Goal: Contribute content: Add original content to the website for others to see

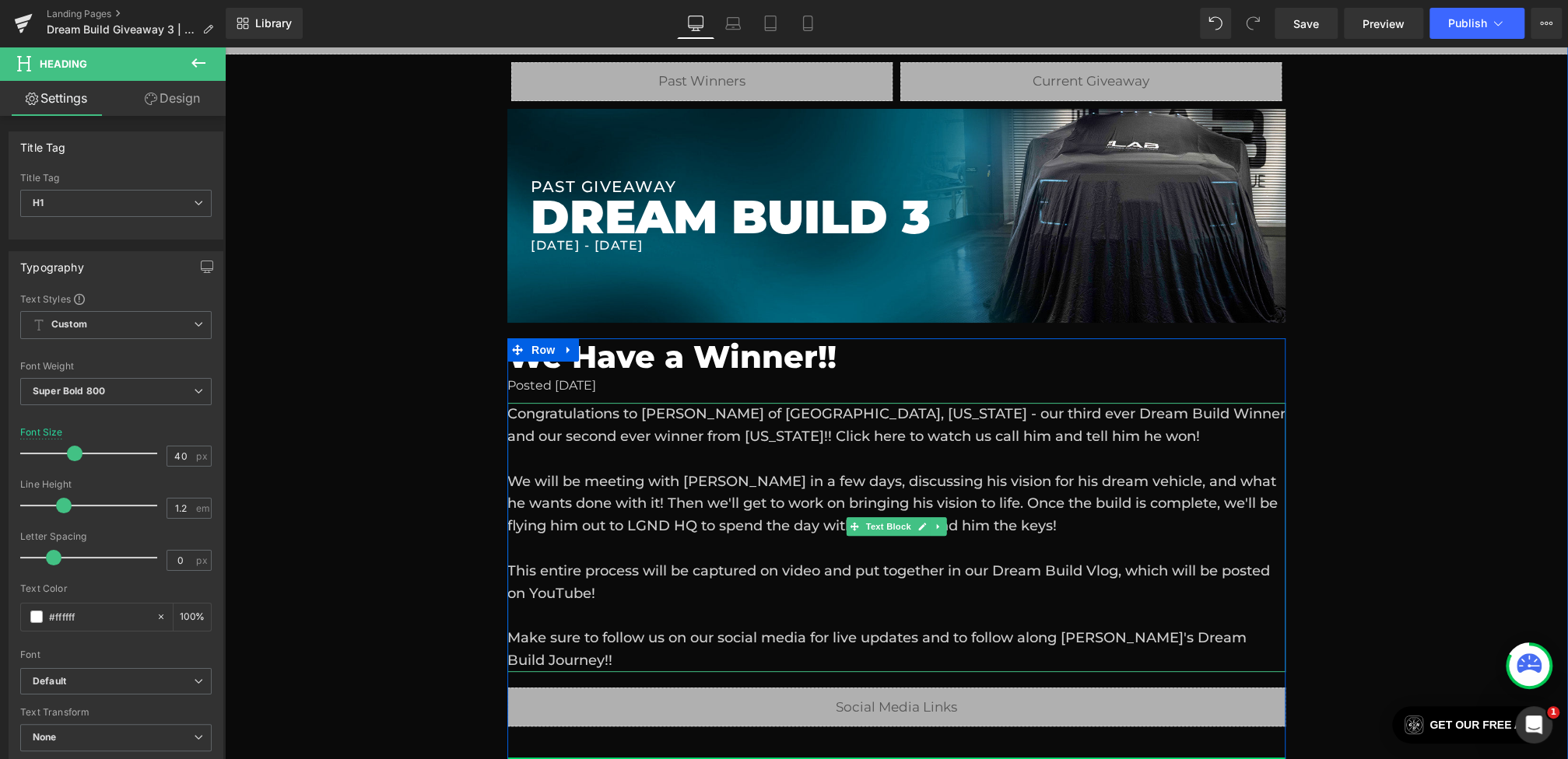
click at [928, 462] on div at bounding box center [896, 459] width 778 height 23
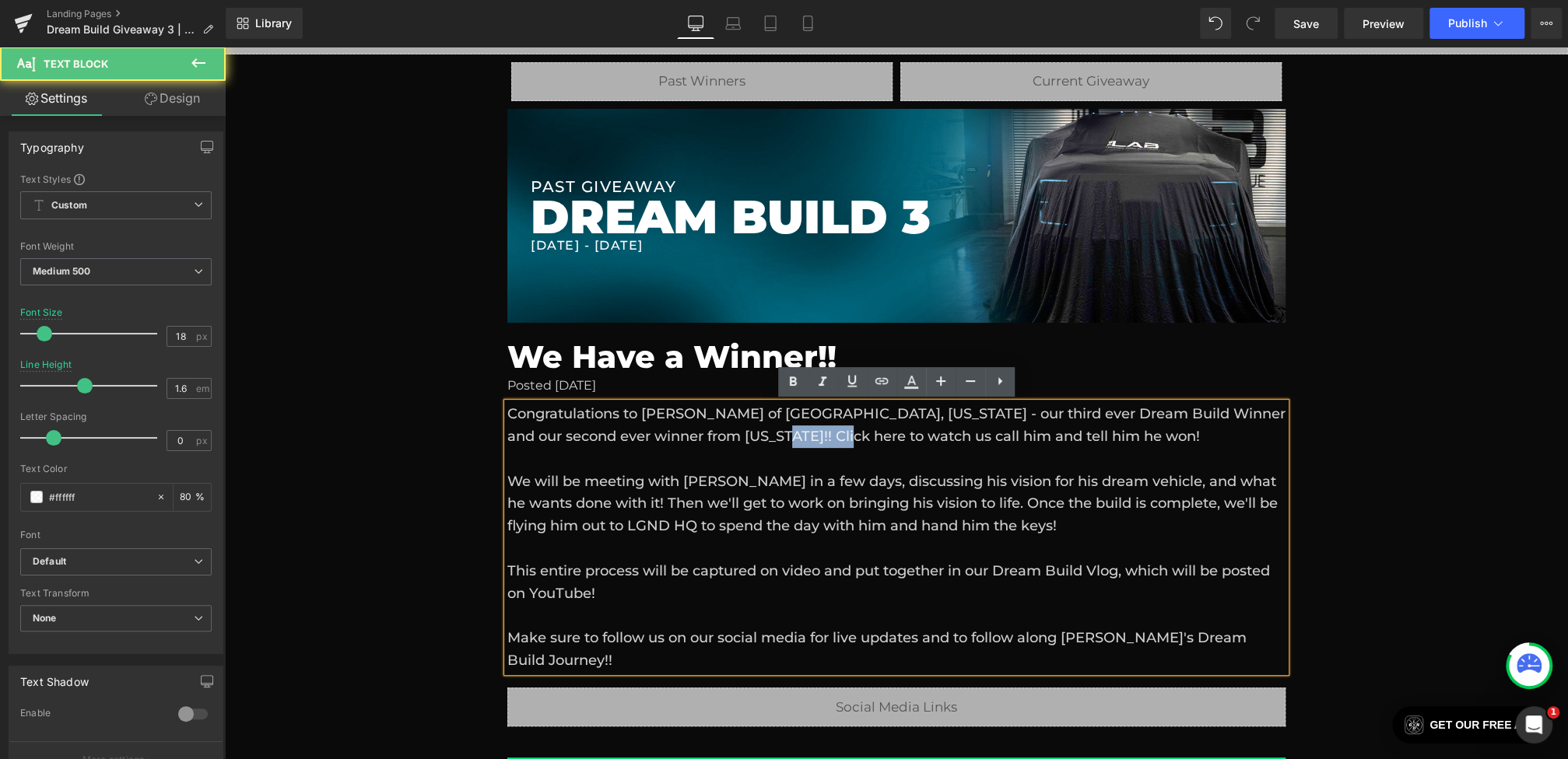
drag, startPoint x: 816, startPoint y: 441, endPoint x: 883, endPoint y: 438, distance: 67.1
click at [883, 438] on div "Congratulations to [PERSON_NAME] of [GEOGRAPHIC_DATA], [US_STATE] - our third e…" at bounding box center [896, 537] width 778 height 269
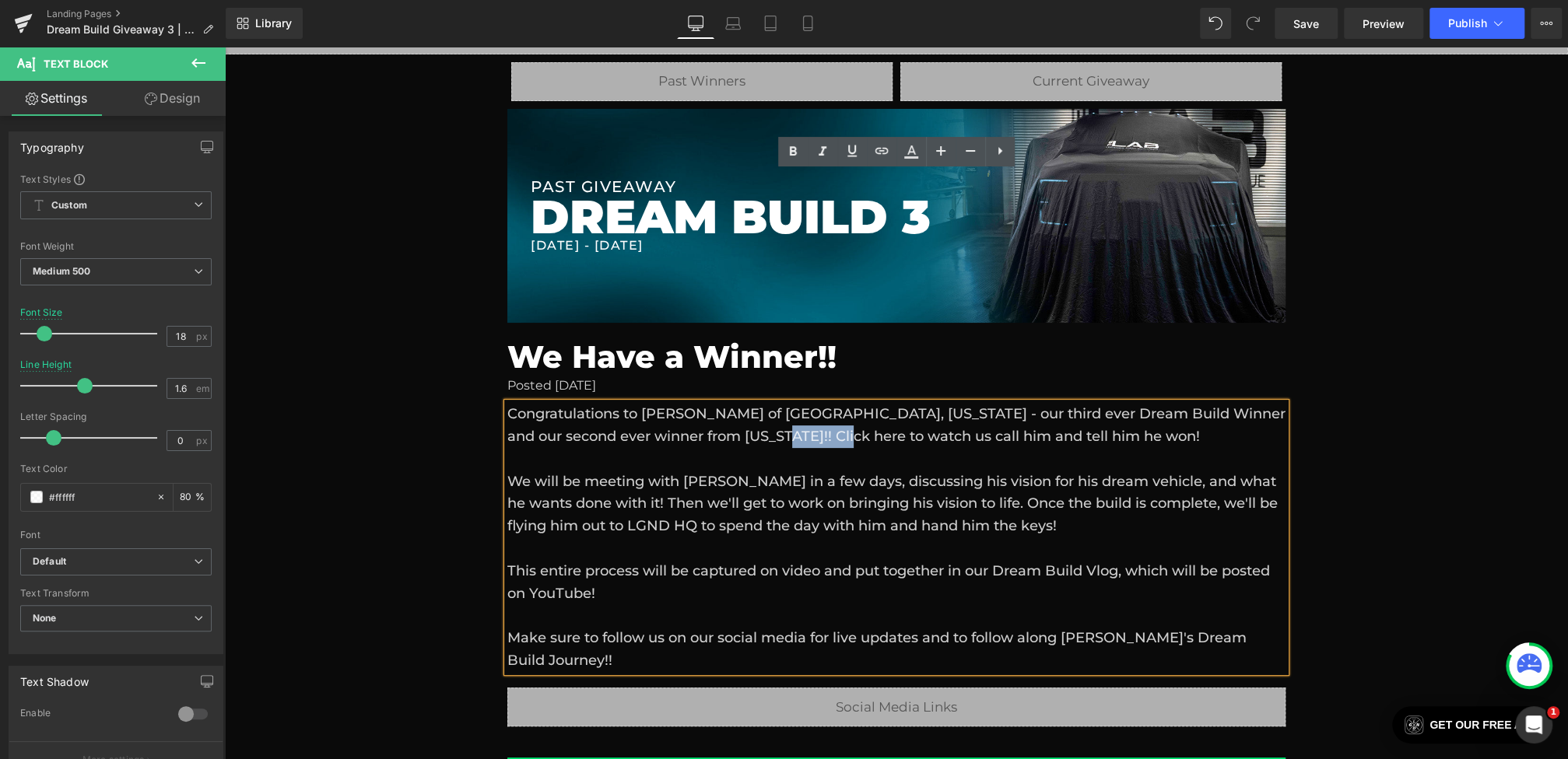
scroll to position [415, 0]
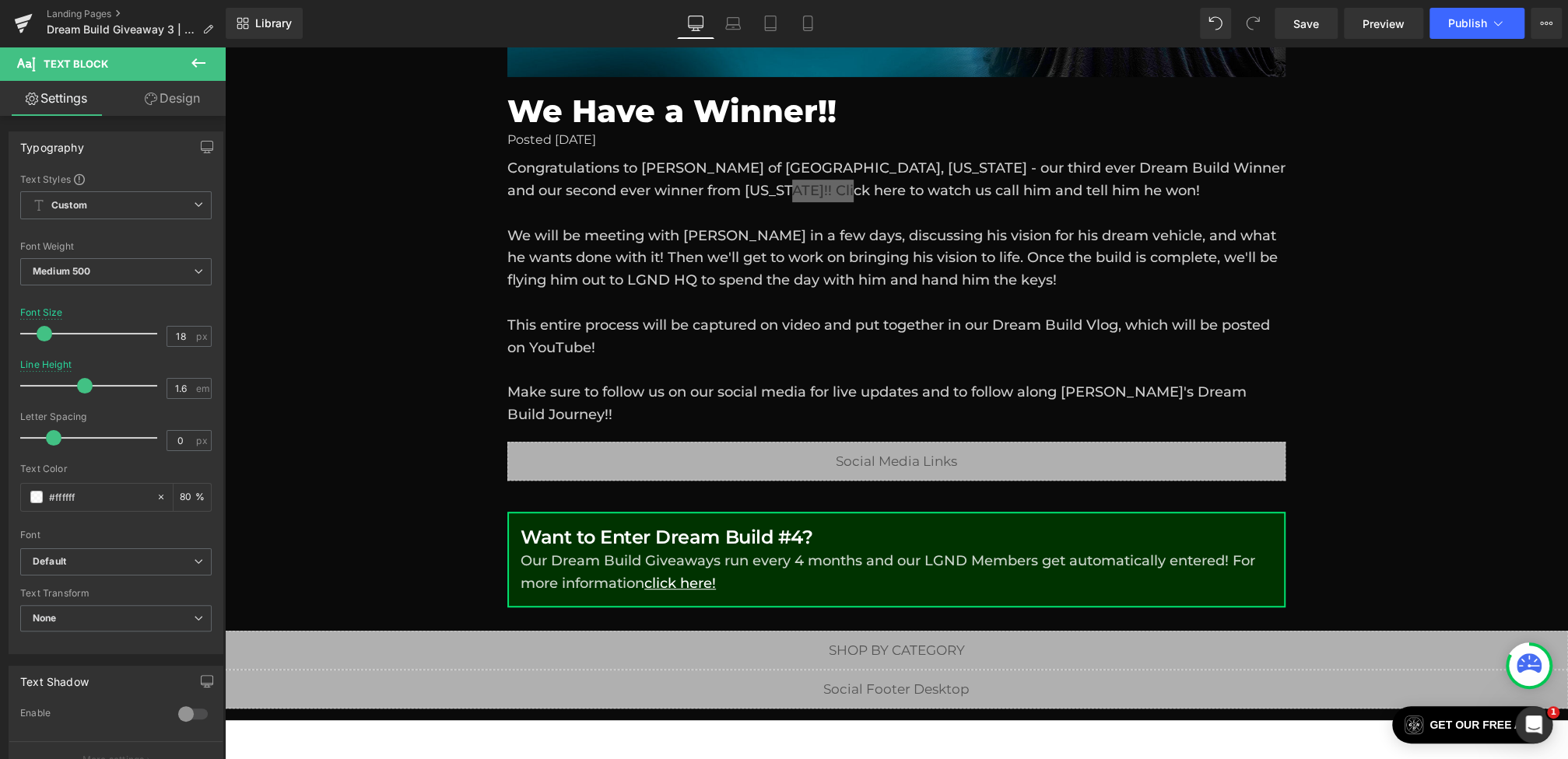
click at [206, 61] on icon at bounding box center [198, 63] width 19 height 19
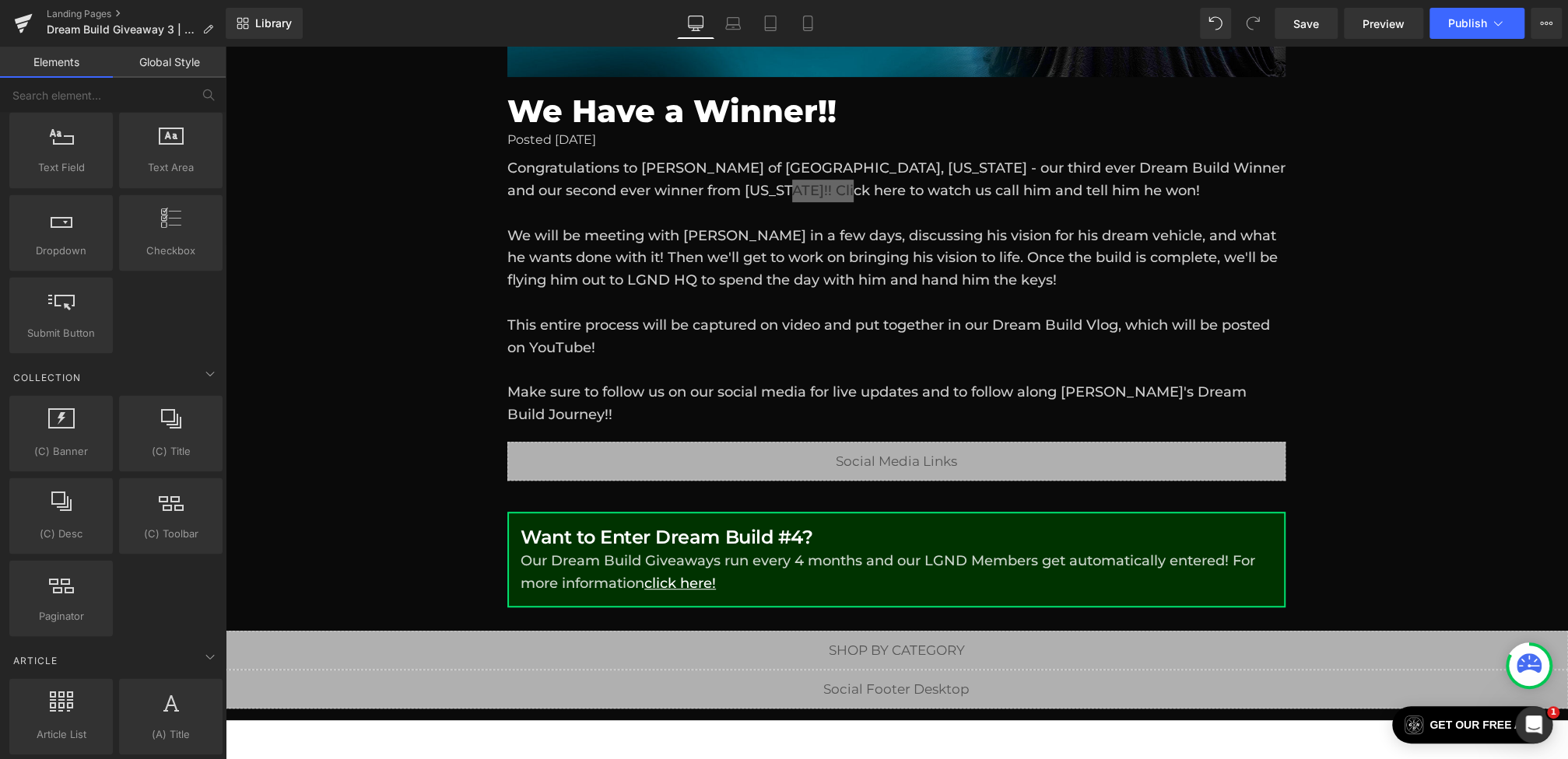
scroll to position [2685, 0]
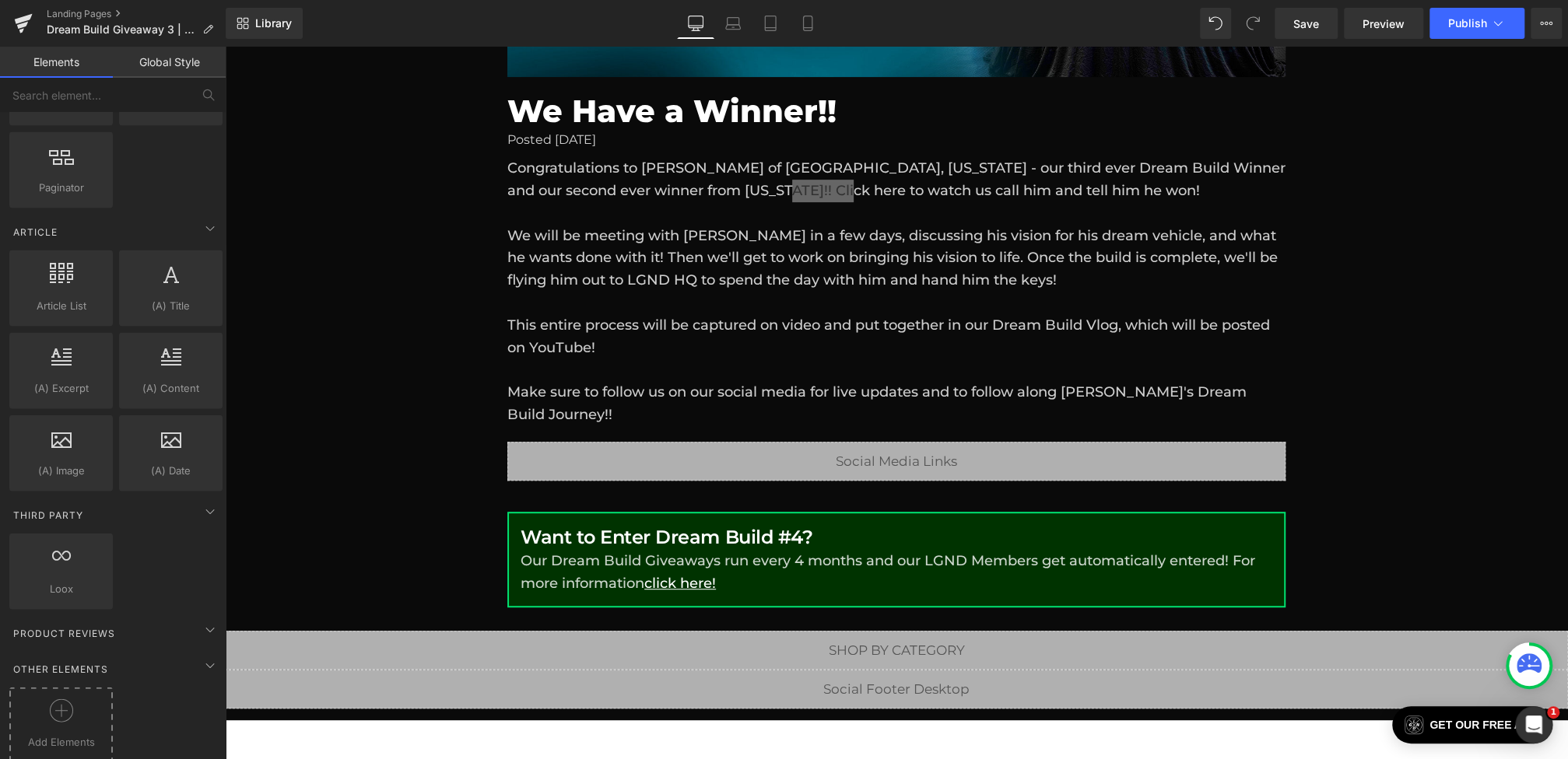
click at [57, 699] on icon at bounding box center [62, 711] width 24 height 24
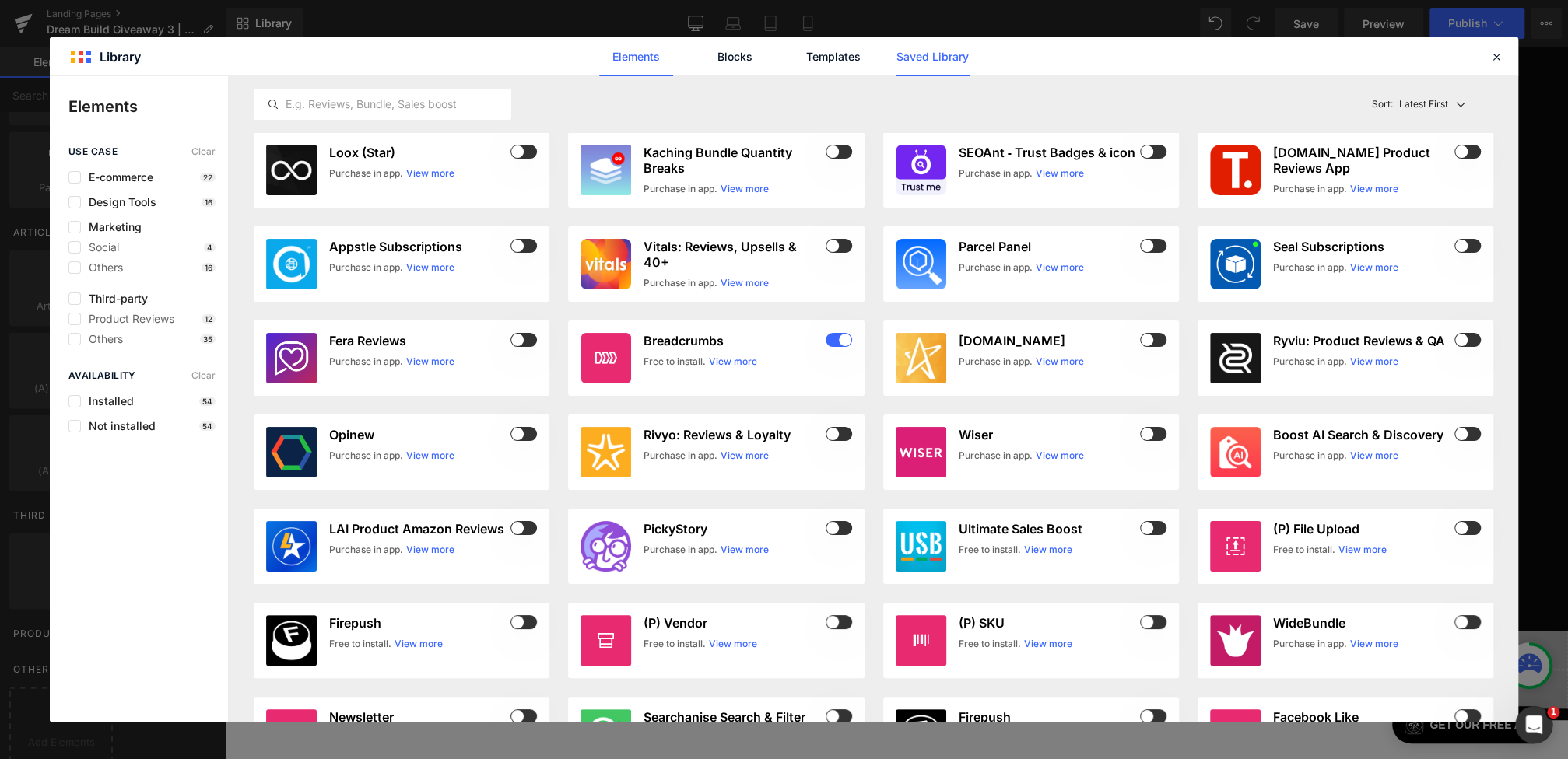
click at [929, 56] on link "Saved Library" at bounding box center [933, 56] width 74 height 39
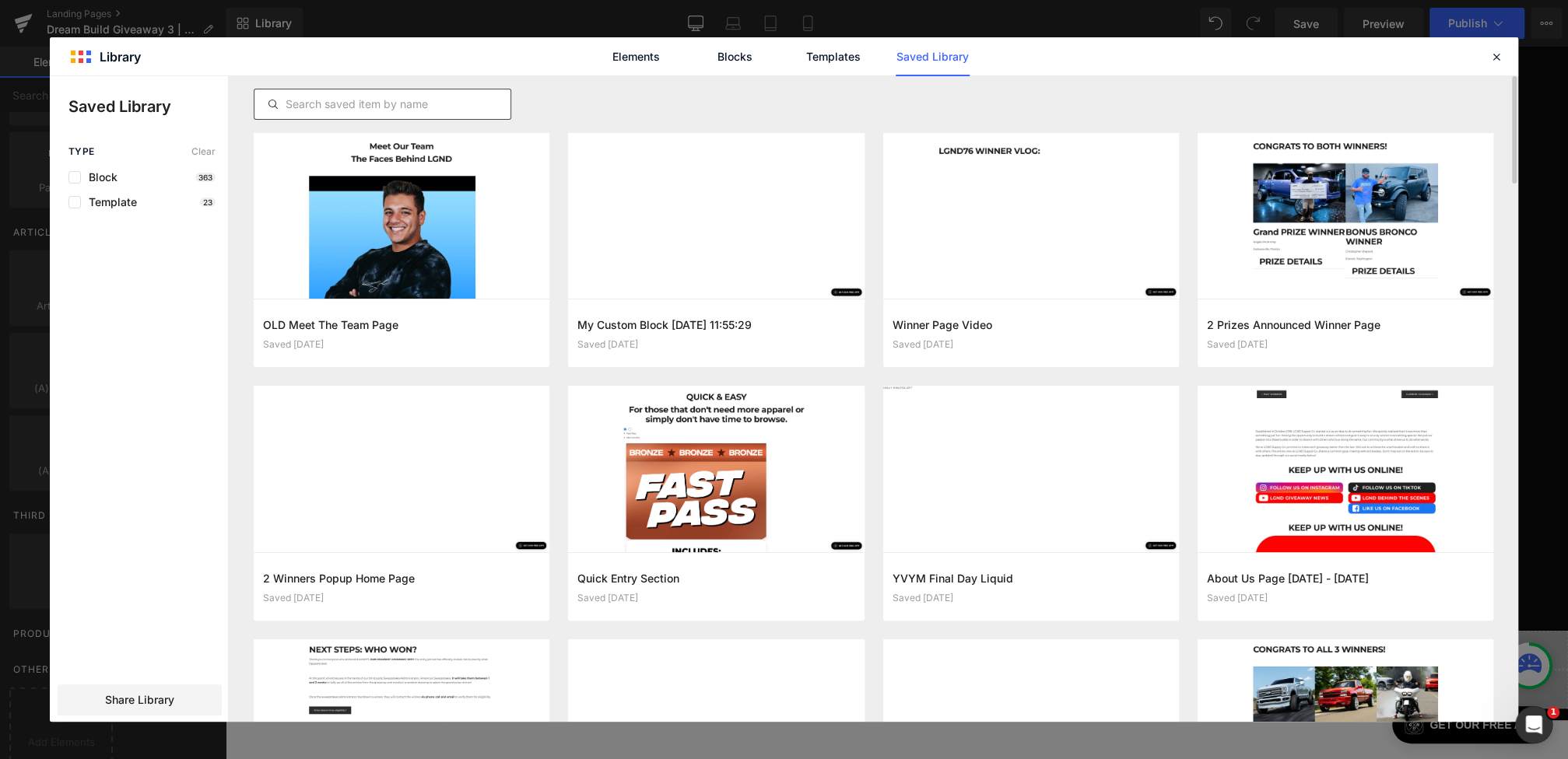
click at [395, 114] on div at bounding box center [383, 104] width 258 height 31
click at [393, 114] on div at bounding box center [383, 104] width 258 height 31
click at [374, 108] on input "text" at bounding box center [383, 104] width 256 height 19
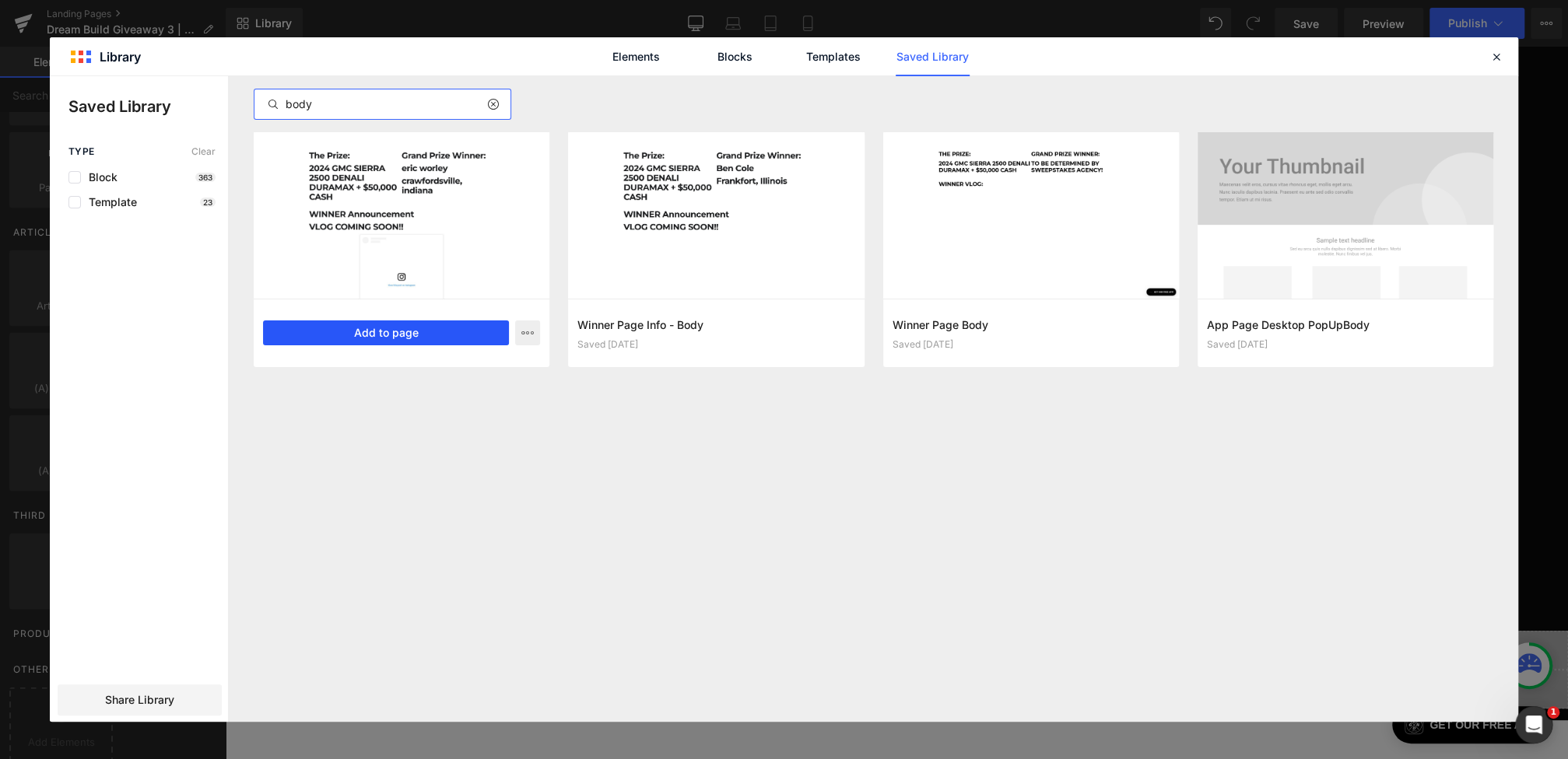
type input "body"
click at [425, 326] on button "Add to page" at bounding box center [386, 333] width 246 height 25
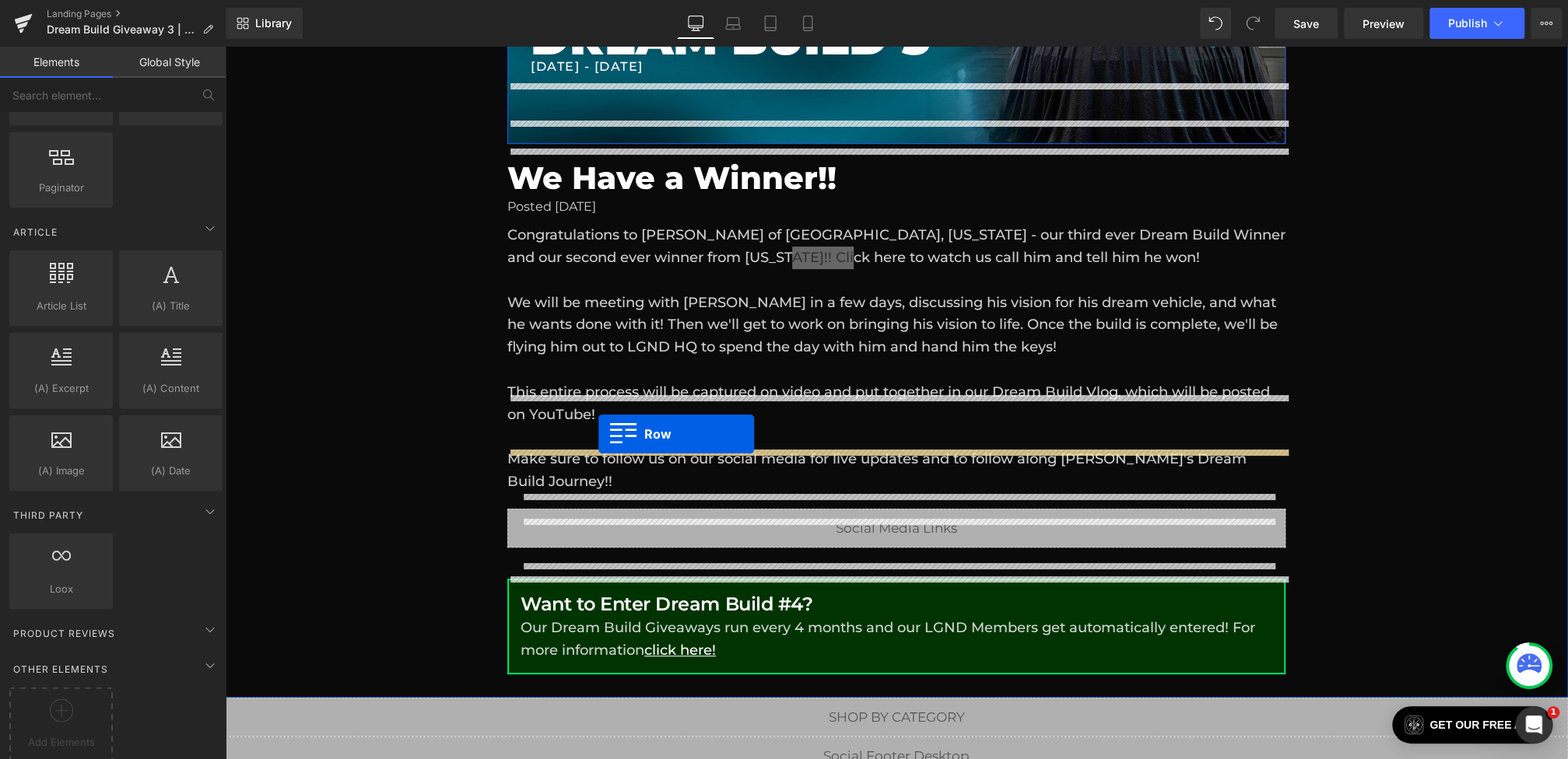
scroll to position [248, 0]
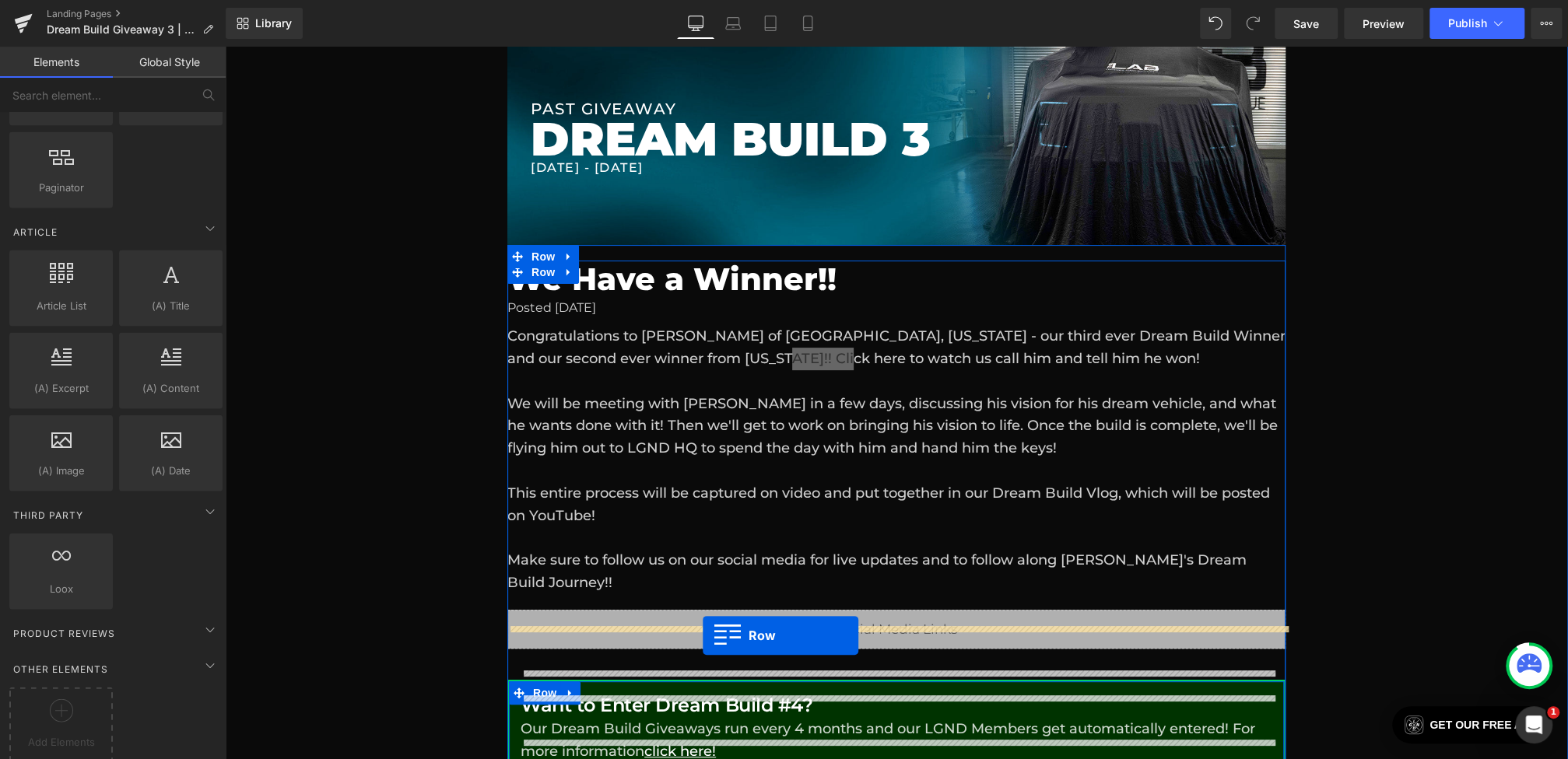
drag, startPoint x: 538, startPoint y: 478, endPoint x: 703, endPoint y: 635, distance: 227.8
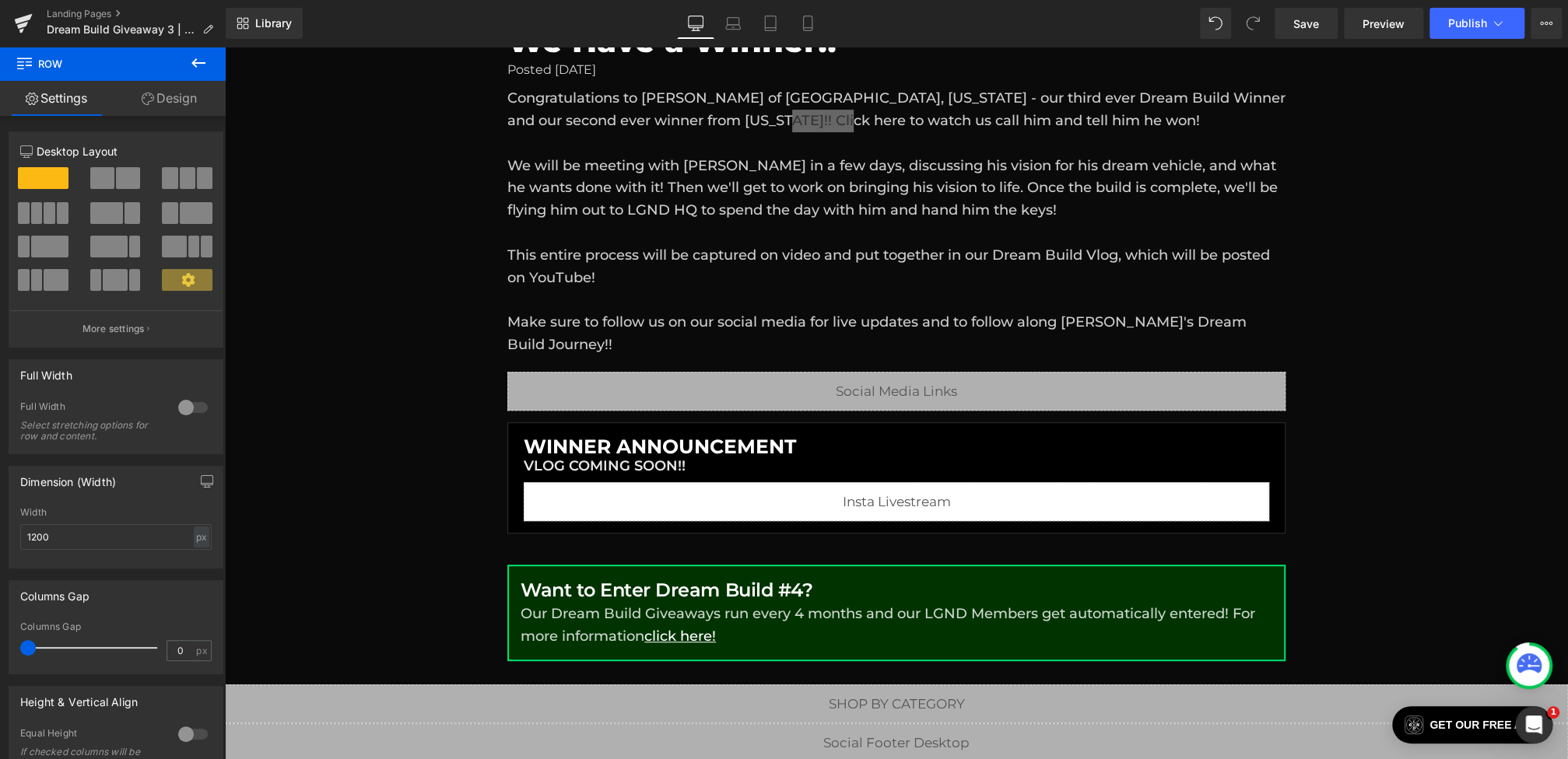
scroll to position [917, 0]
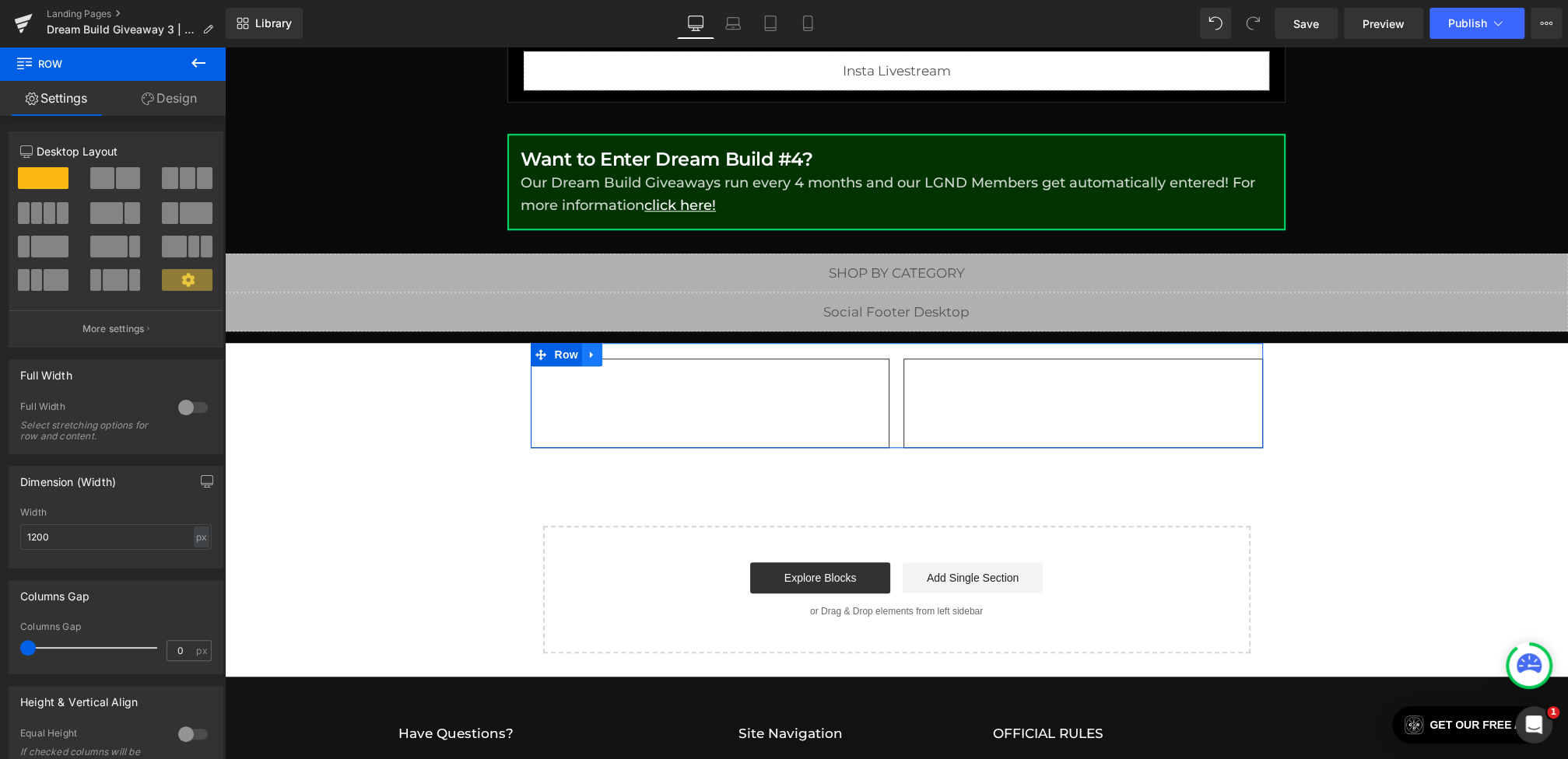
click at [584, 343] on link at bounding box center [592, 355] width 20 height 24
click at [629, 350] on icon at bounding box center [632, 355] width 11 height 11
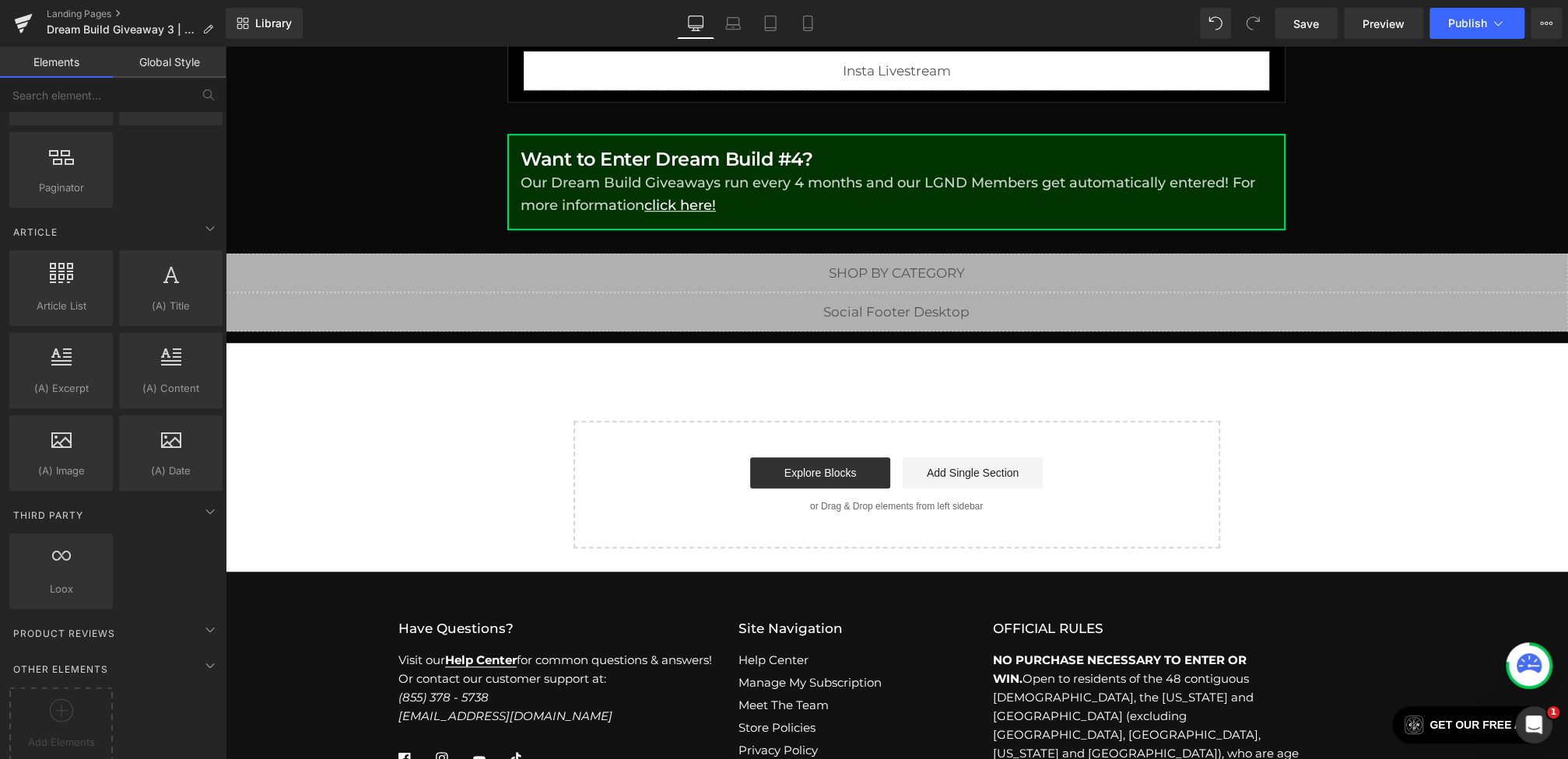
scroll to position [571, 0]
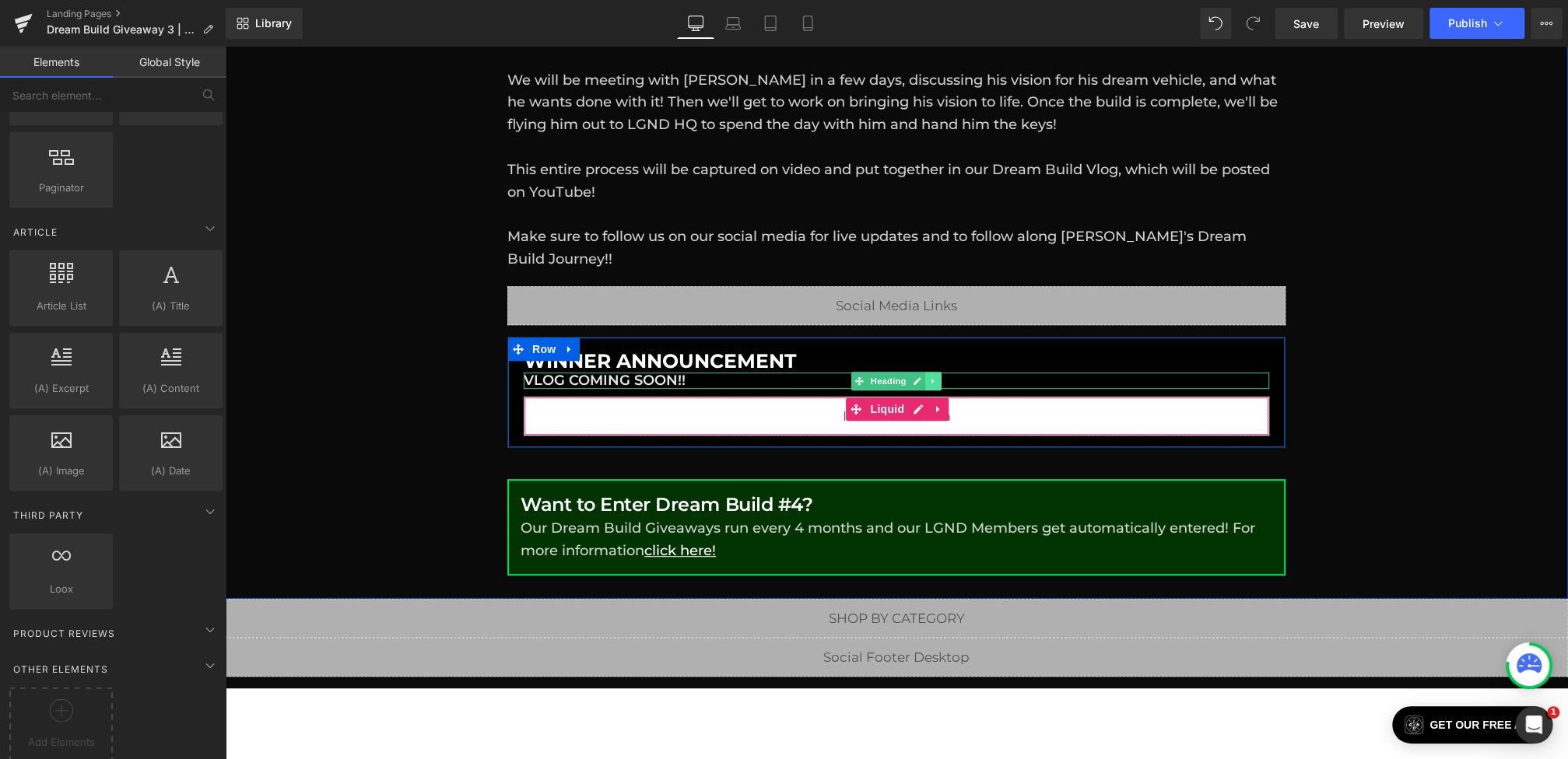
click at [939, 371] on link at bounding box center [934, 381] width 16 height 19
click at [939, 377] on icon at bounding box center [942, 381] width 8 height 8
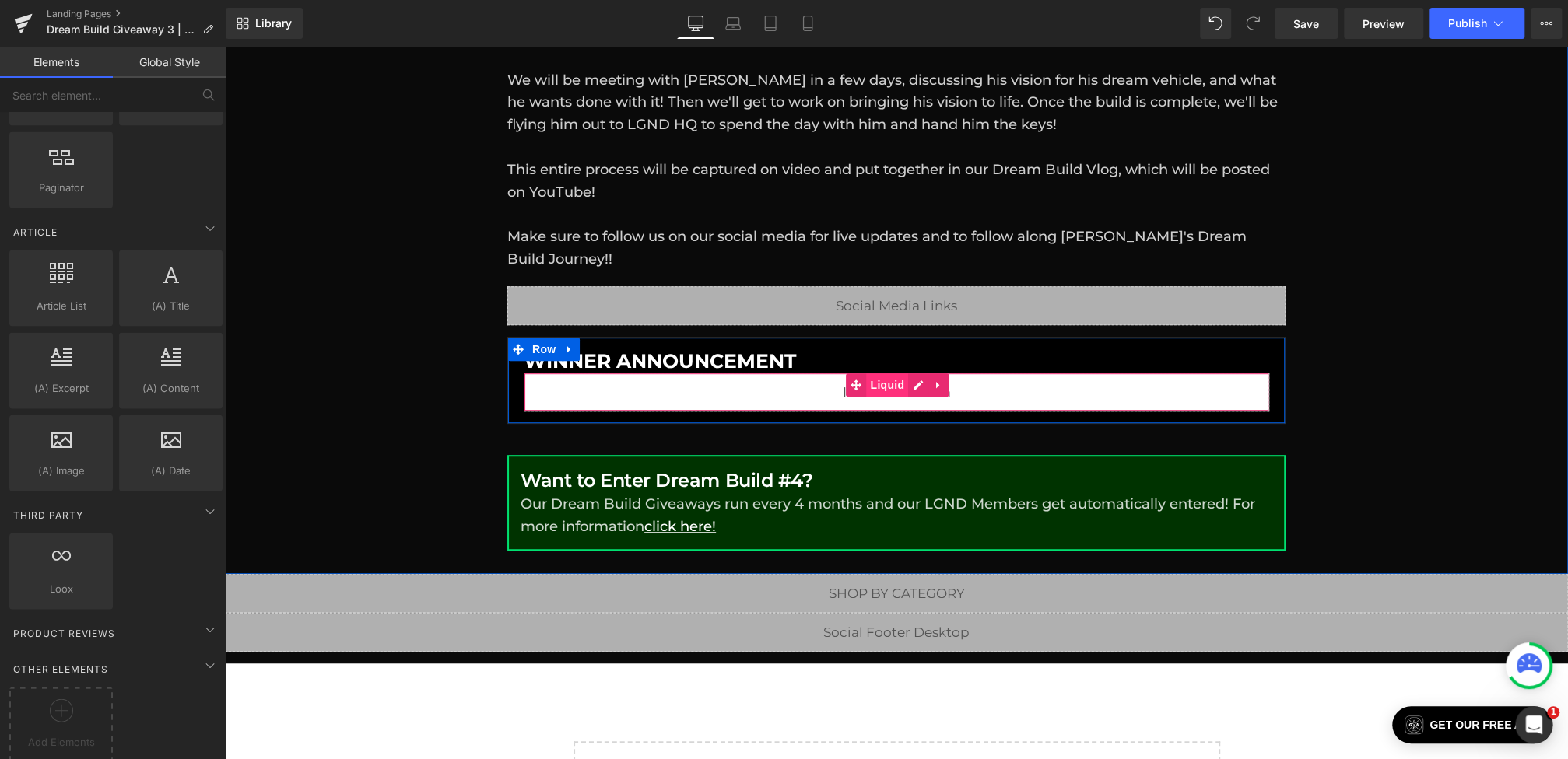
click at [889, 373] on span "Liquid" at bounding box center [887, 385] width 42 height 24
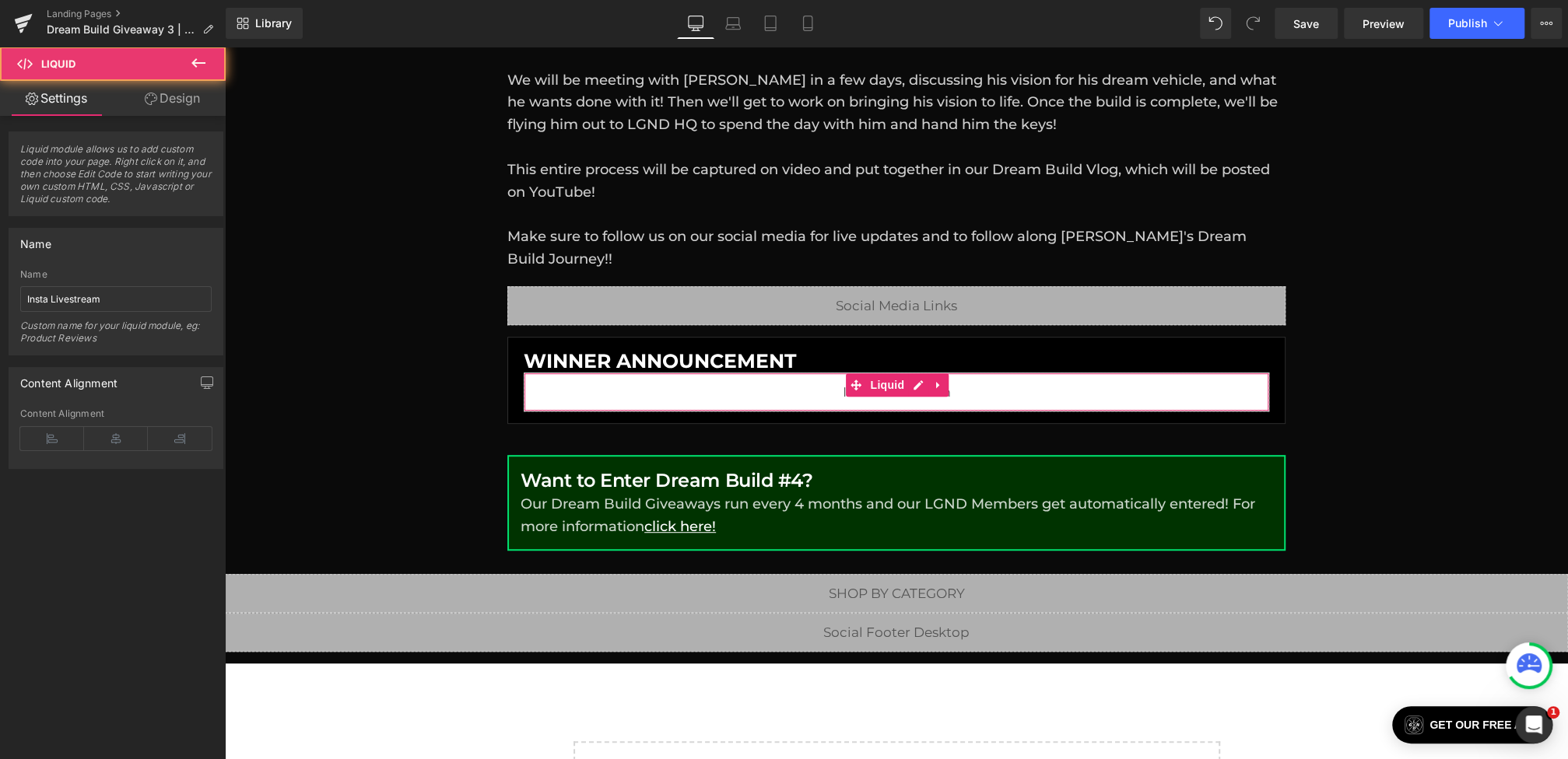
click at [181, 92] on link "Design" at bounding box center [173, 99] width 113 height 35
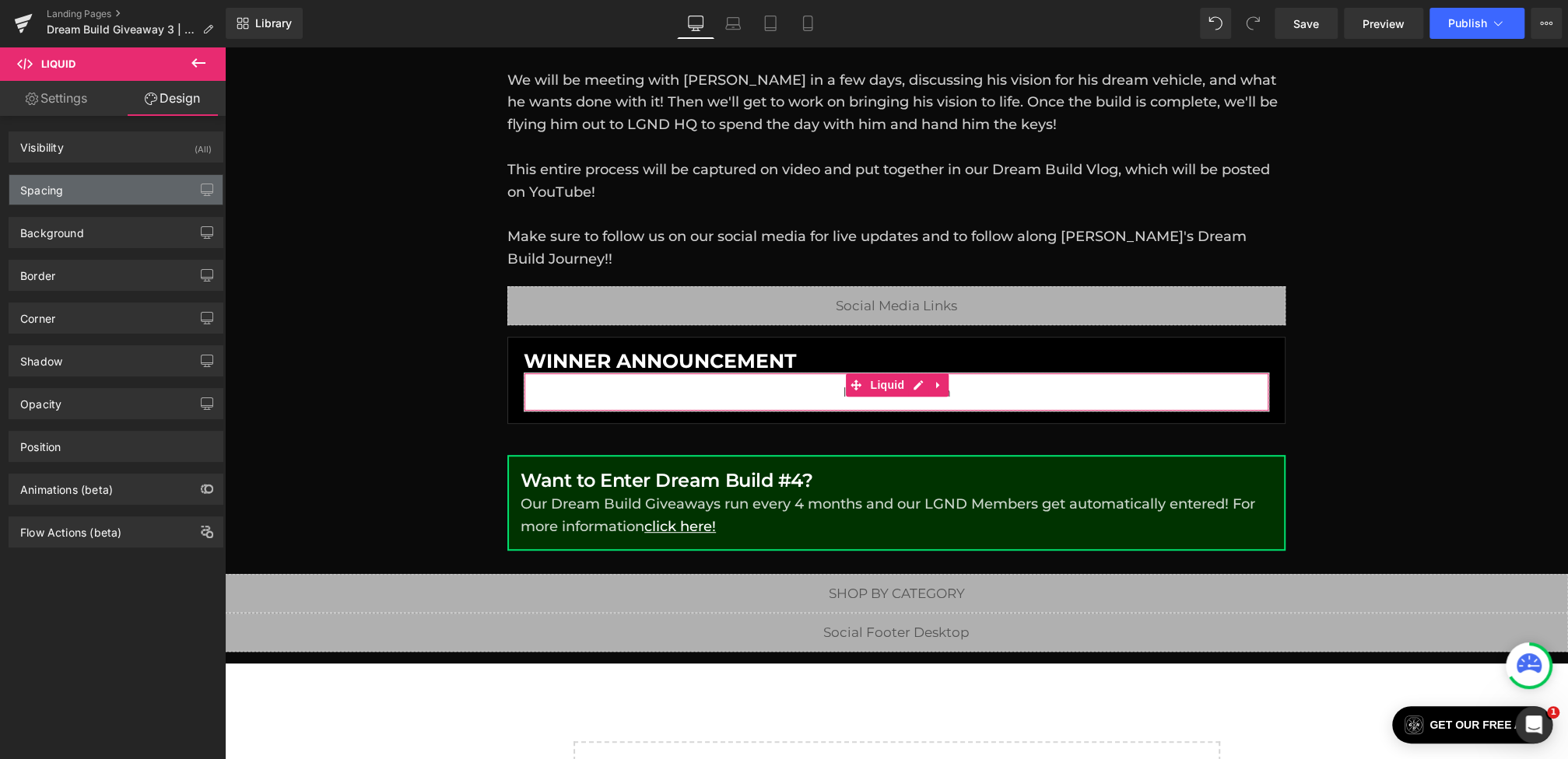
click at [68, 182] on div "Spacing" at bounding box center [115, 190] width 213 height 29
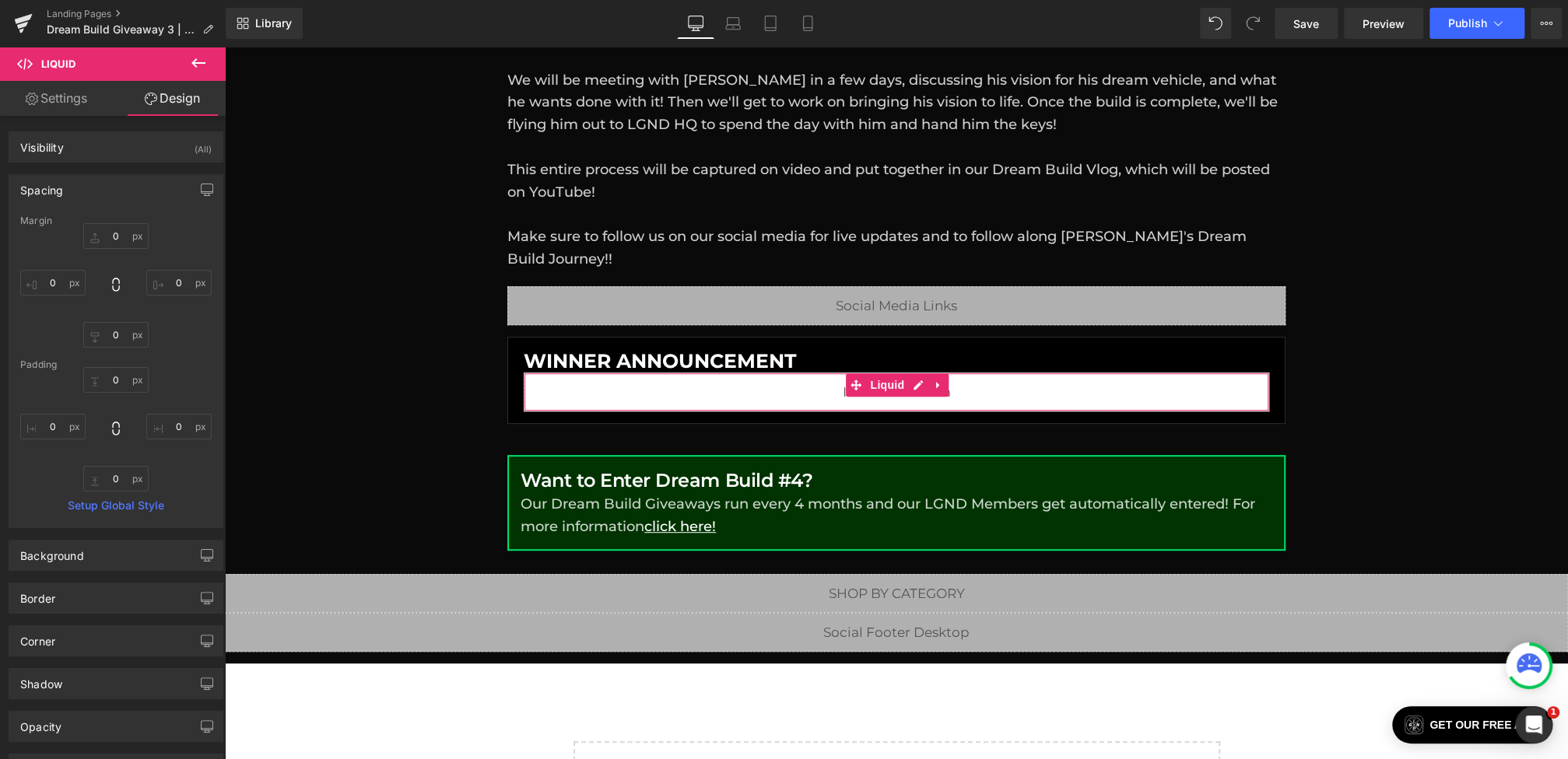
click at [78, 223] on div "Margin" at bounding box center [115, 221] width 191 height 11
click at [95, 224] on div "Margin" at bounding box center [115, 221] width 191 height 11
click at [101, 226] on input "0" at bounding box center [116, 236] width 66 height 25
click at [102, 230] on input "0" at bounding box center [116, 236] width 66 height 25
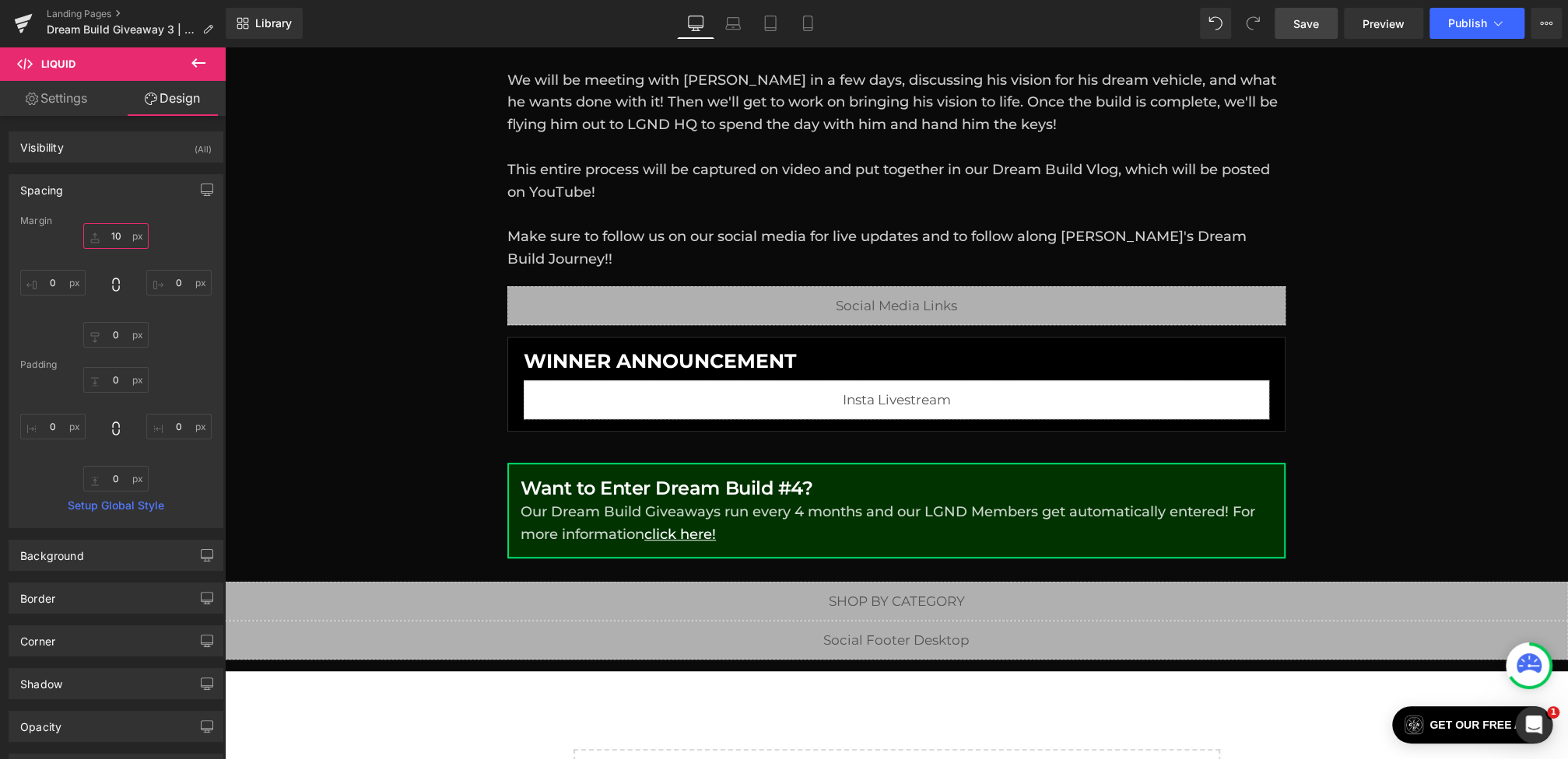
type input "10"
click at [1305, 32] on link "Save" at bounding box center [1305, 23] width 63 height 31
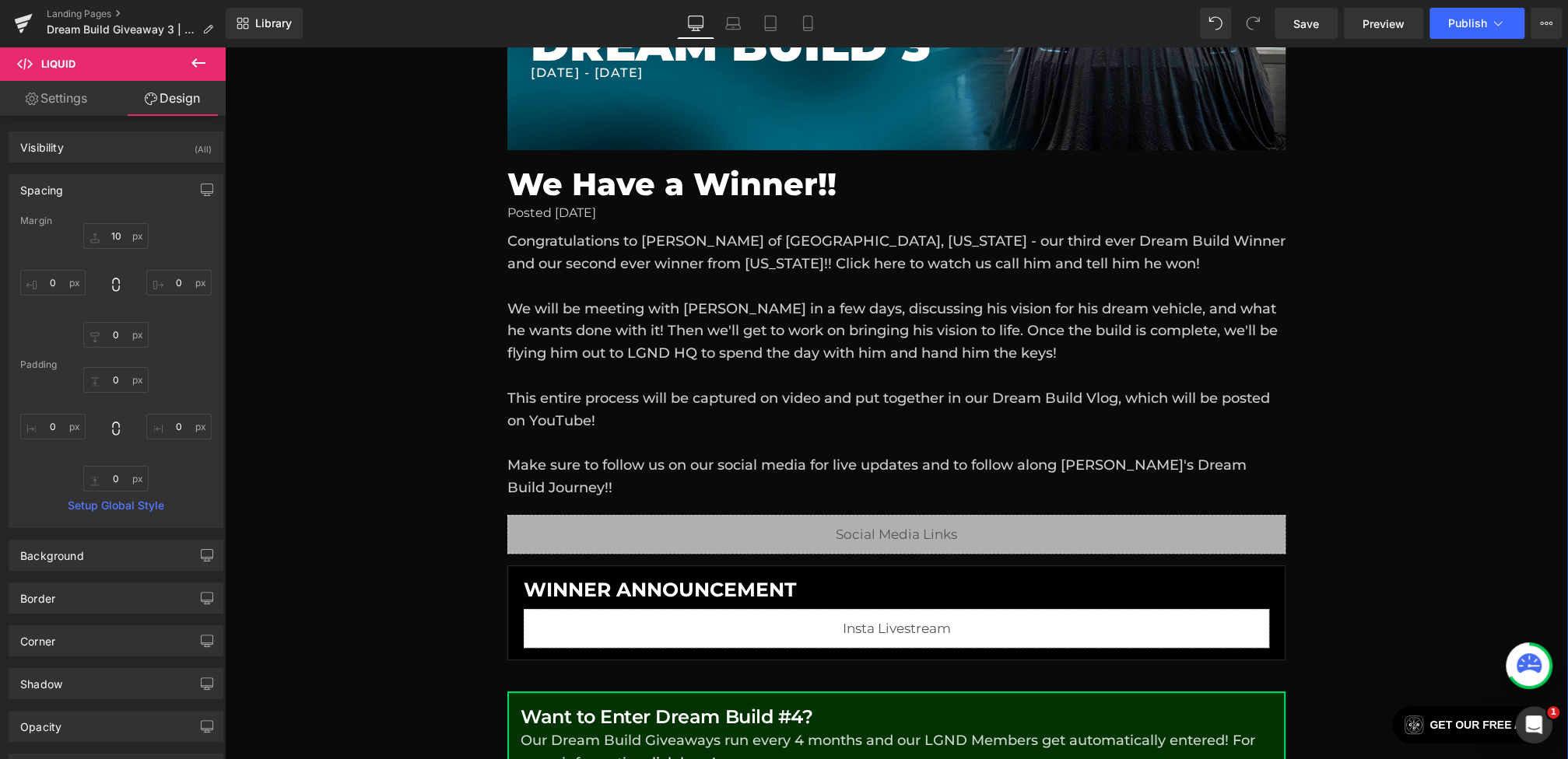
scroll to position [277, 0]
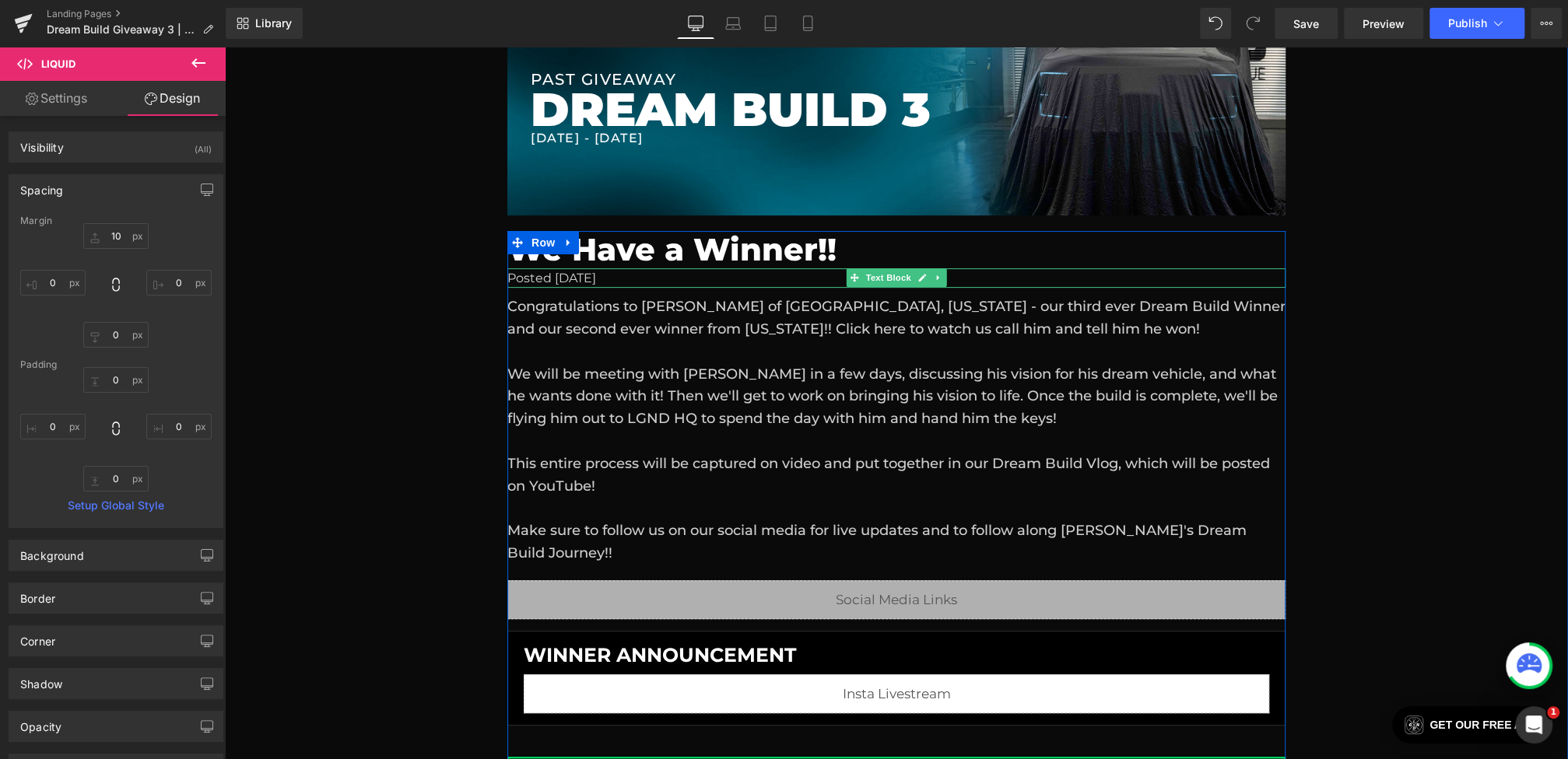
click at [682, 275] on div "Posted [DATE]" at bounding box center [896, 279] width 778 height 20
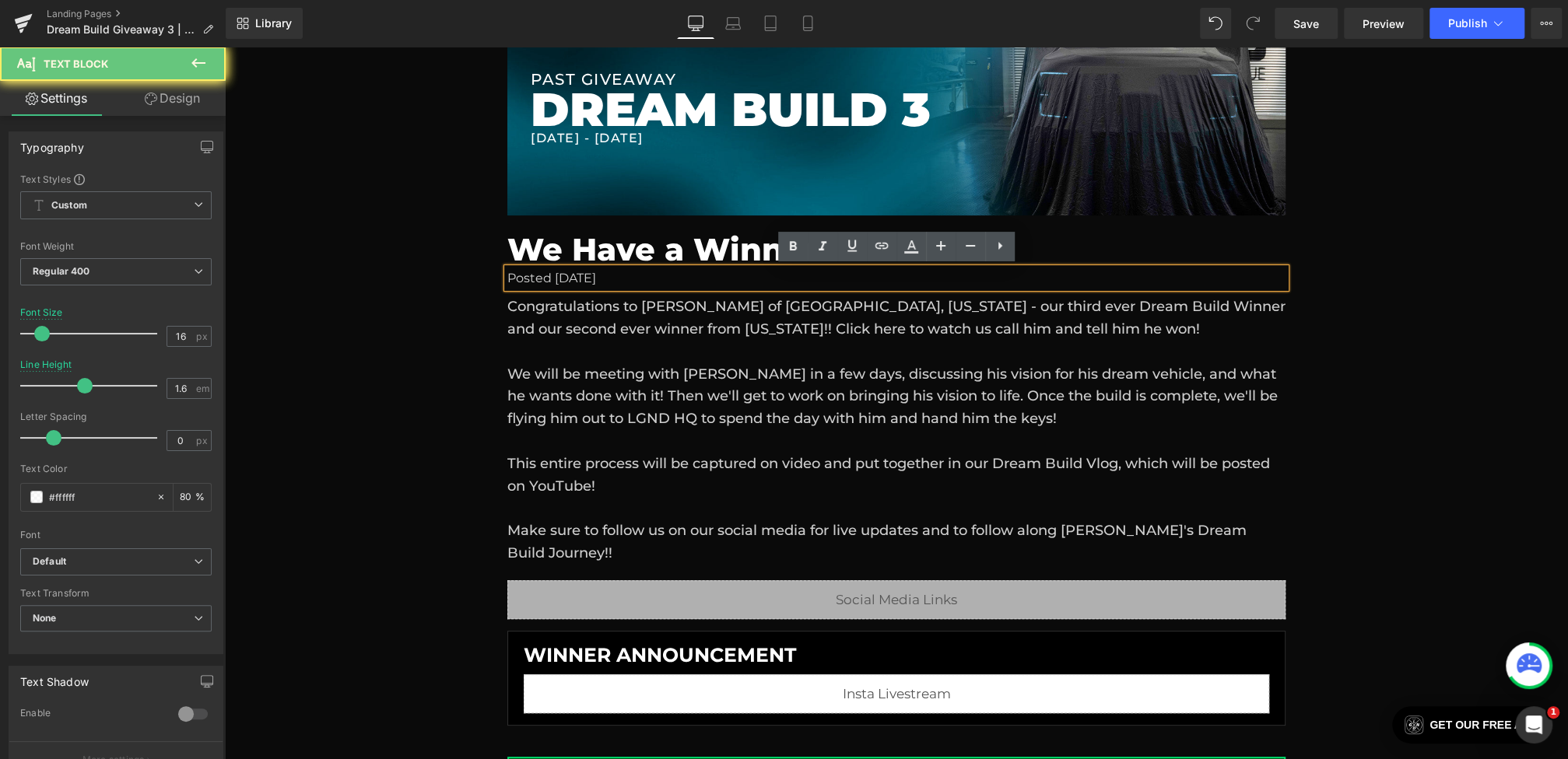
click at [693, 275] on div "Posted [DATE]" at bounding box center [896, 279] width 778 height 20
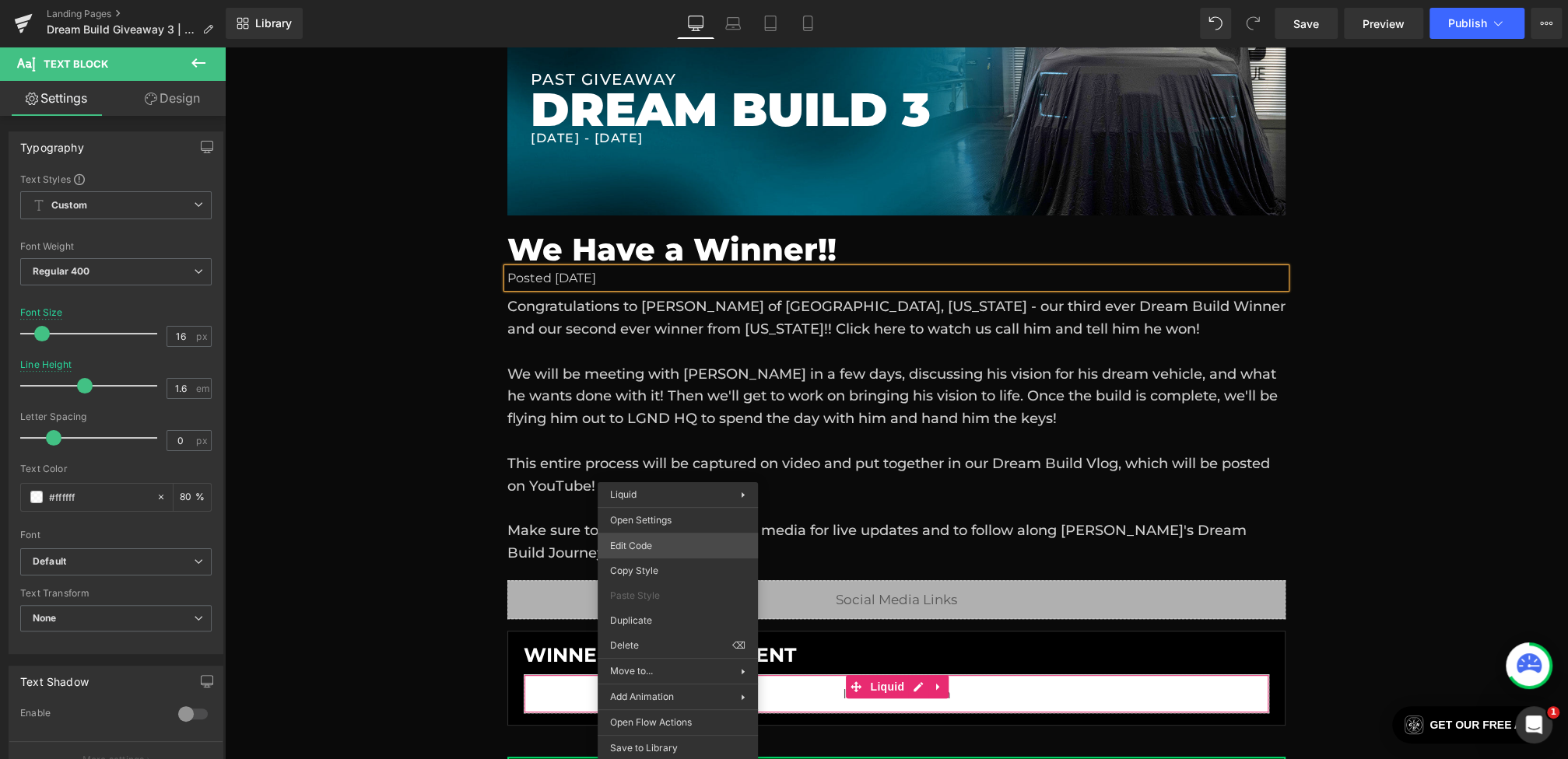
click at [640, 0] on div "Liquid You are previewing how the will restyle your page. You can not edit Elem…" at bounding box center [784, 0] width 1568 height 0
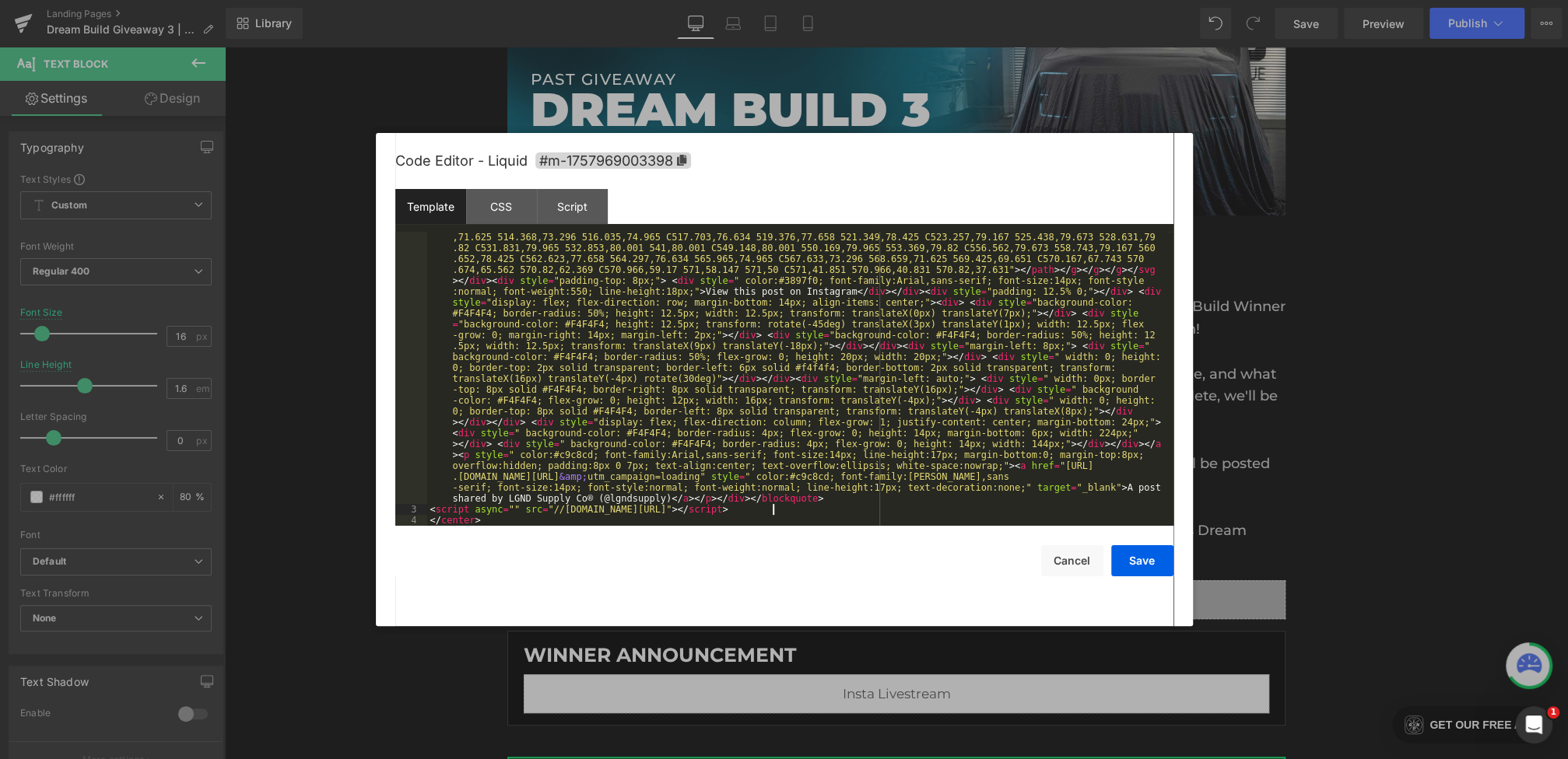
scroll to position [0, 0]
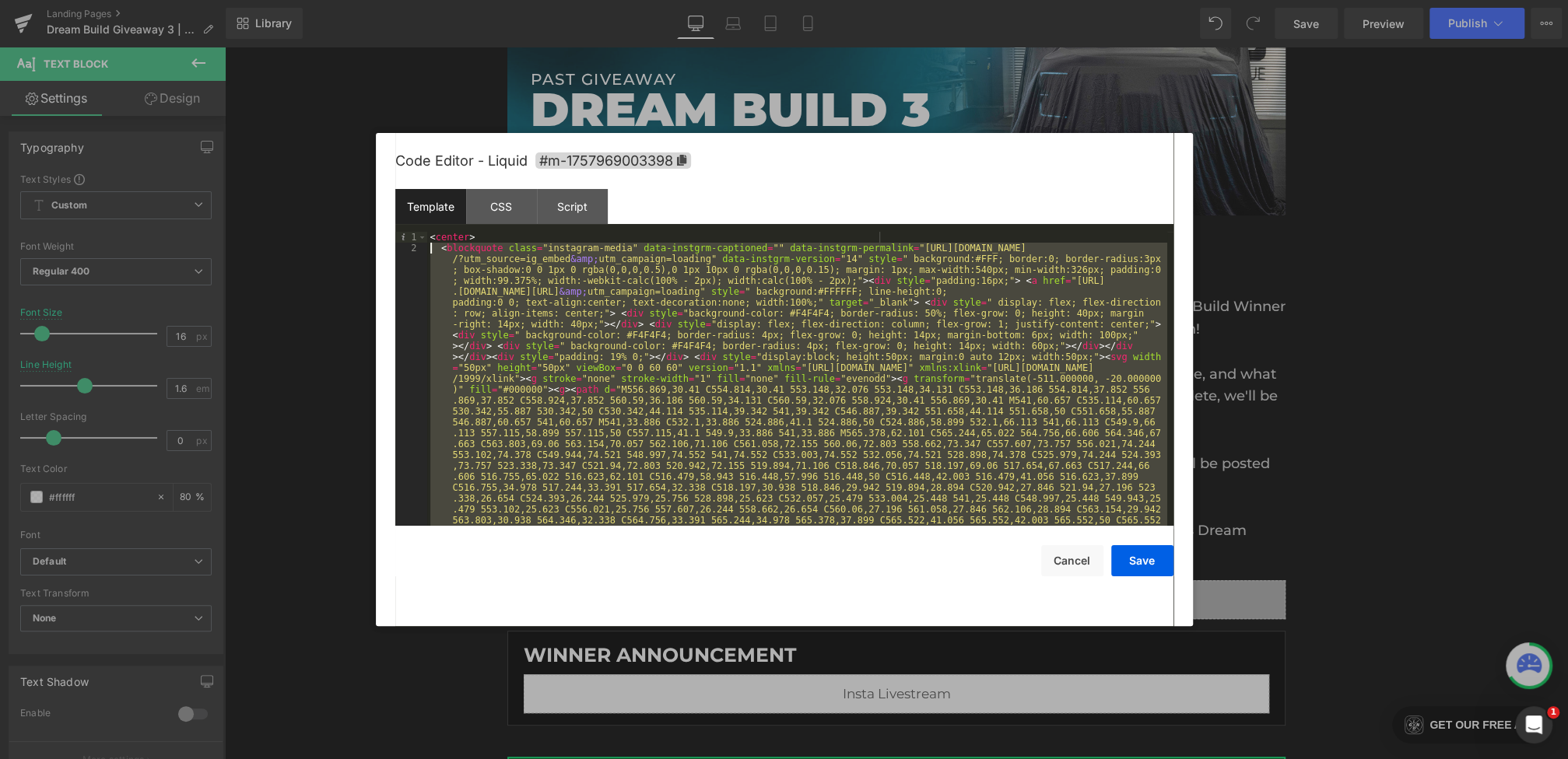
drag, startPoint x: 827, startPoint y: 512, endPoint x: 410, endPoint y: 249, distance: 493.0
click at [410, 249] on pre "1 2 < center > < blockquote class = "instagram-media" data-instgrm-captioned = …" at bounding box center [784, 378] width 778 height 294
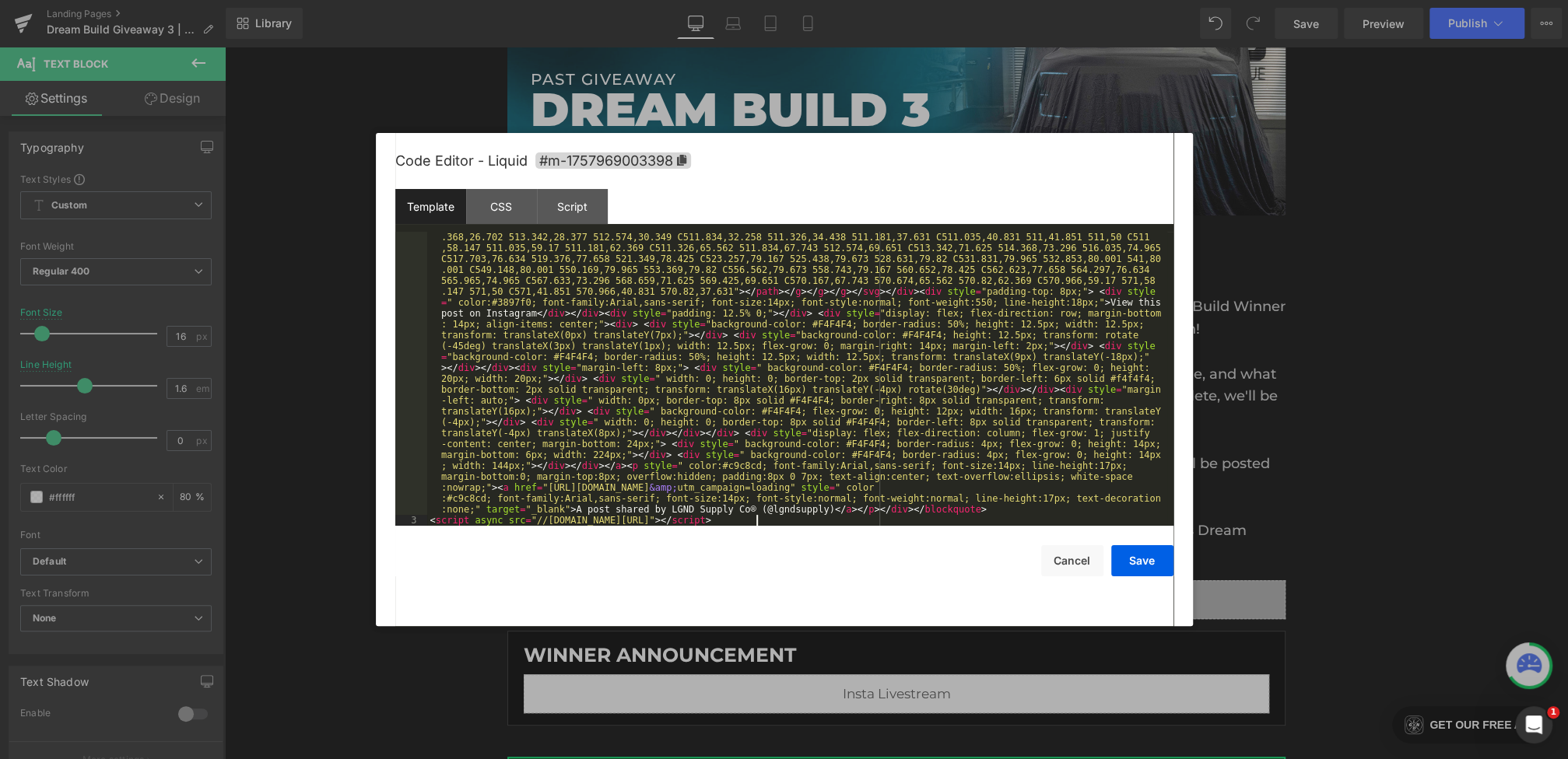
scroll to position [327, 0]
click at [1138, 560] on button "Save" at bounding box center [1143, 560] width 62 height 31
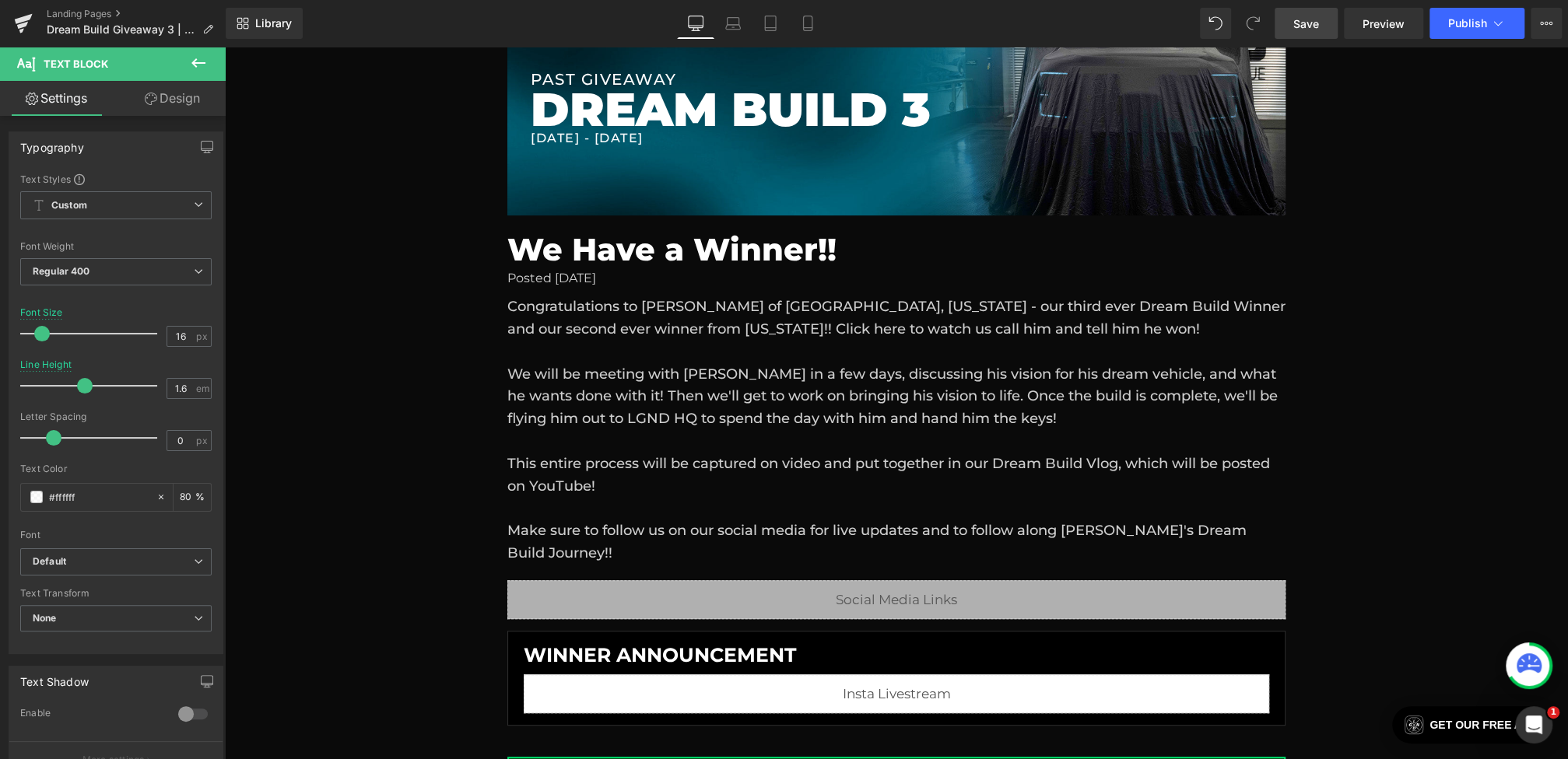
click at [1291, 13] on link "Save" at bounding box center [1305, 23] width 63 height 31
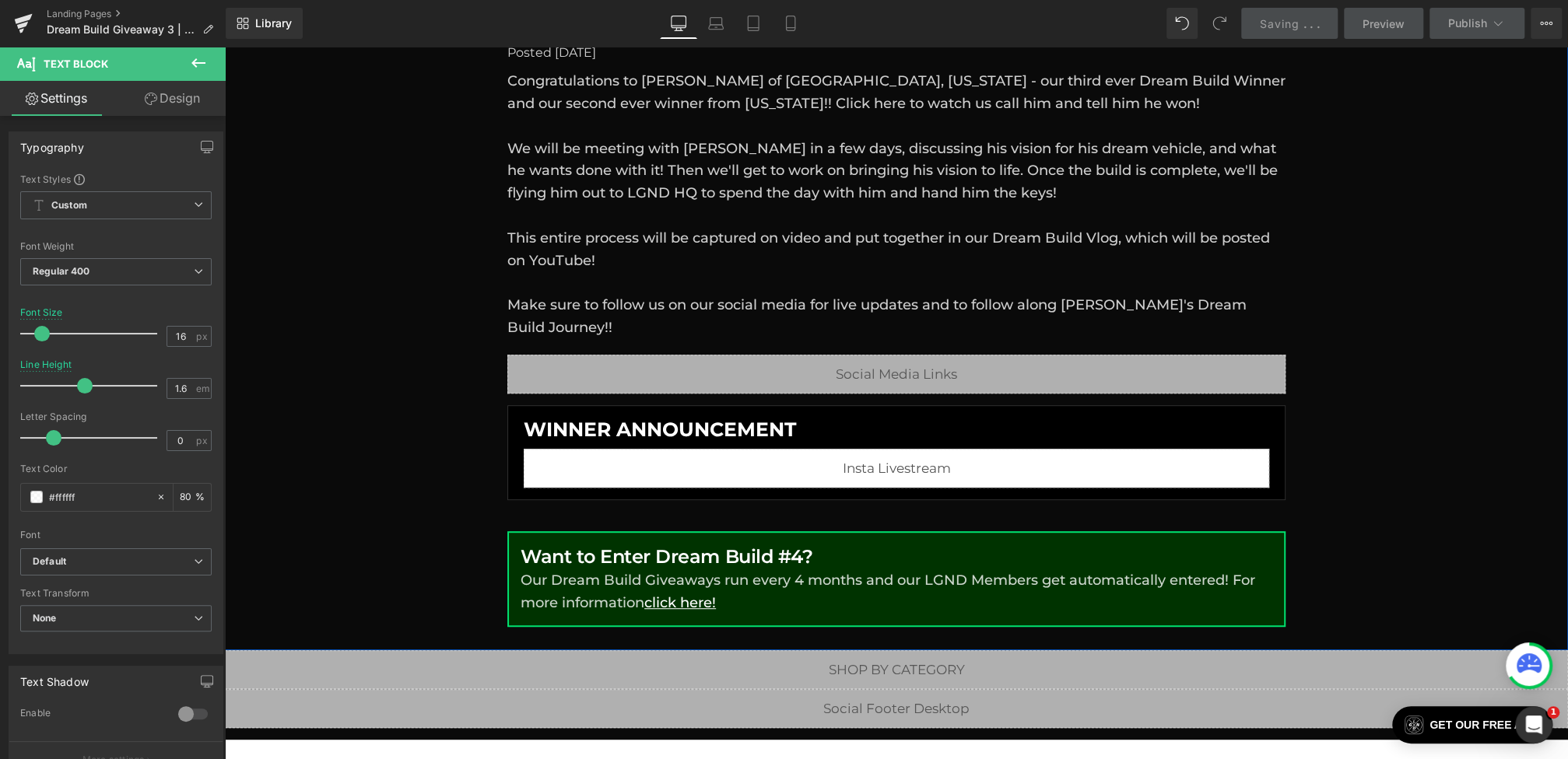
scroll to position [0, 0]
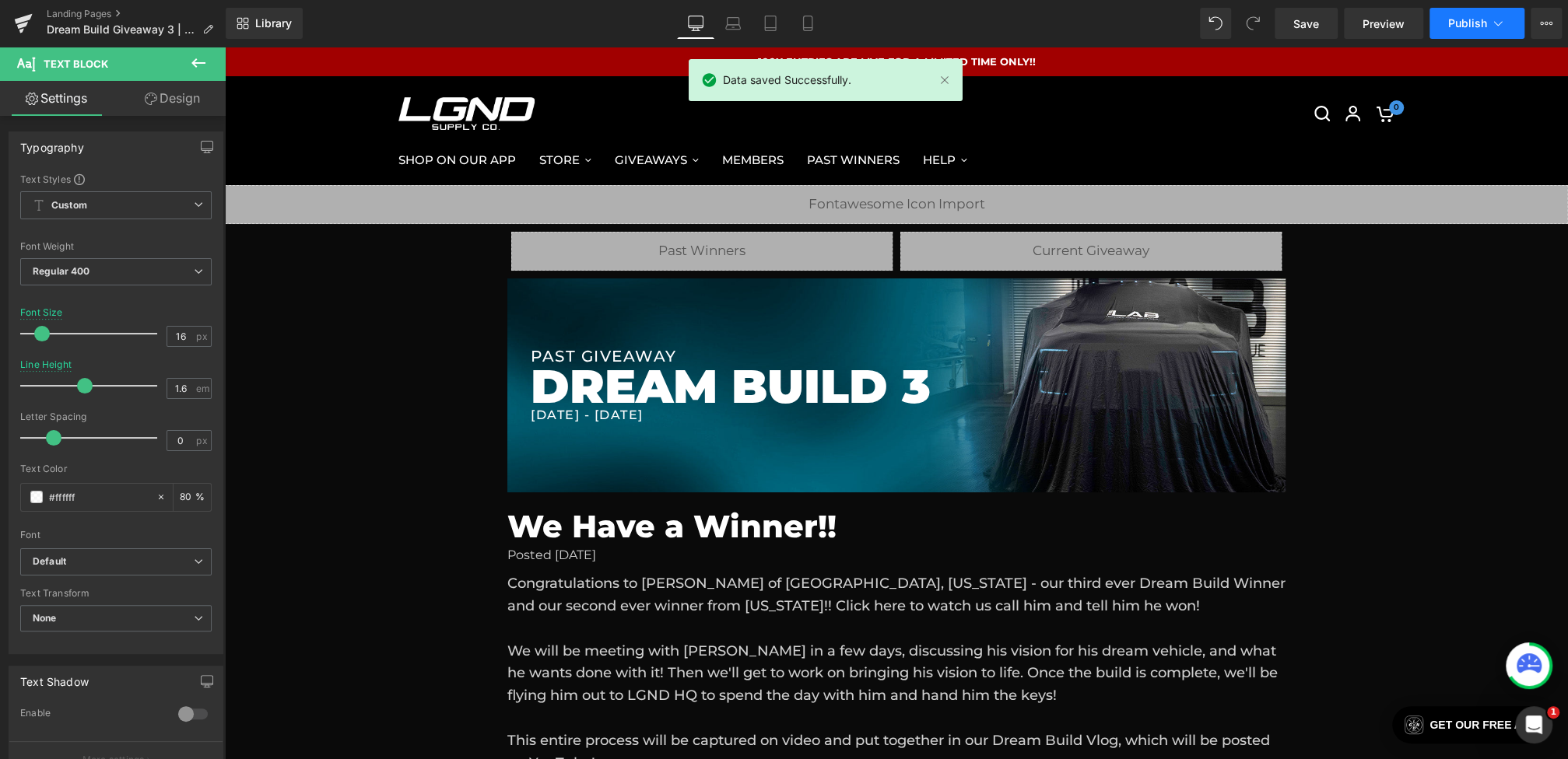
drag, startPoint x: 1264, startPoint y: 0, endPoint x: 1482, endPoint y: 35, distance: 220.8
click at [1482, 35] on button "Publish" at bounding box center [1476, 23] width 95 height 31
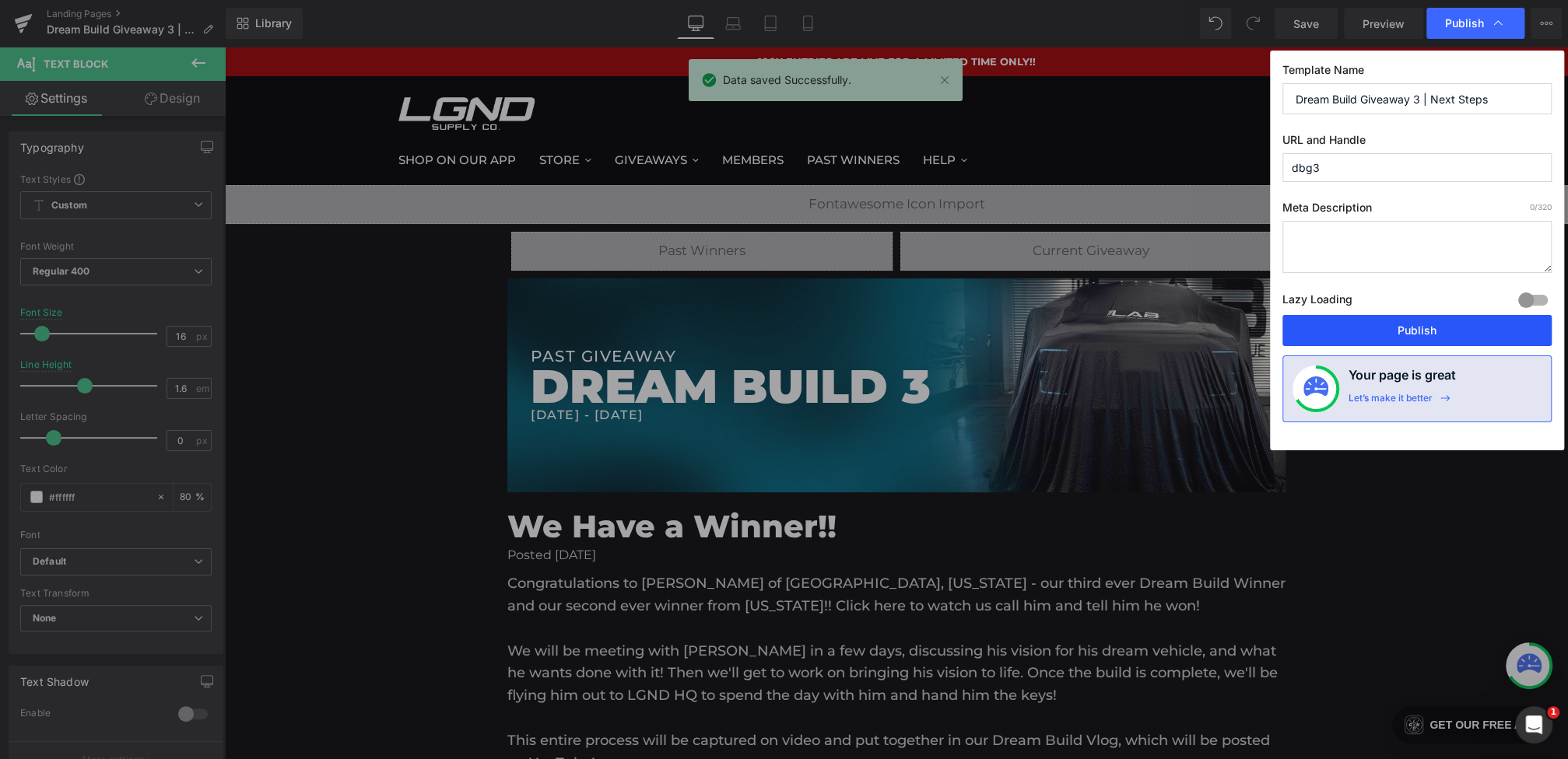
click at [1369, 334] on button "Publish" at bounding box center [1416, 330] width 269 height 31
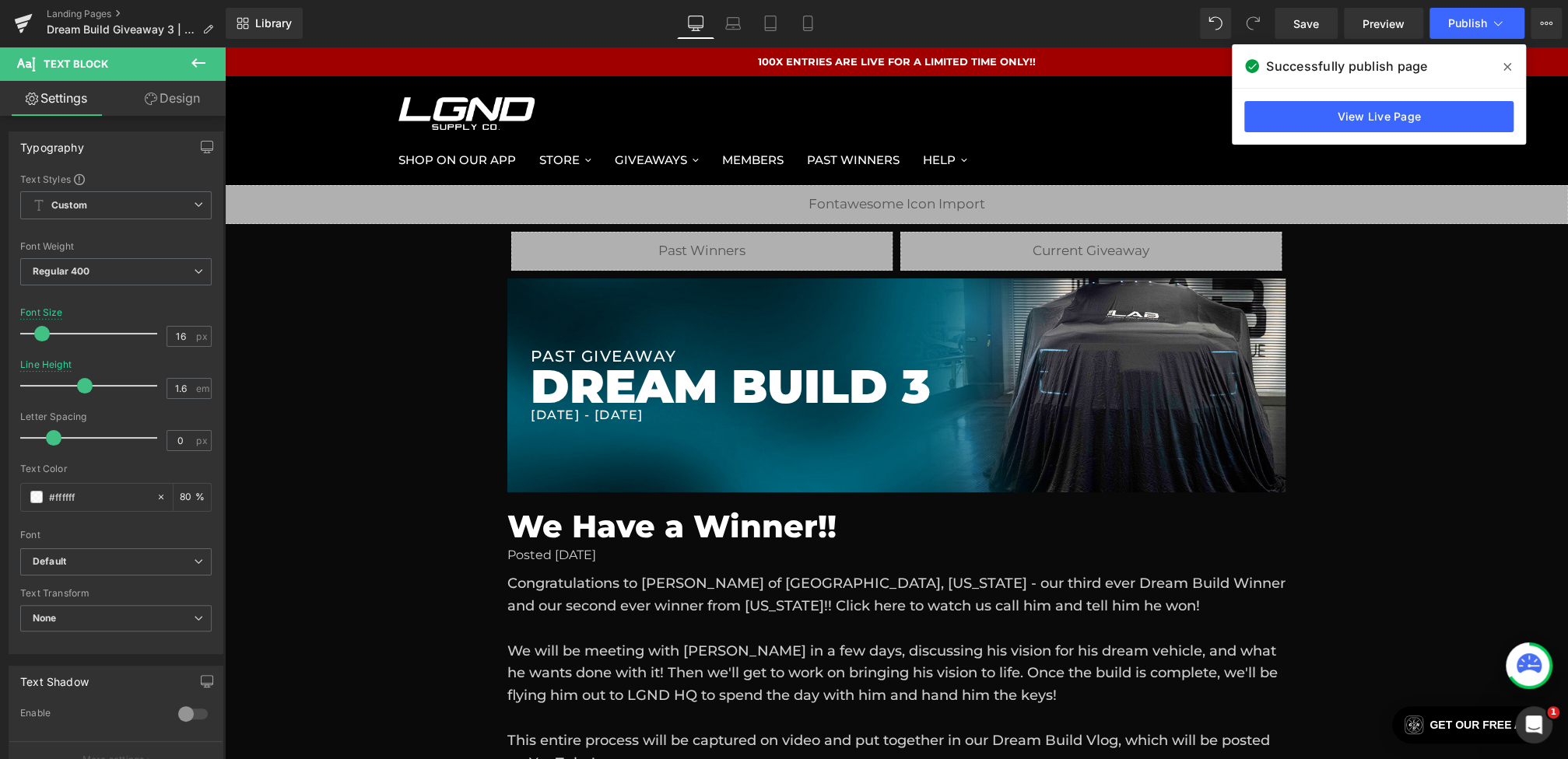
click at [1507, 65] on icon at bounding box center [1506, 67] width 8 height 13
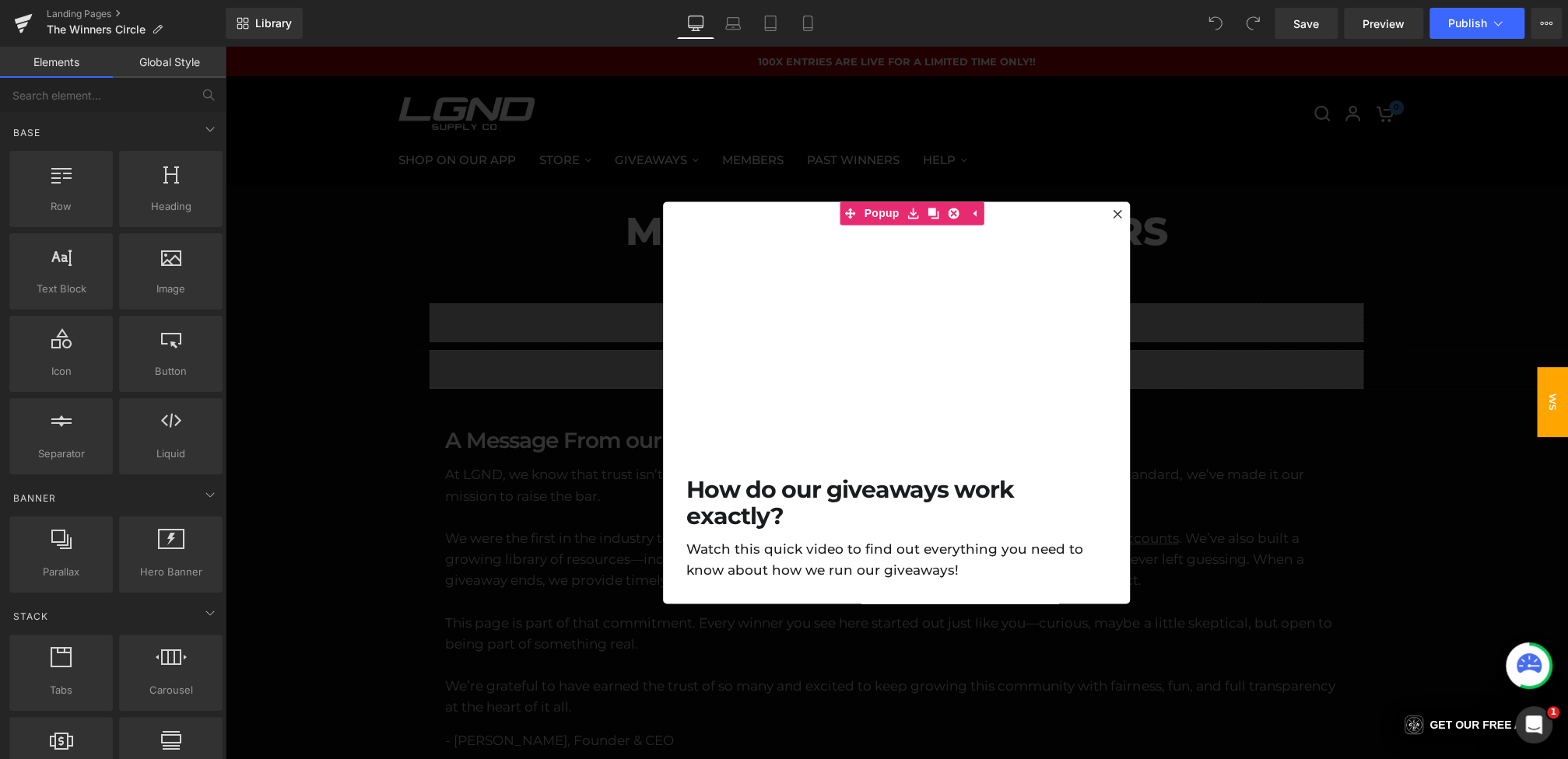
click at [634, 431] on div at bounding box center [896, 403] width 1343 height 713
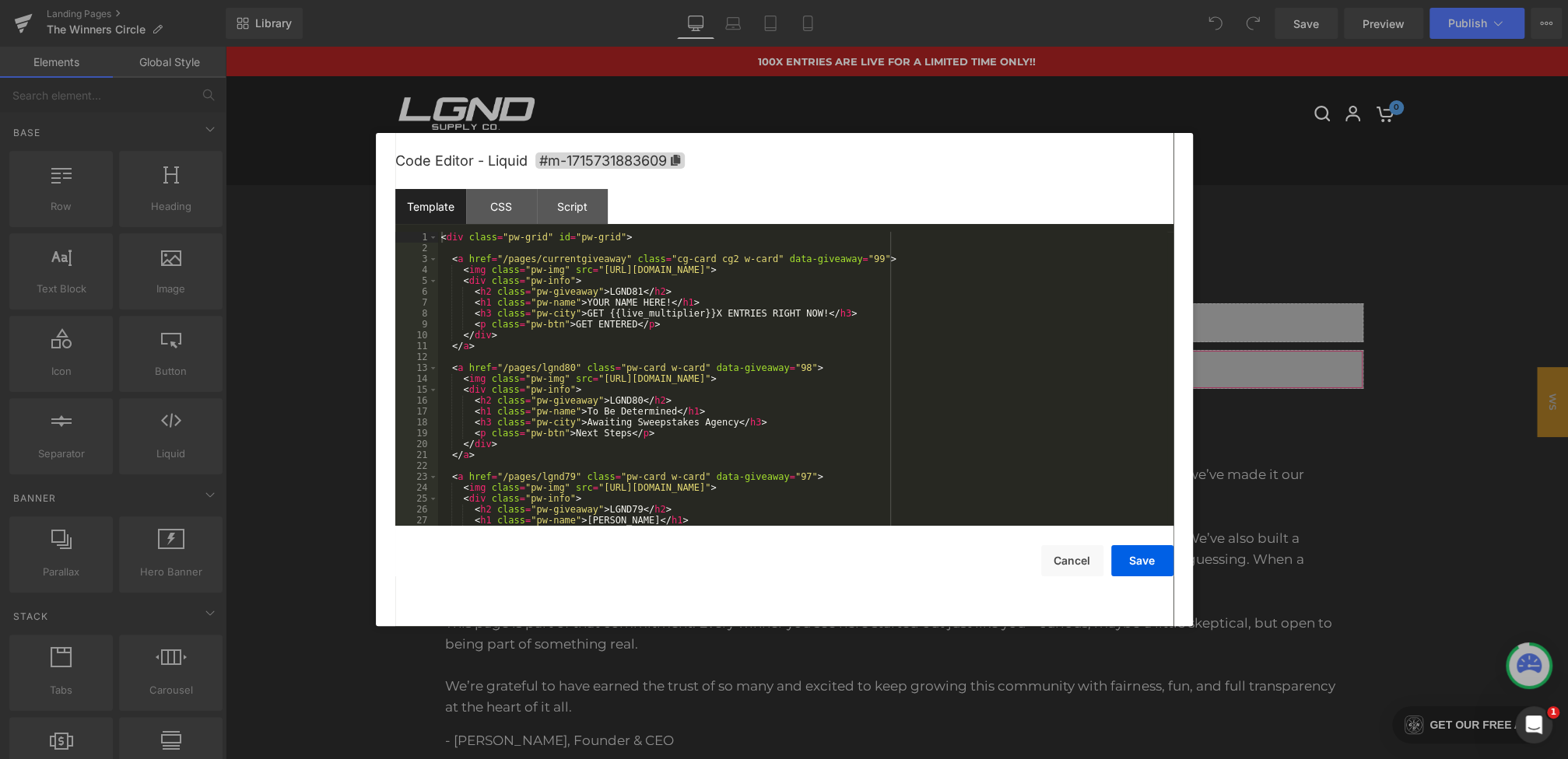
click at [614, 0] on div "You are previewing how the will restyle your page. You can not edit Elements in…" at bounding box center [784, 0] width 1568 height 0
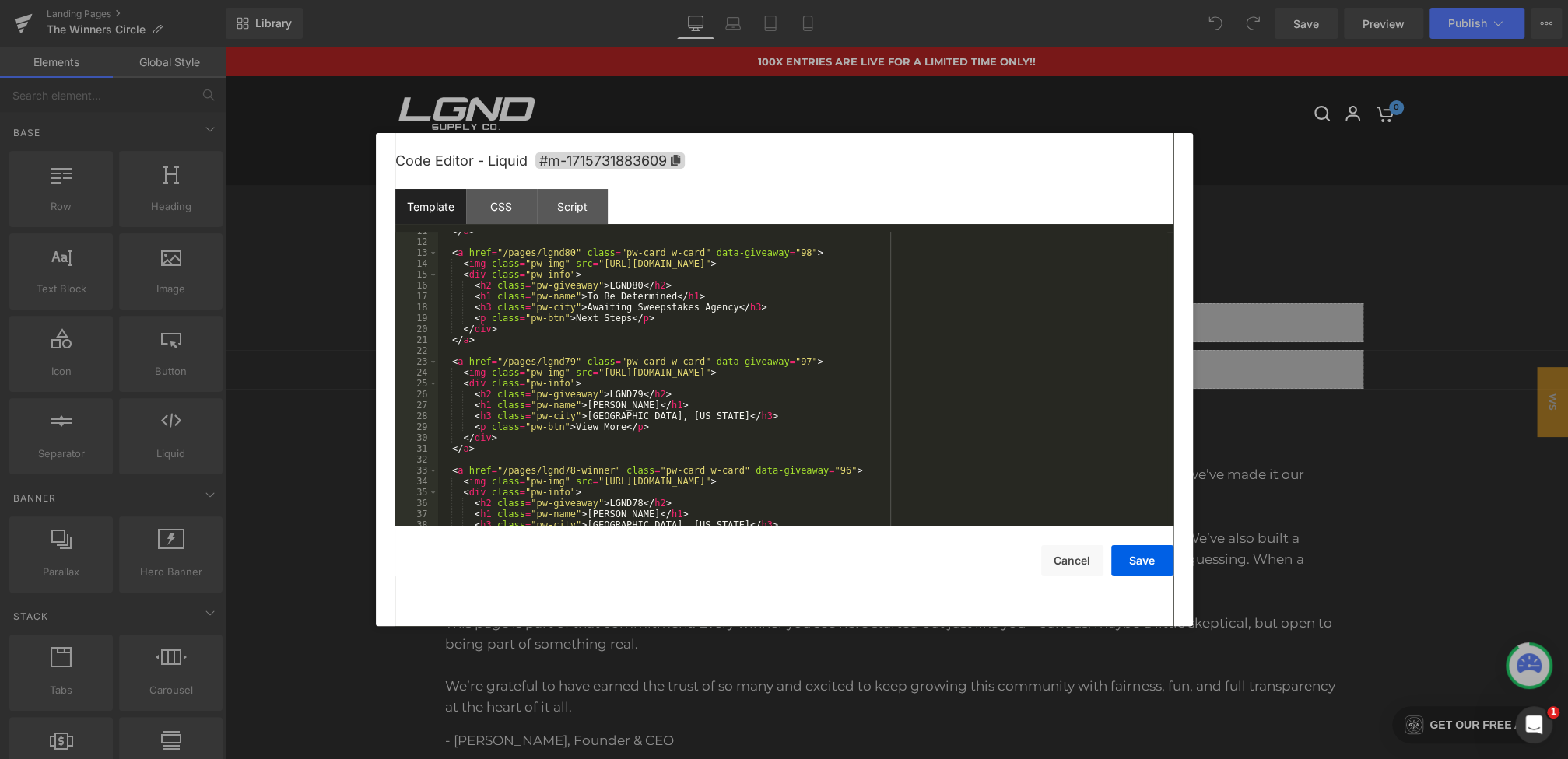
scroll to position [351, 0]
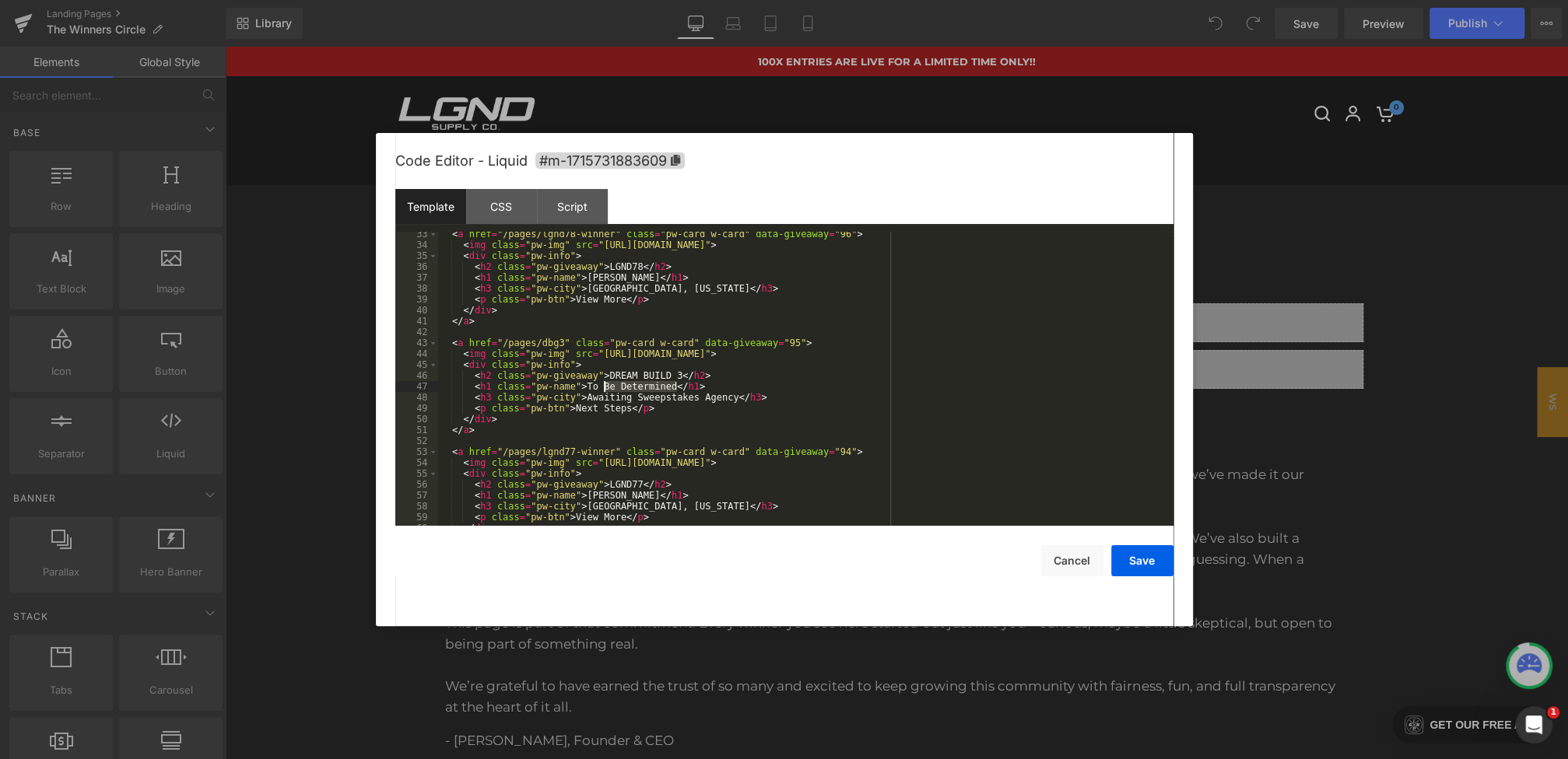
drag, startPoint x: 676, startPoint y: 388, endPoint x: 602, endPoint y: 388, distance: 74.0
click at [602, 388] on div "< a href = "/pages/lgnd78-winner" class = "pw-card w-card" data-giveaway = "96"…" at bounding box center [802, 386] width 729 height 316
drag, startPoint x: 734, startPoint y: 400, endPoint x: 591, endPoint y: 398, distance: 143.0
click at [591, 398] on div "< a href = "/pages/lgnd78-winner" class = "pw-card w-card" data-giveaway = "96"…" at bounding box center [802, 386] width 729 height 316
drag, startPoint x: 631, startPoint y: 411, endPoint x: 581, endPoint y: 411, distance: 50.0
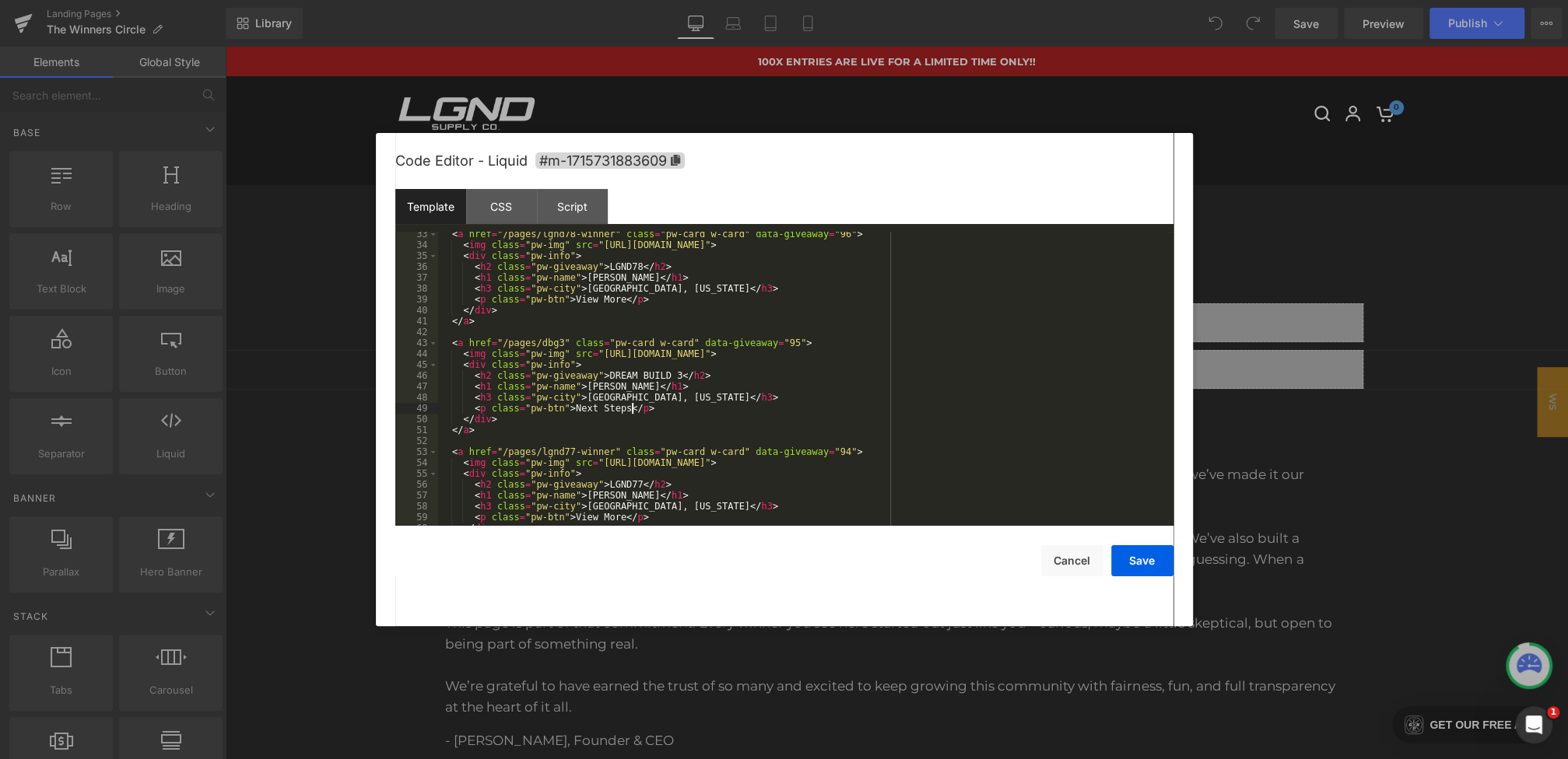
click at [581, 411] on div "< a href = "/pages/lgnd78-winner" class = "pw-card w-card" data-giveaway = "96"…" at bounding box center [802, 386] width 729 height 316
drag, startPoint x: 604, startPoint y: 353, endPoint x: 1077, endPoint y: 355, distance: 473.0
click at [1077, 355] on div "< a href = "/pages/lgnd78-winner" class = "pw-card w-card" data-giveaway = "96"…" at bounding box center [802, 386] width 729 height 316
click at [1159, 557] on button "Save" at bounding box center [1143, 560] width 62 height 31
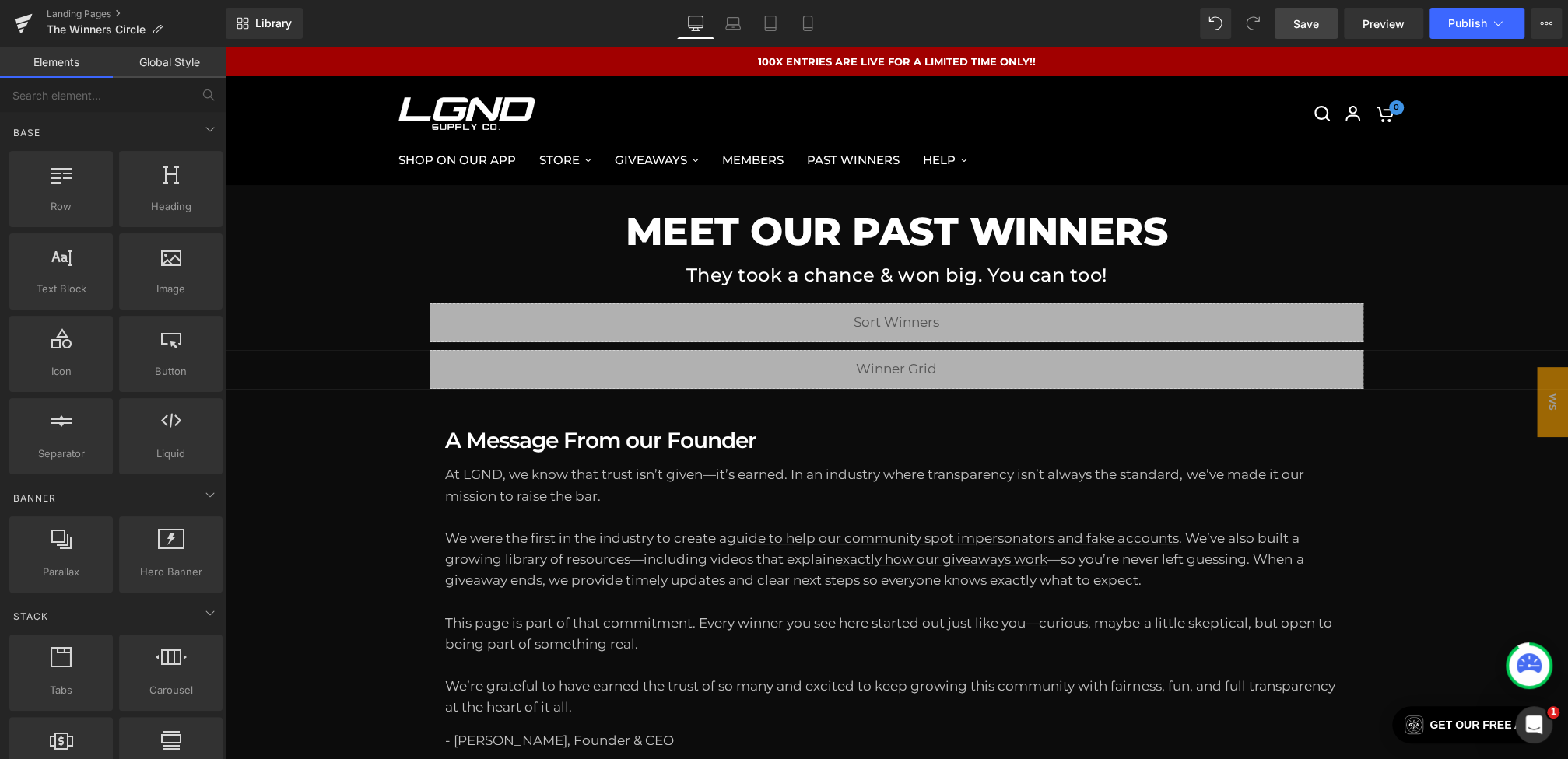
click at [1306, 27] on span "Save" at bounding box center [1306, 23] width 25 height 16
click at [1379, 22] on span "Preview" at bounding box center [1383, 23] width 42 height 16
click at [1469, 31] on button "Publish" at bounding box center [1476, 23] width 95 height 31
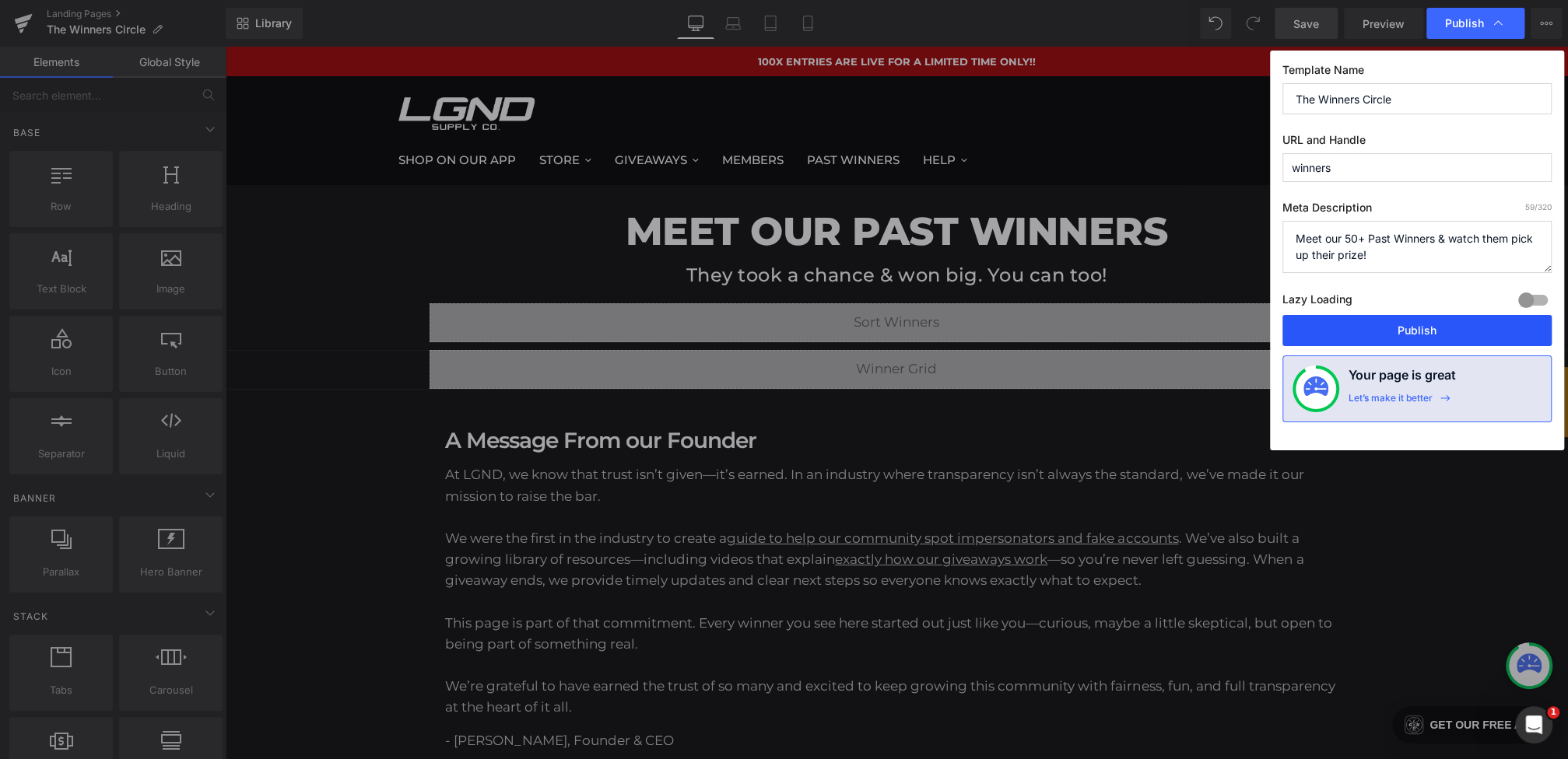
click at [1420, 334] on button "Publish" at bounding box center [1416, 330] width 269 height 31
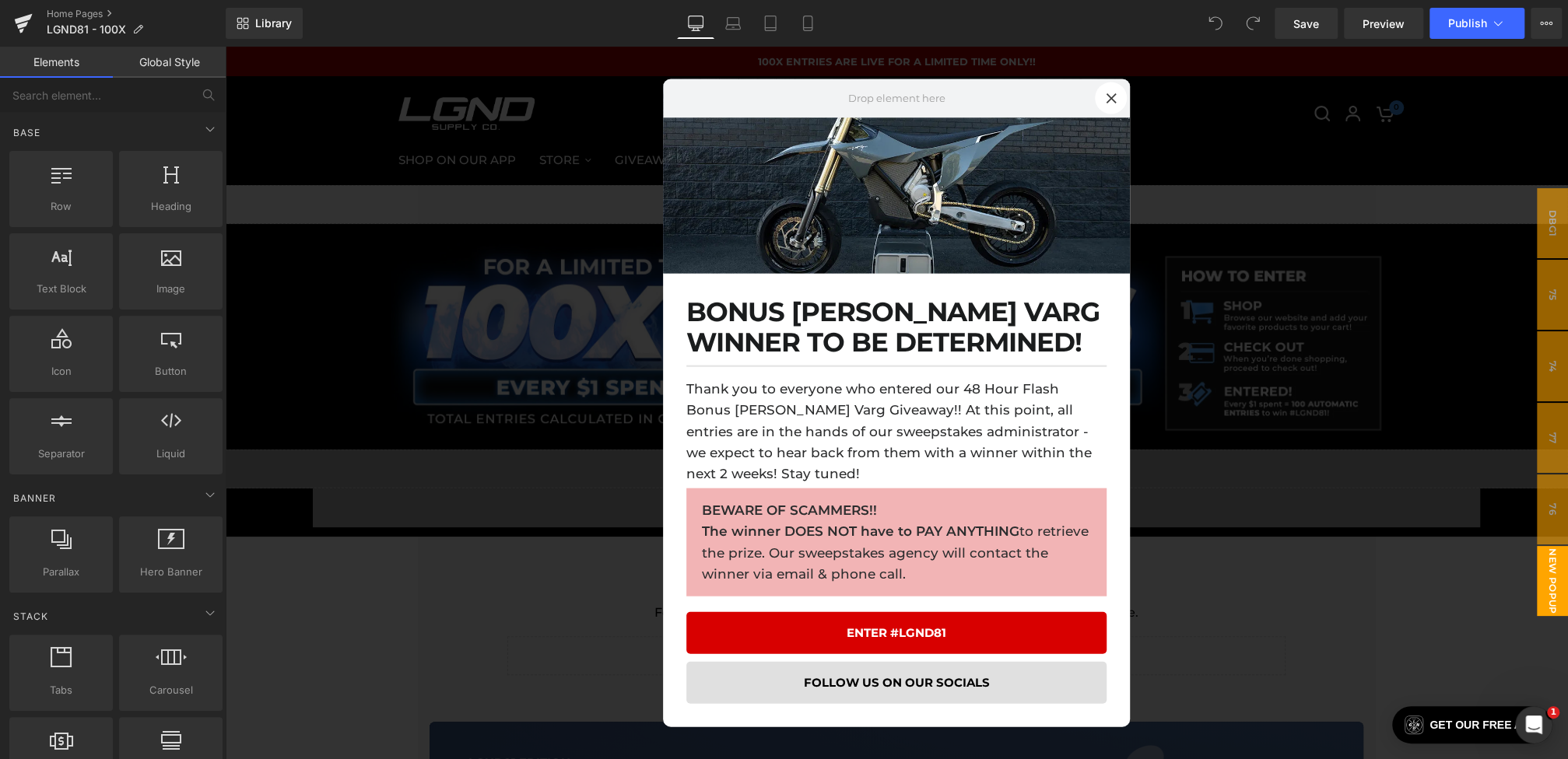
click at [468, 482] on div at bounding box center [896, 403] width 1343 height 713
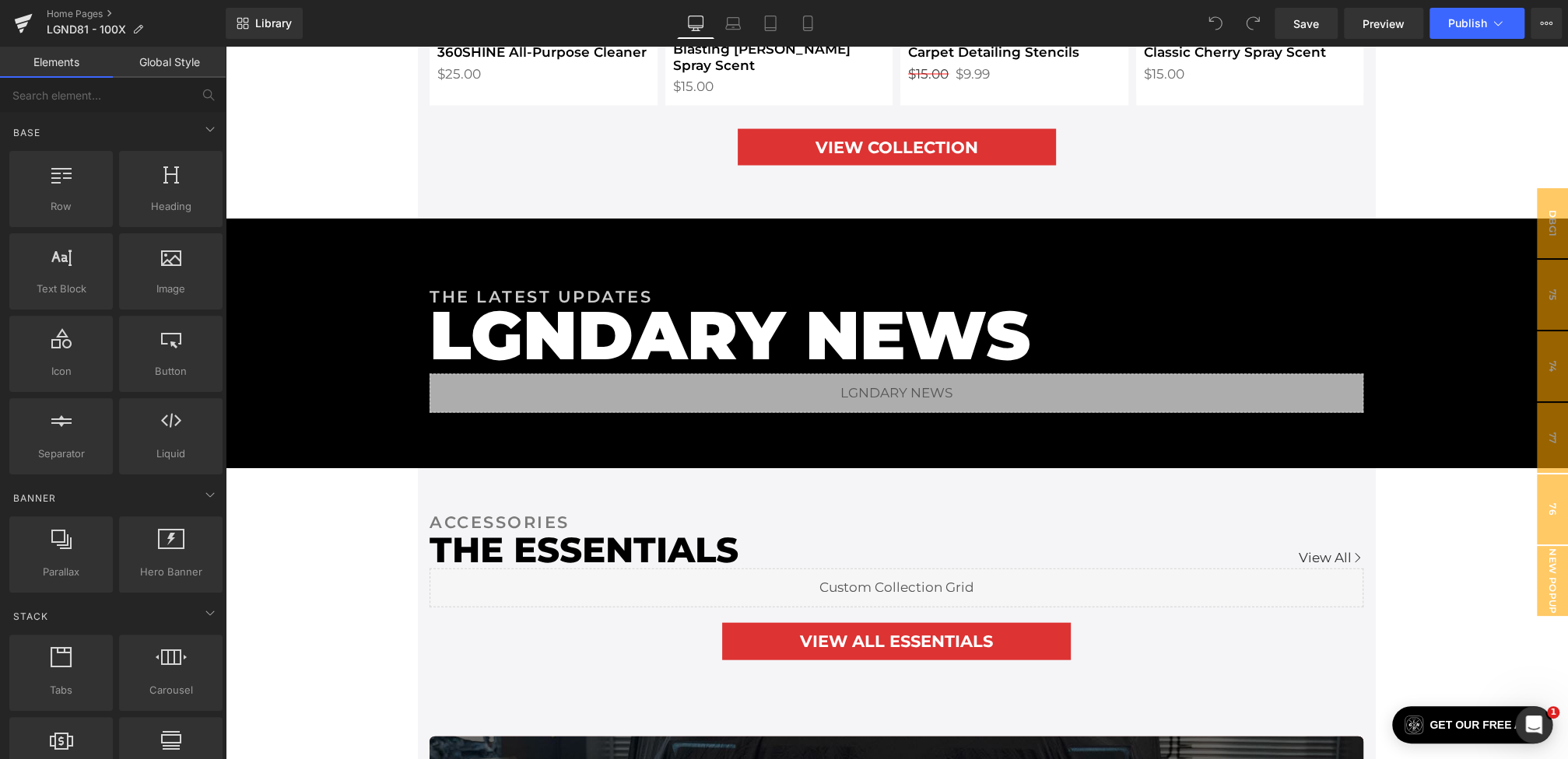
scroll to position [2563, 0]
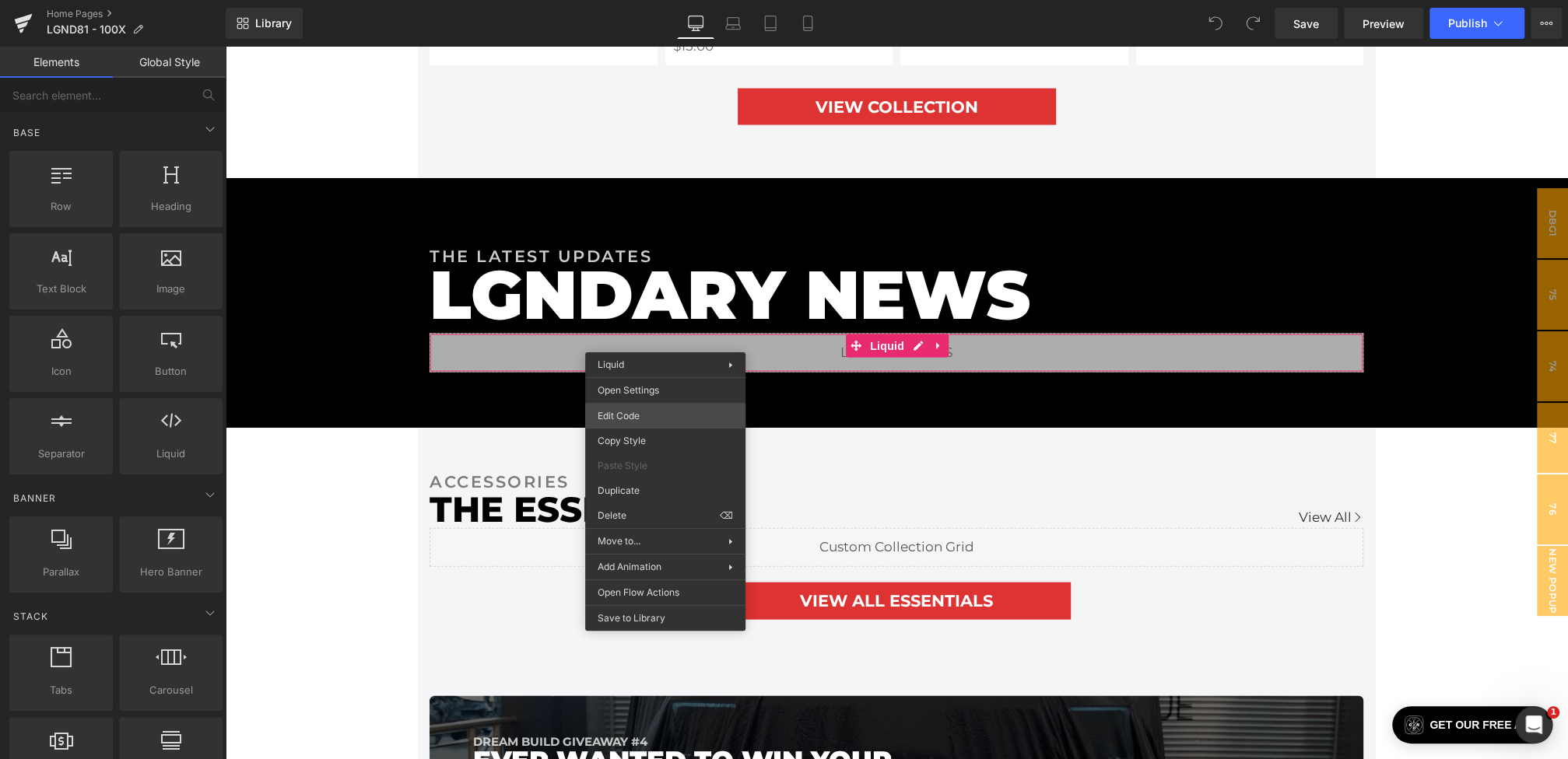
click at [638, 0] on div "You are previewing how the will restyle your page. You can not edit Elements in…" at bounding box center [784, 0] width 1568 height 0
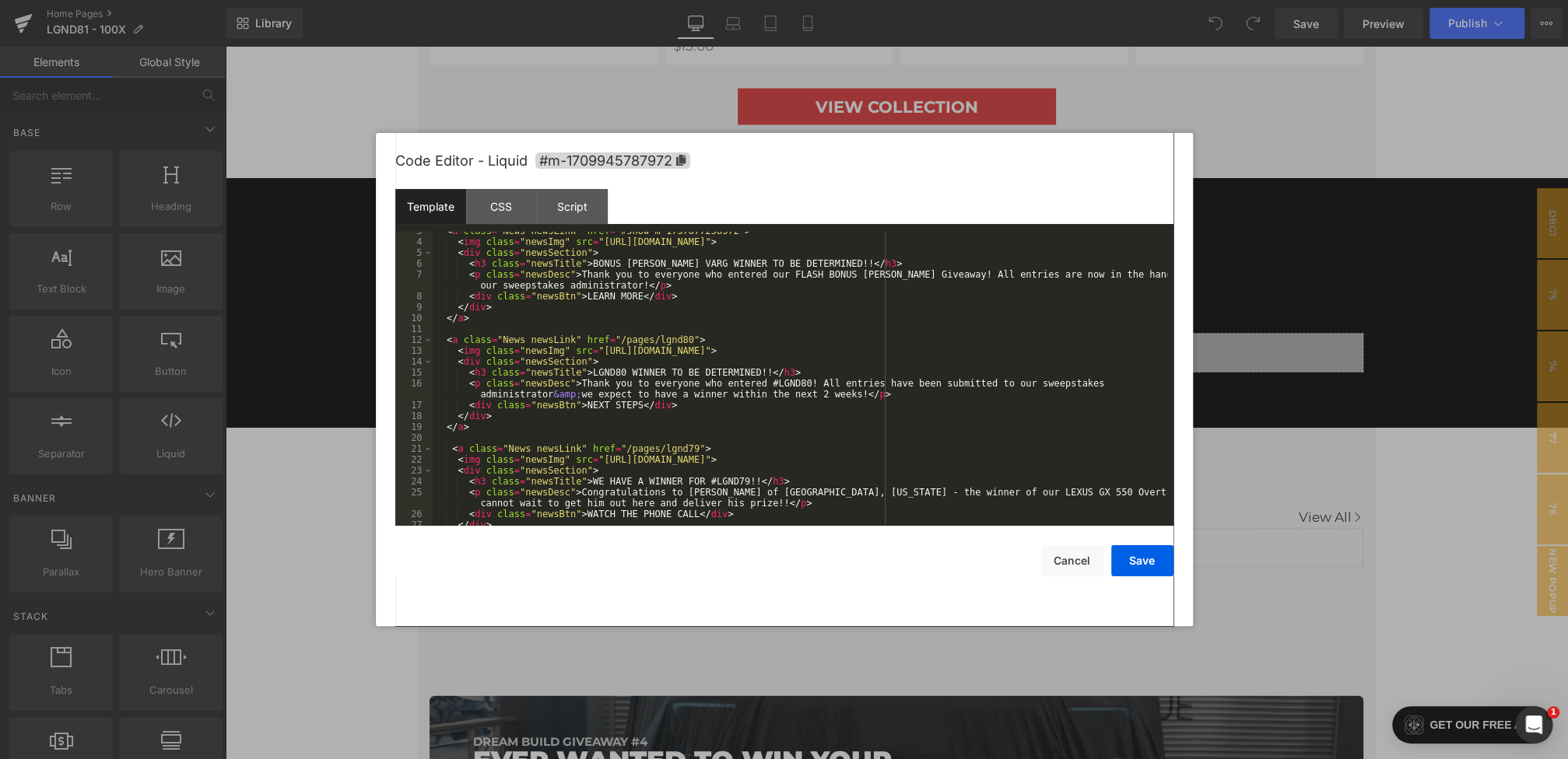
scroll to position [0, 0]
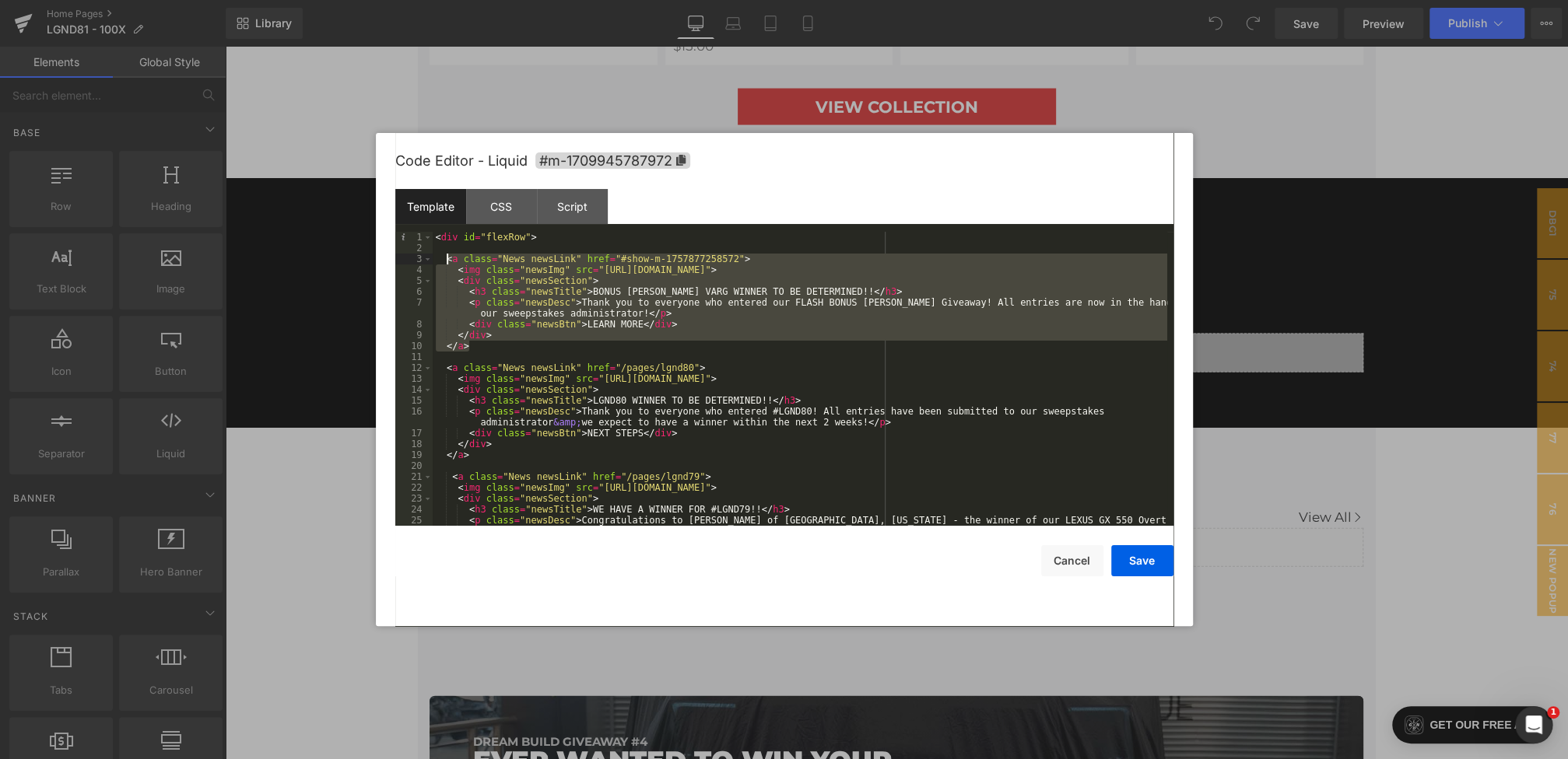
drag, startPoint x: 486, startPoint y: 350, endPoint x: 445, endPoint y: 262, distance: 97.1
click at [445, 262] on div "< div id = "flexRow" > < a class = "News newsLink" href = "#show-m-175787725857…" at bounding box center [800, 395] width 735 height 327
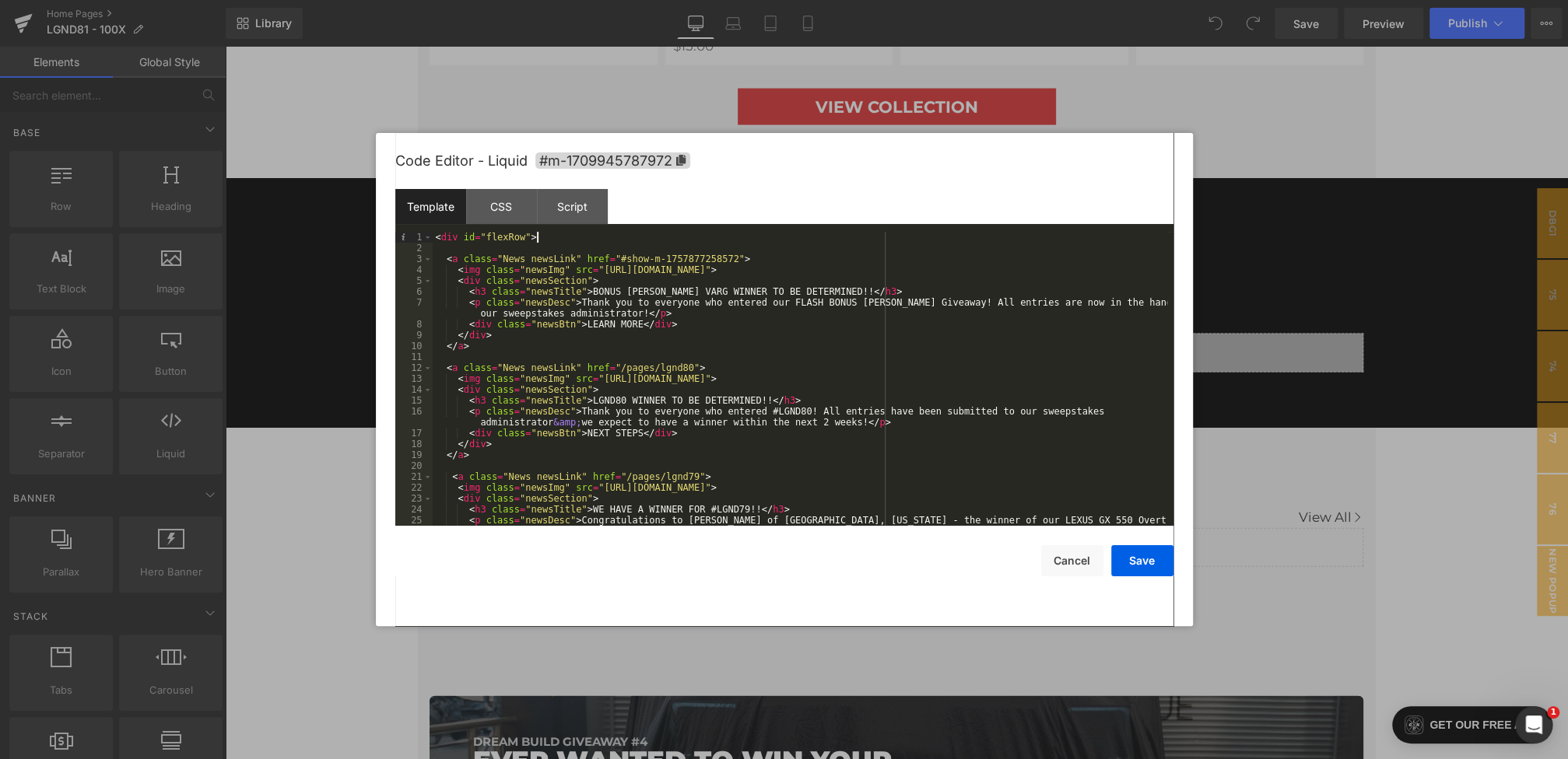
click at [554, 238] on div "< div id = "flexRow" > < a class = "News newsLink" href = "#show-m-175787725857…" at bounding box center [800, 395] width 735 height 327
drag, startPoint x: 816, startPoint y: 291, endPoint x: 595, endPoint y: 292, distance: 221.0
click at [595, 292] on div "< div id = "flexRow" > < a class = "News newsLink" href = "#show-m-175787725857…" at bounding box center [800, 395] width 735 height 327
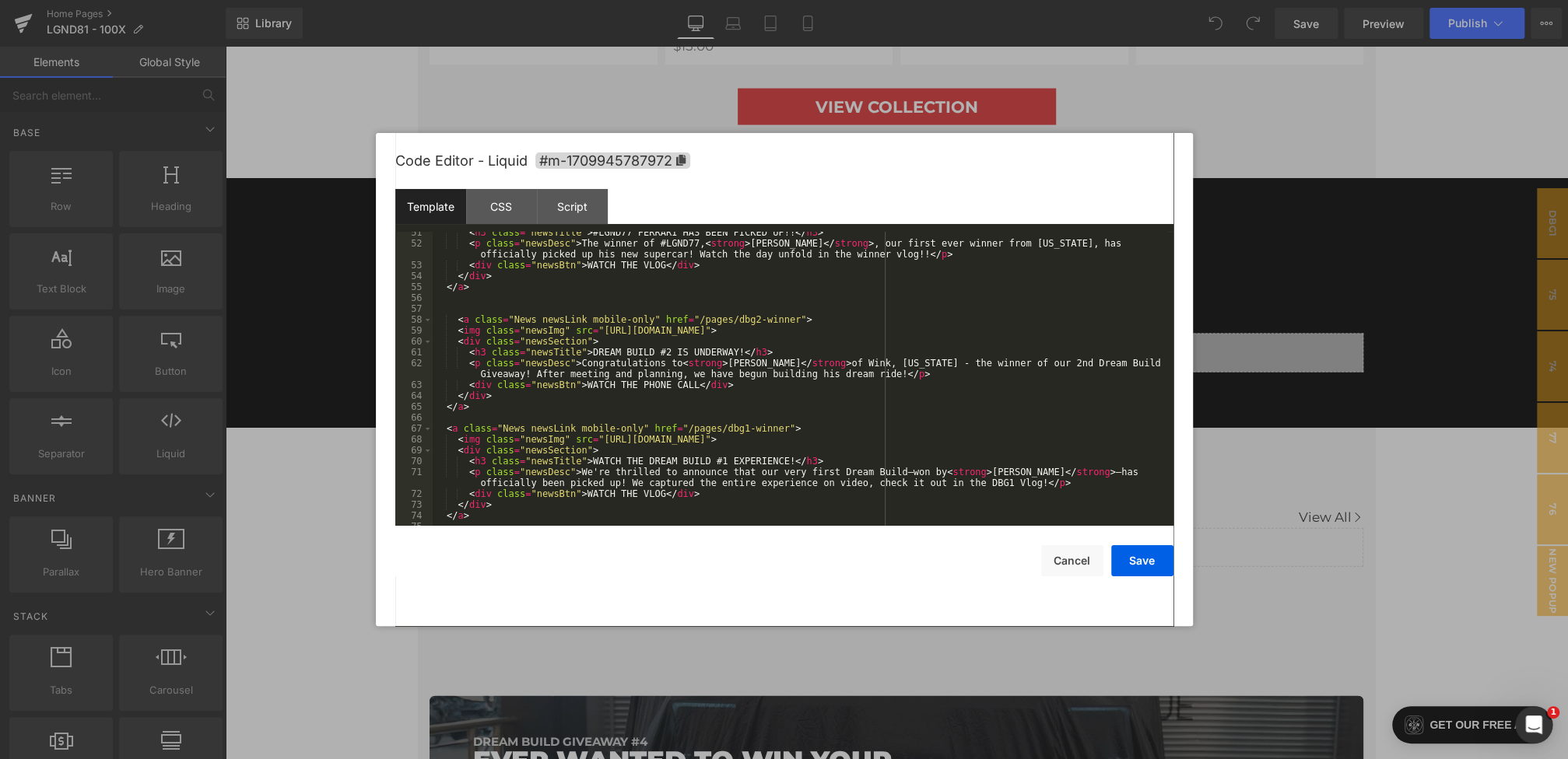
scroll to position [623, 0]
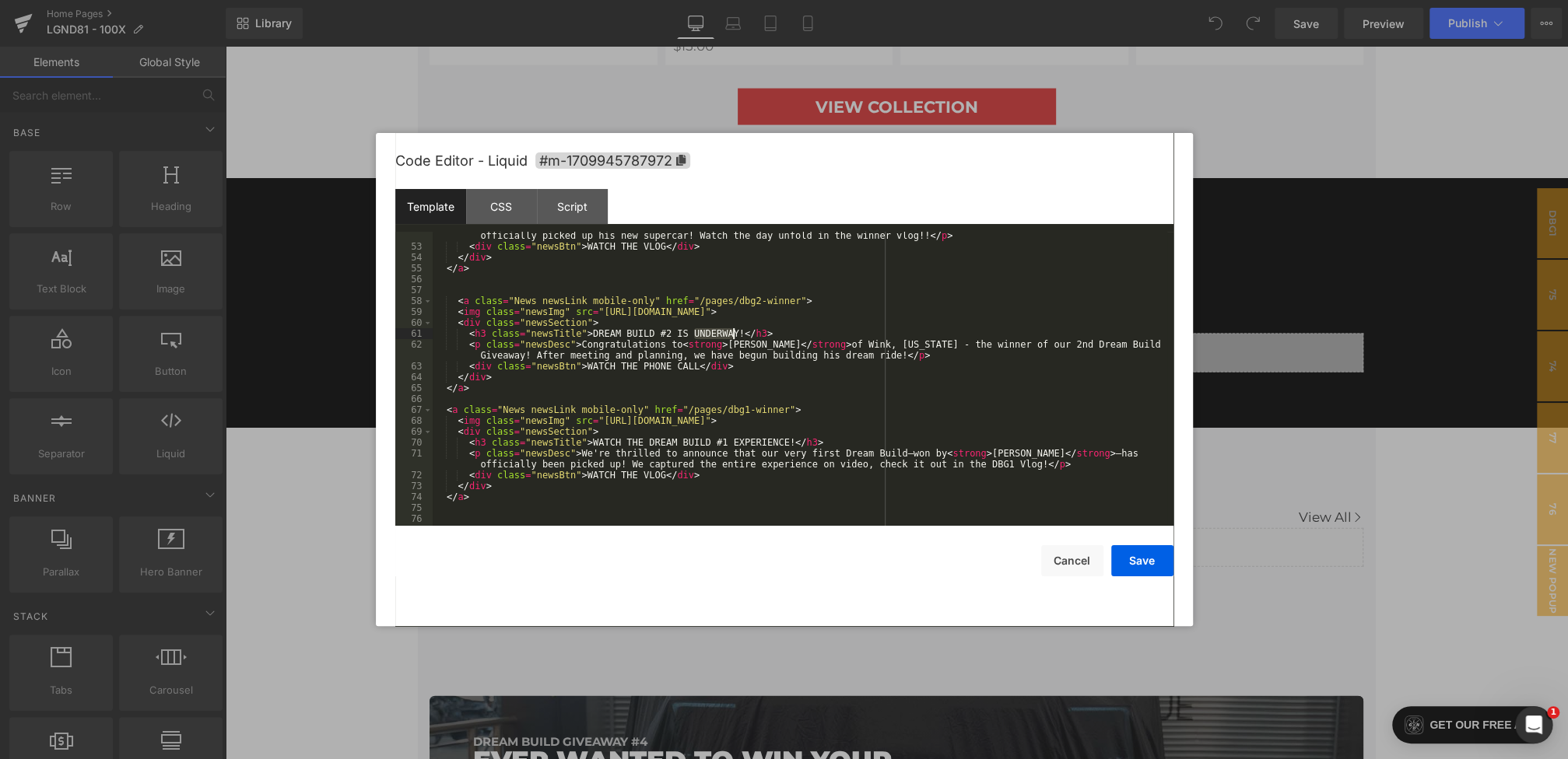
drag, startPoint x: 695, startPoint y: 333, endPoint x: 736, endPoint y: 334, distance: 41.0
click at [736, 334] on div "< p class = "newsDesc" > The winner of #LGND77, < strong > Brad Reichuber </ st…" at bounding box center [800, 382] width 735 height 327
click at [823, 387] on div "< p class = "newsDesc" > The winner of #LGND77, < strong > Brad Reichuber </ st…" at bounding box center [800, 382] width 735 height 327
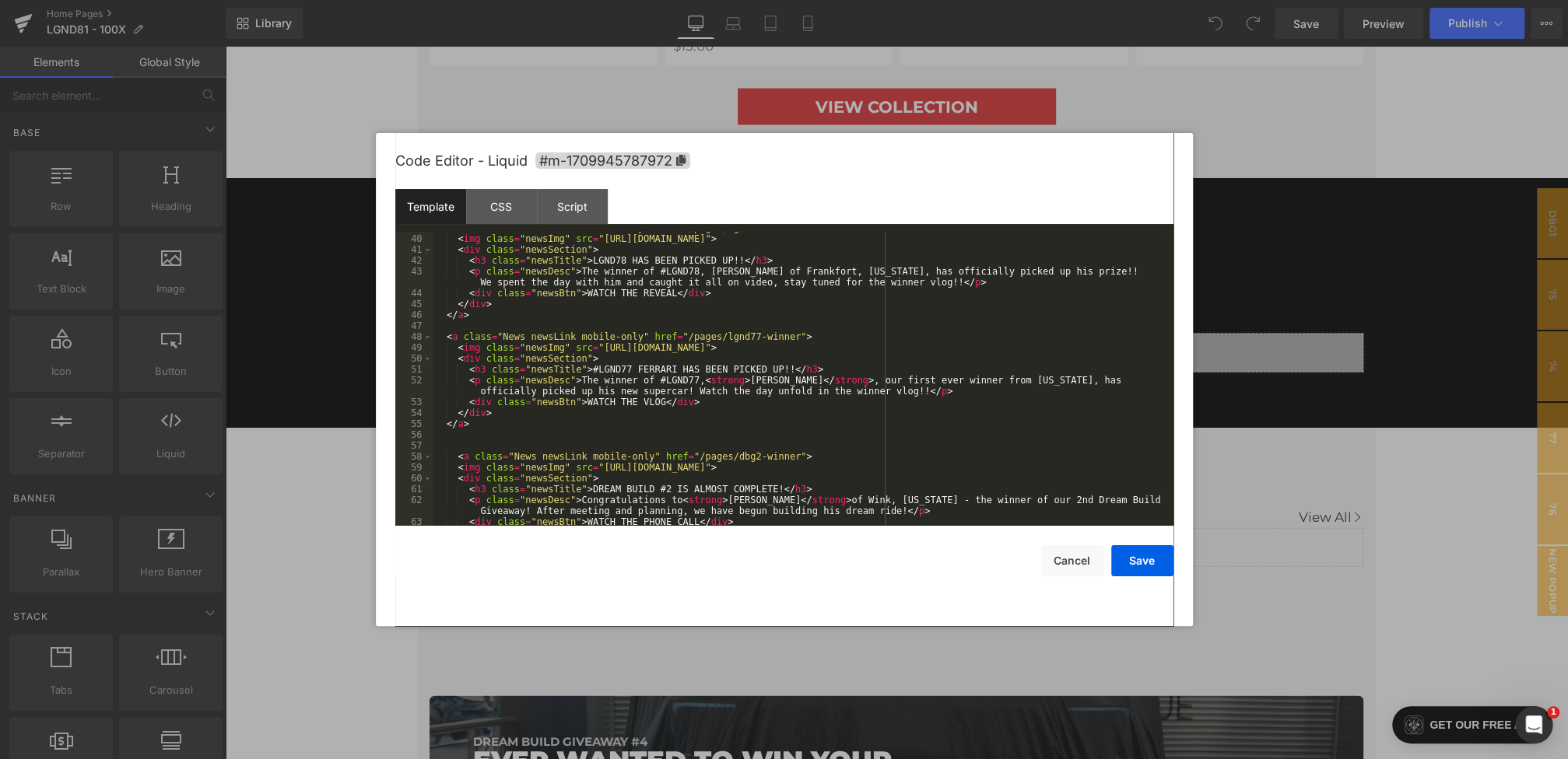
scroll to position [0, 0]
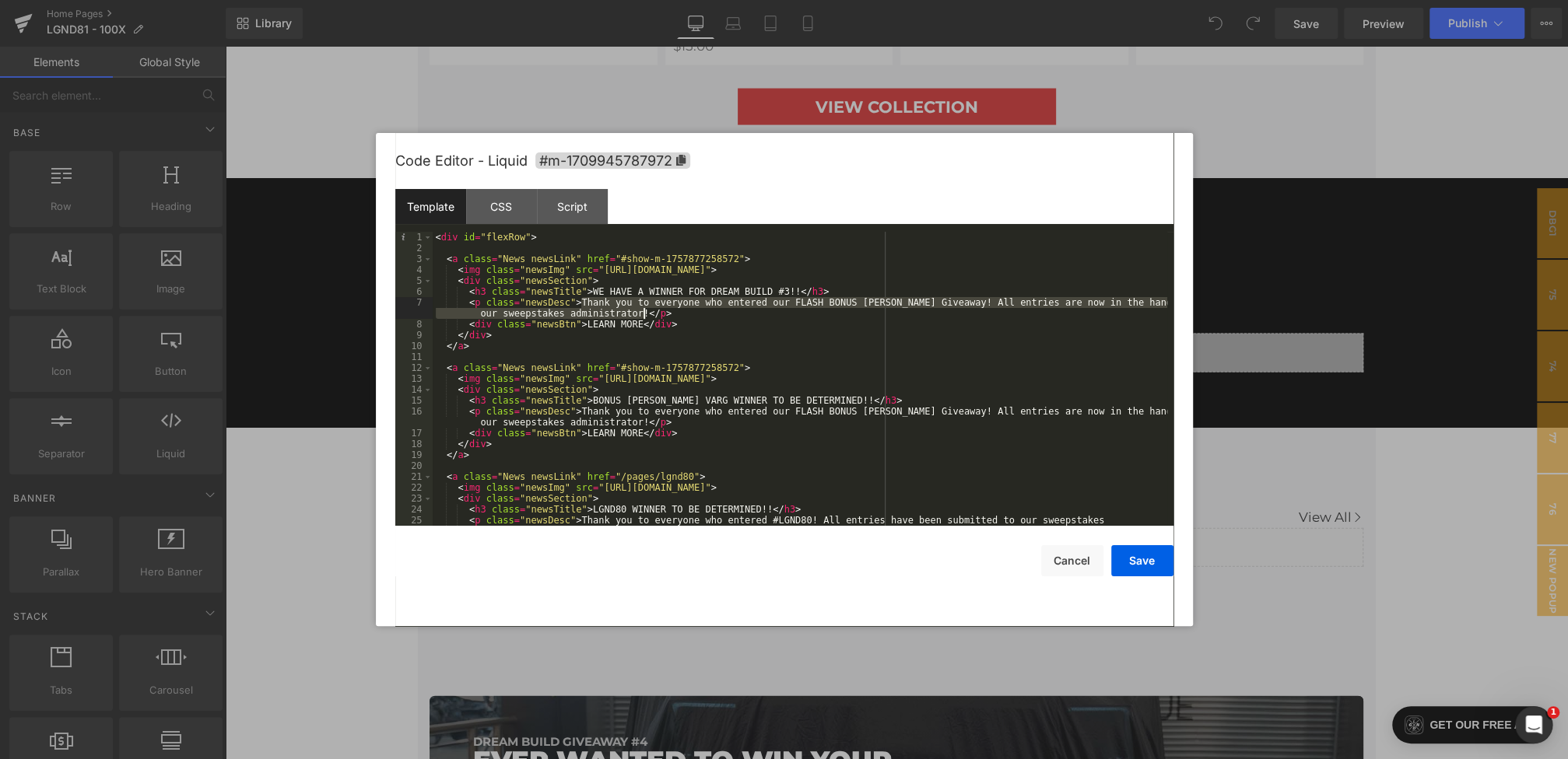
drag, startPoint x: 584, startPoint y: 299, endPoint x: 643, endPoint y: 310, distance: 60.0
click at [643, 310] on div "< div id = "flexRow" > < a class = "News newsLink" href = "#show-m-175787725857…" at bounding box center [800, 395] width 735 height 327
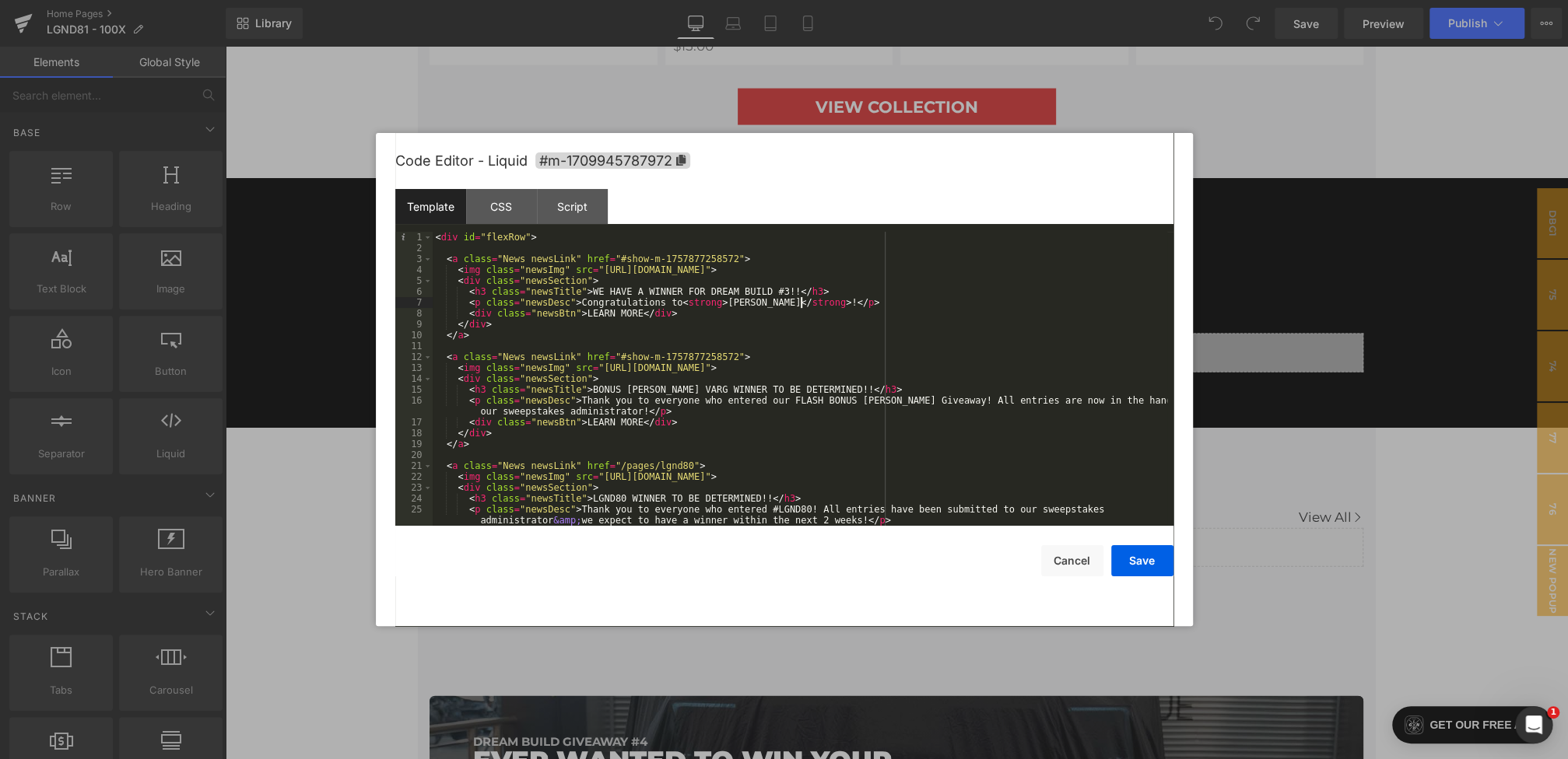
click at [848, 302] on div "< div id = "flexRow" > < a class = "News newsLink" href = "#show-m-175787725857…" at bounding box center [800, 389] width 735 height 316
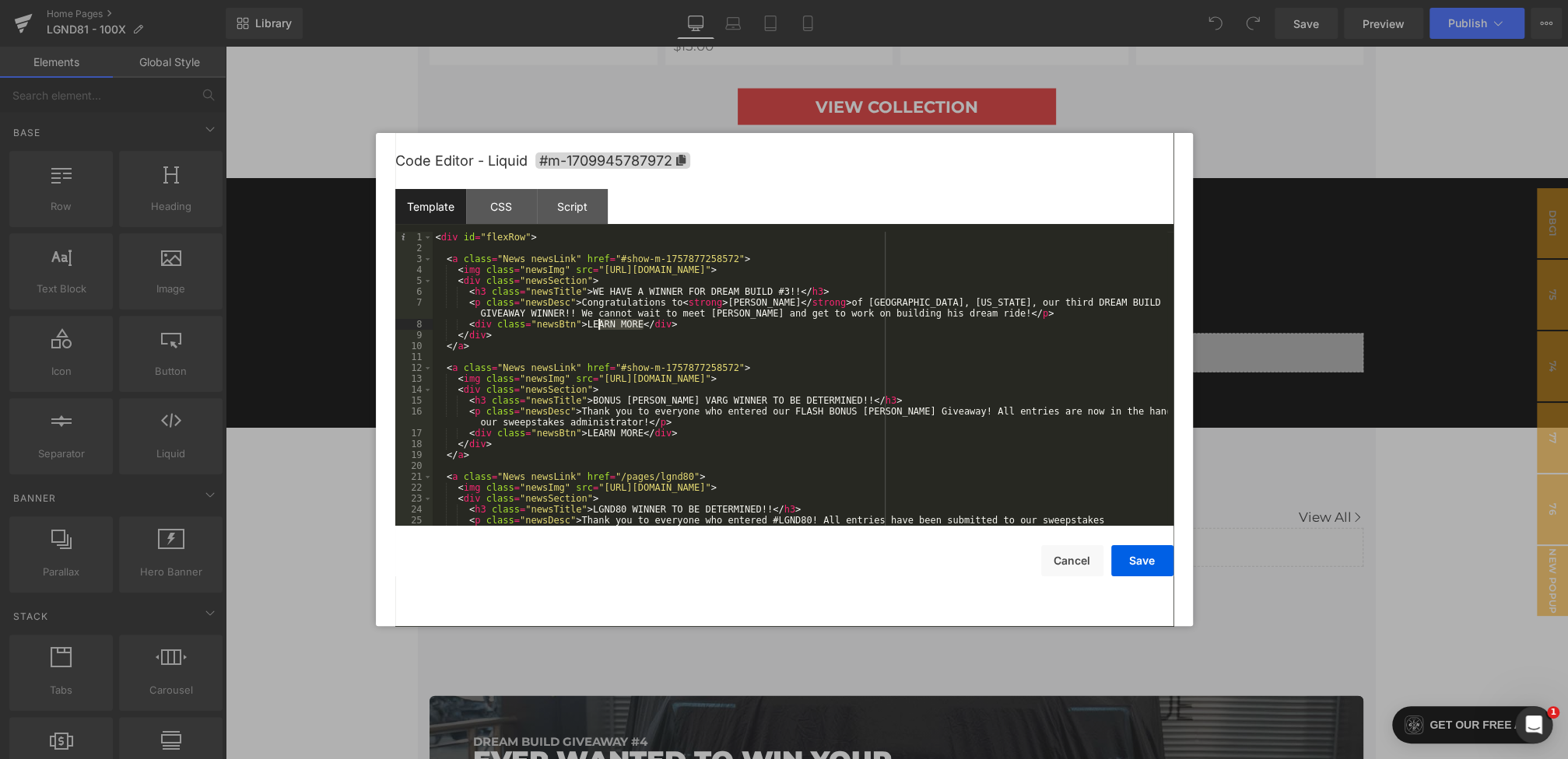
drag, startPoint x: 642, startPoint y: 327, endPoint x: 591, endPoint y: 327, distance: 51.0
click at [591, 327] on div "< div id = "flexRow" > < a class = "News newsLink" href = "#show-m-175787725857…" at bounding box center [800, 395] width 735 height 327
drag, startPoint x: 737, startPoint y: 259, endPoint x: 629, endPoint y: 259, distance: 108.0
click at [629, 259] on div "< div id = "flexRow" > < a class = "News newsLink" href = "#show-m-175787725857…" at bounding box center [800, 395] width 735 height 327
drag, startPoint x: 602, startPoint y: 269, endPoint x: 1105, endPoint y: 269, distance: 503.0
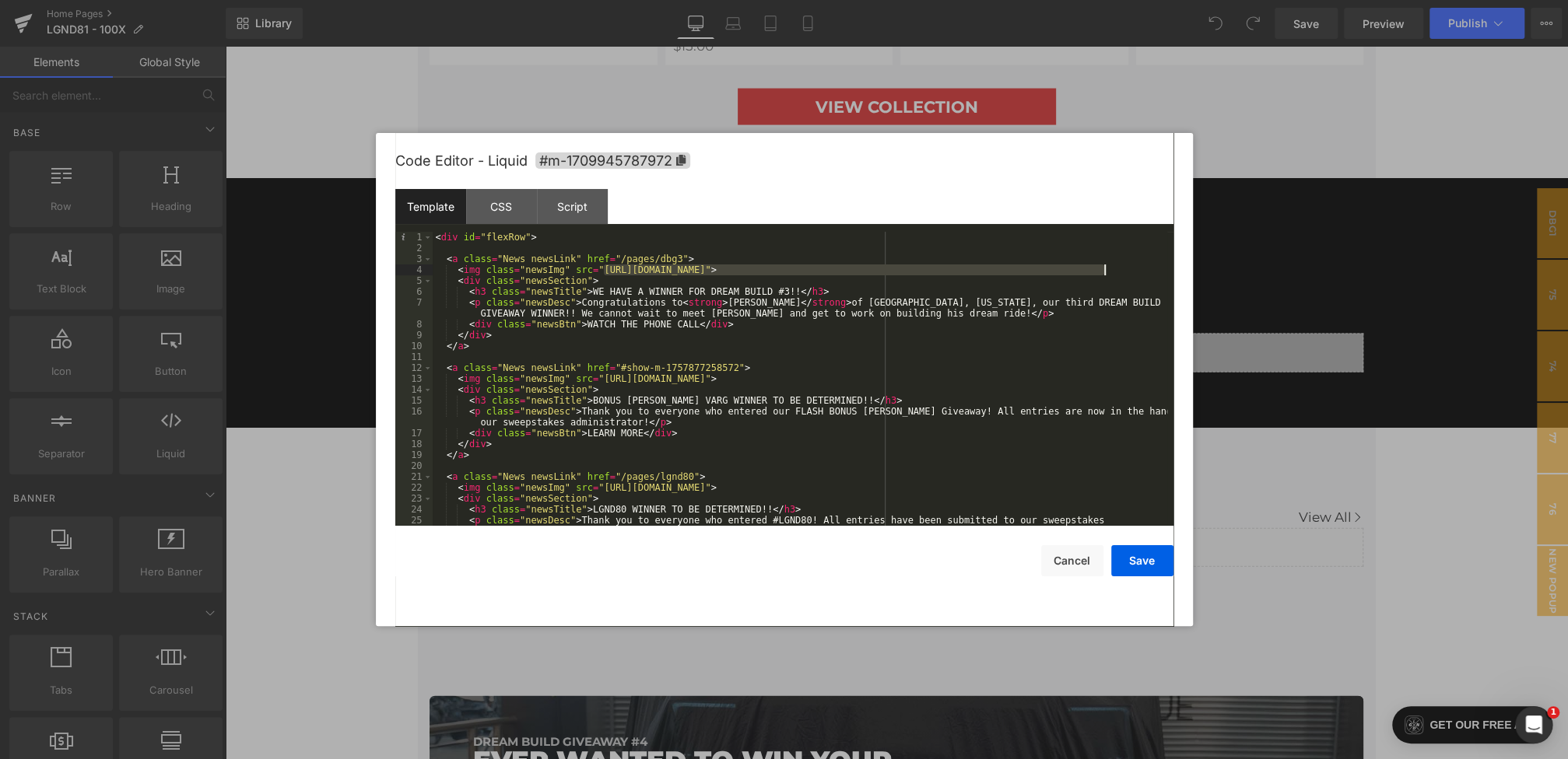
click at [1105, 269] on div "< div id = "flexRow" > < a class = "News newsLink" href = "/pages/dbg3" > < img…" at bounding box center [800, 395] width 735 height 327
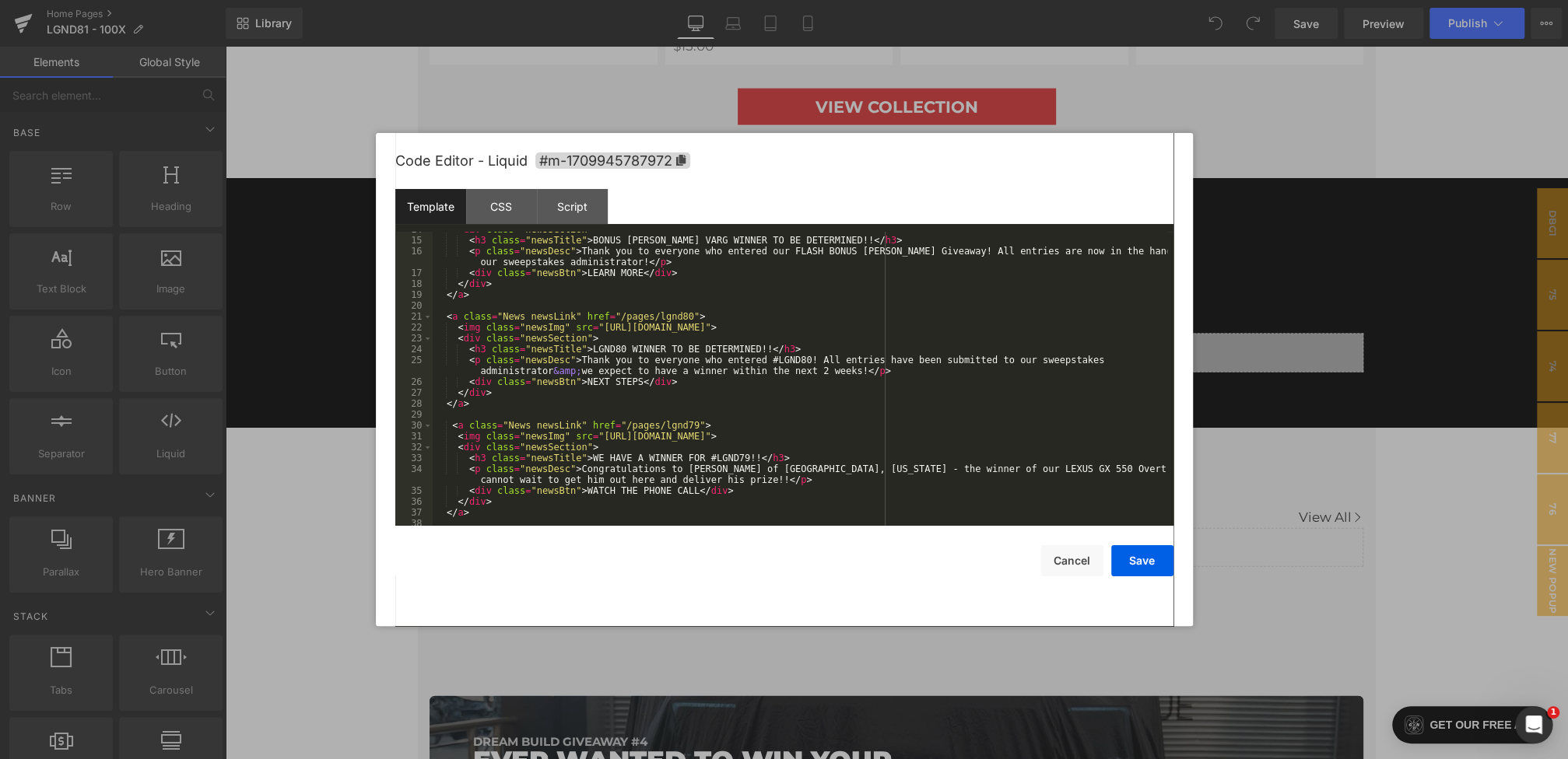
scroll to position [188, 0]
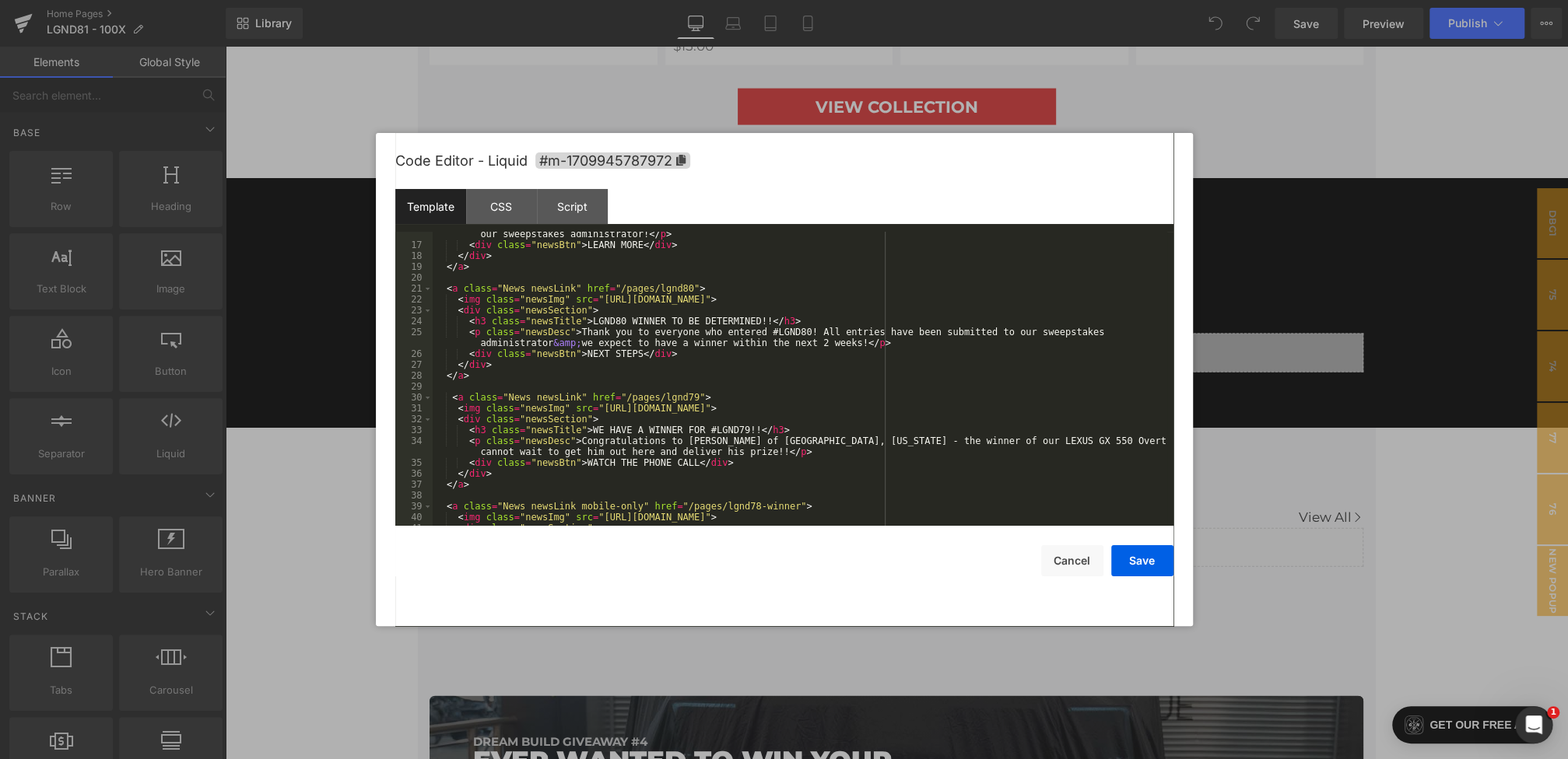
click at [579, 396] on div "< p class = "newsDesc" > Thank you to everyone who entered our FLASH BONUS Star…" at bounding box center [800, 382] width 735 height 327
click at [1117, 550] on button "Save" at bounding box center [1143, 560] width 62 height 31
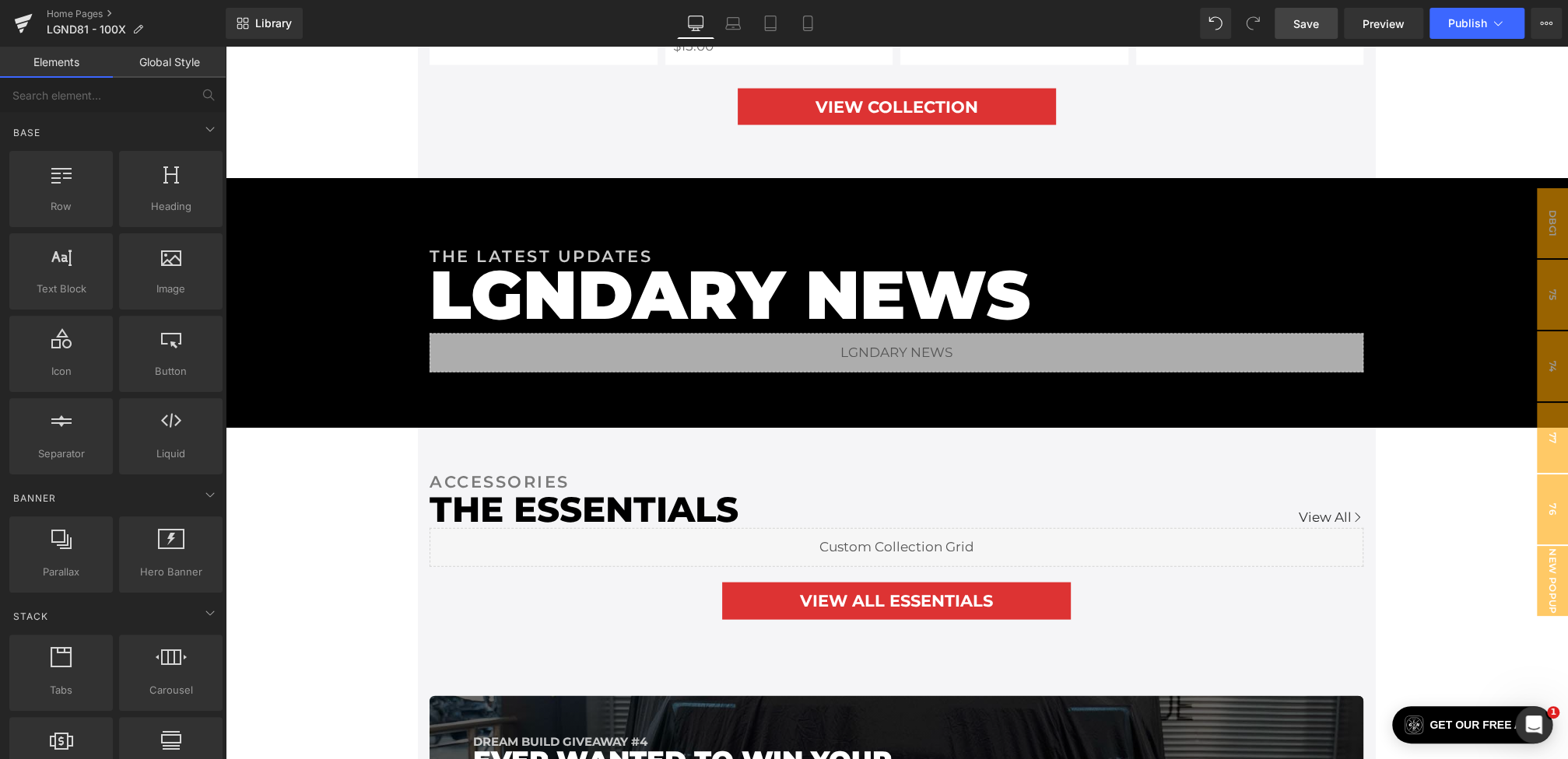
click at [1310, 24] on span "Save" at bounding box center [1306, 23] width 25 height 16
click at [1367, 15] on span "Preview" at bounding box center [1383, 23] width 42 height 16
click at [1457, 9] on button "Publish" at bounding box center [1476, 23] width 95 height 31
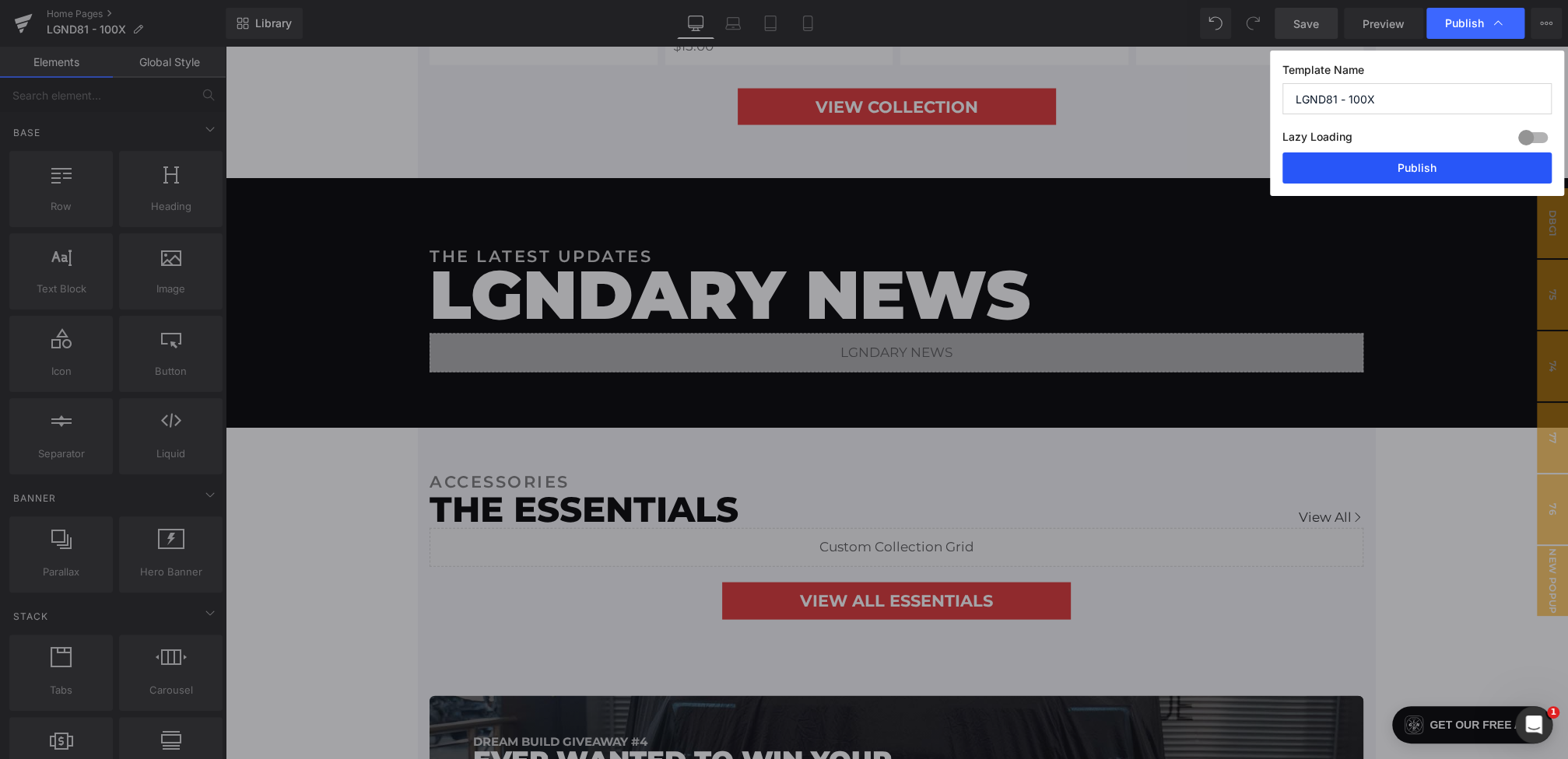
click at [1394, 163] on button "Publish" at bounding box center [1416, 168] width 269 height 31
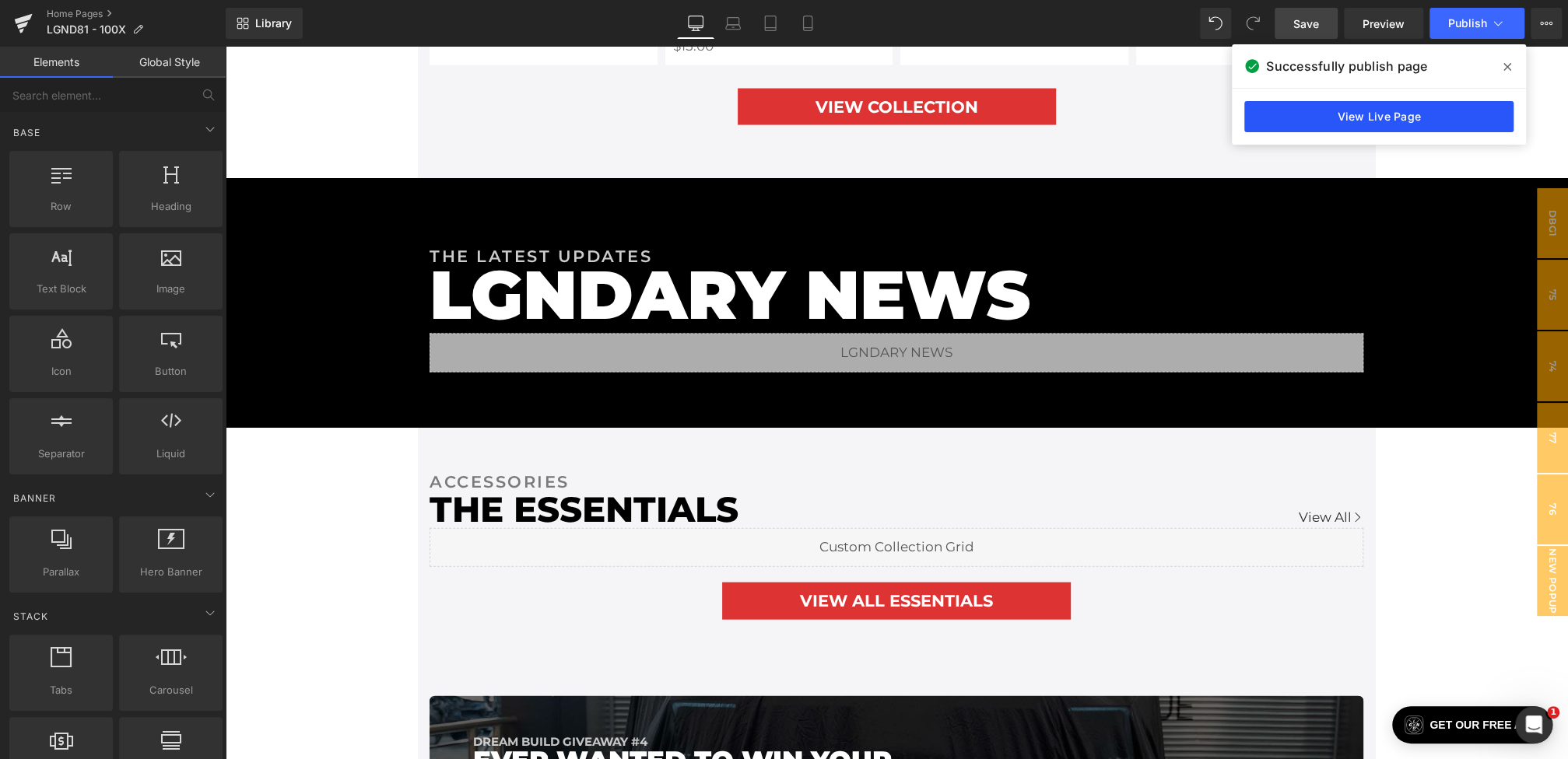
click at [1384, 104] on link "View Live Page" at bounding box center [1378, 116] width 269 height 31
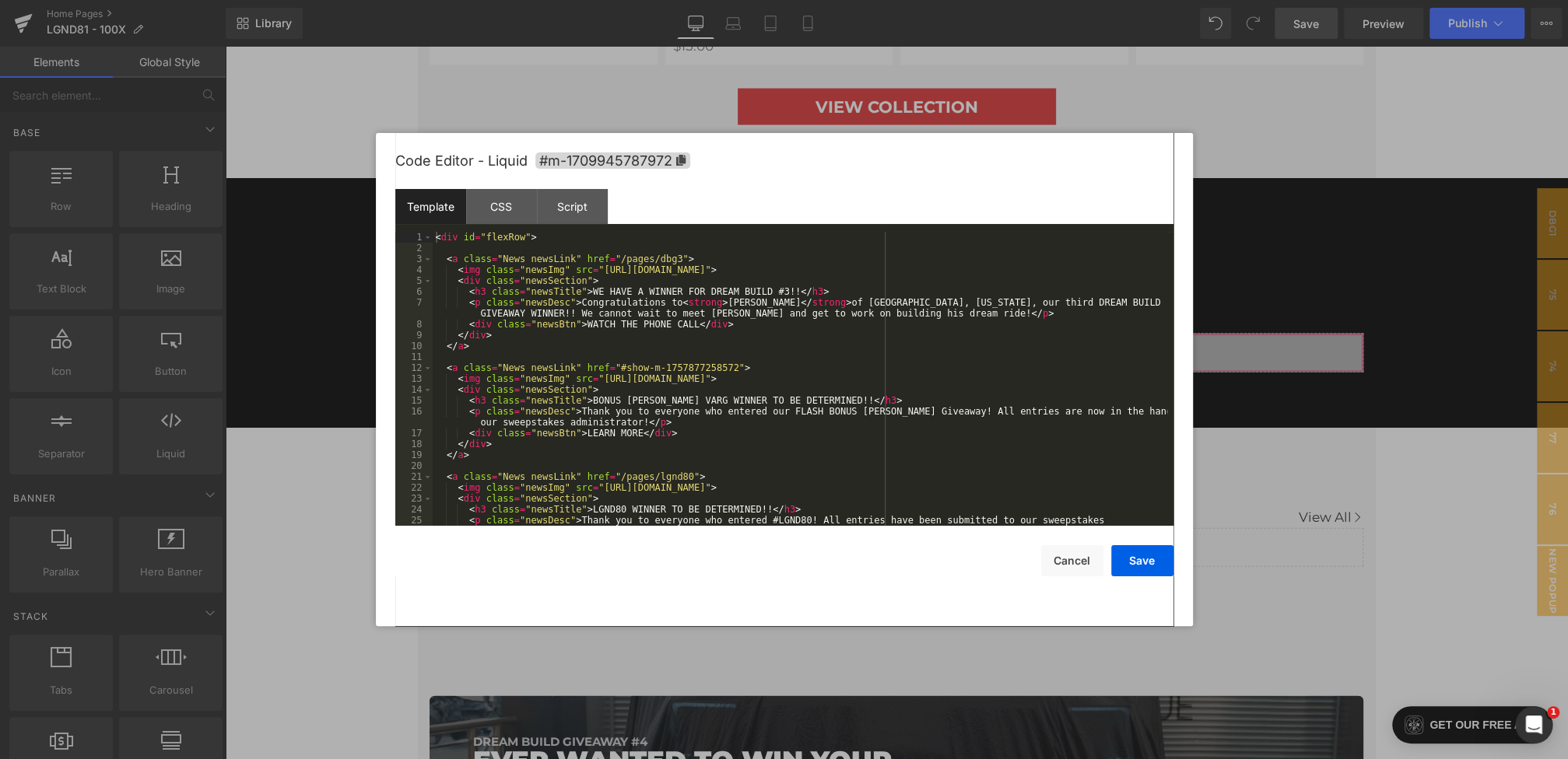
click at [624, 0] on div "You are previewing how the will restyle your page. You can not edit Elements in…" at bounding box center [784, 0] width 1568 height 0
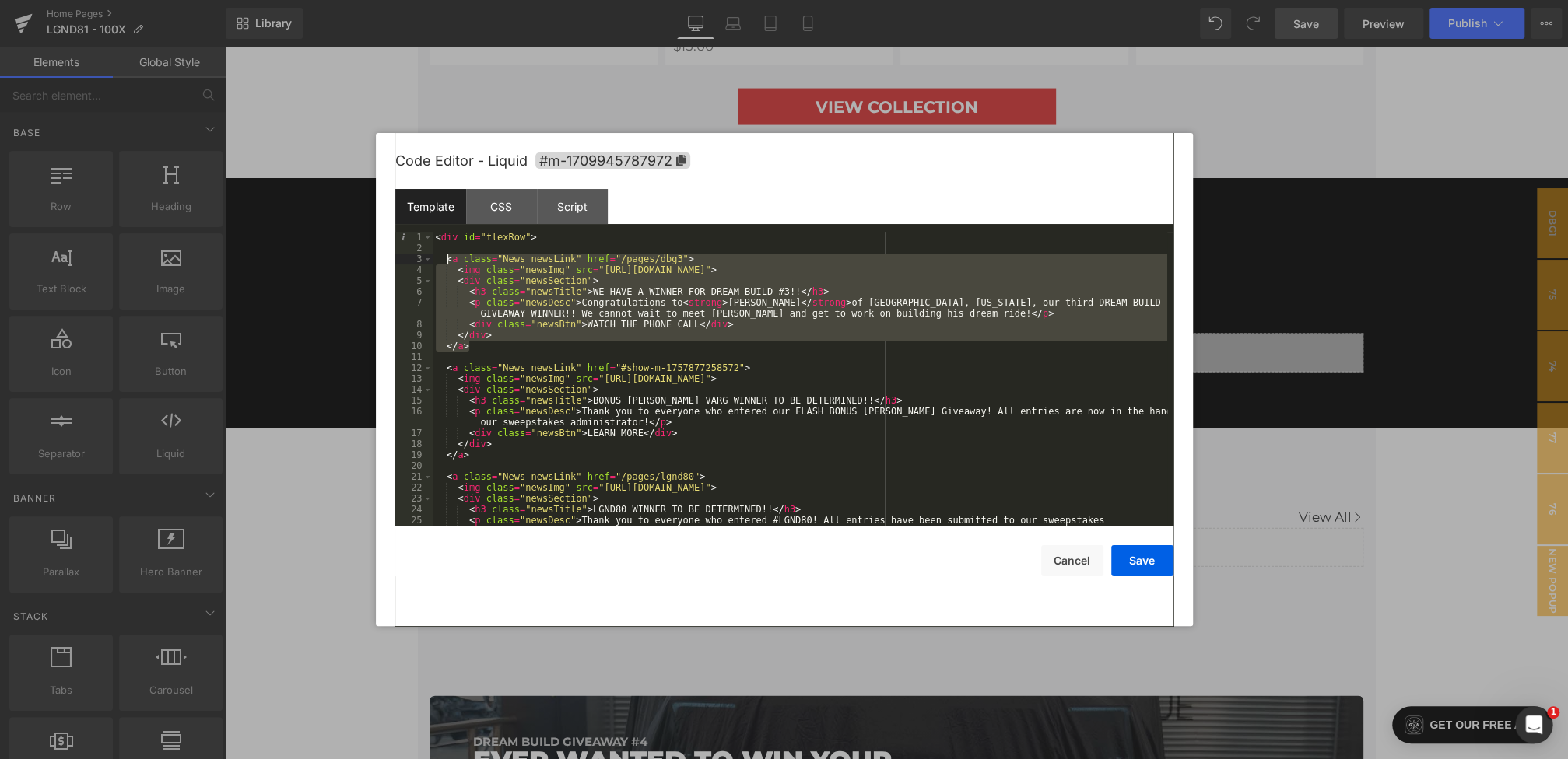
drag, startPoint x: 492, startPoint y: 349, endPoint x: 445, endPoint y: 259, distance: 101.5
click at [445, 259] on div "< div id = "flexRow" > < a class = "News newsLink" href = "/pages/dbg3" > < img…" at bounding box center [800, 395] width 735 height 327
